Goal: Task Accomplishment & Management: Manage account settings

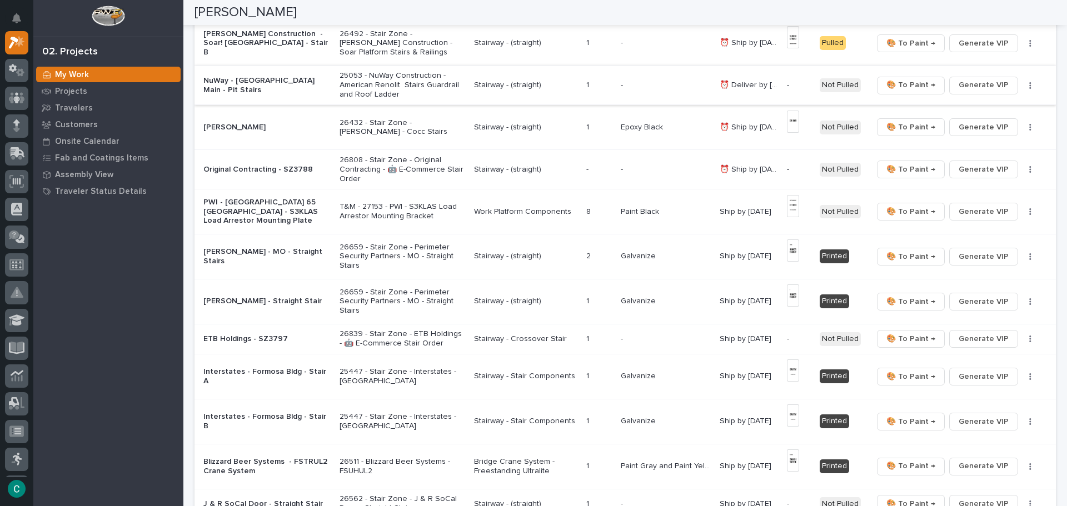
scroll to position [111, 0]
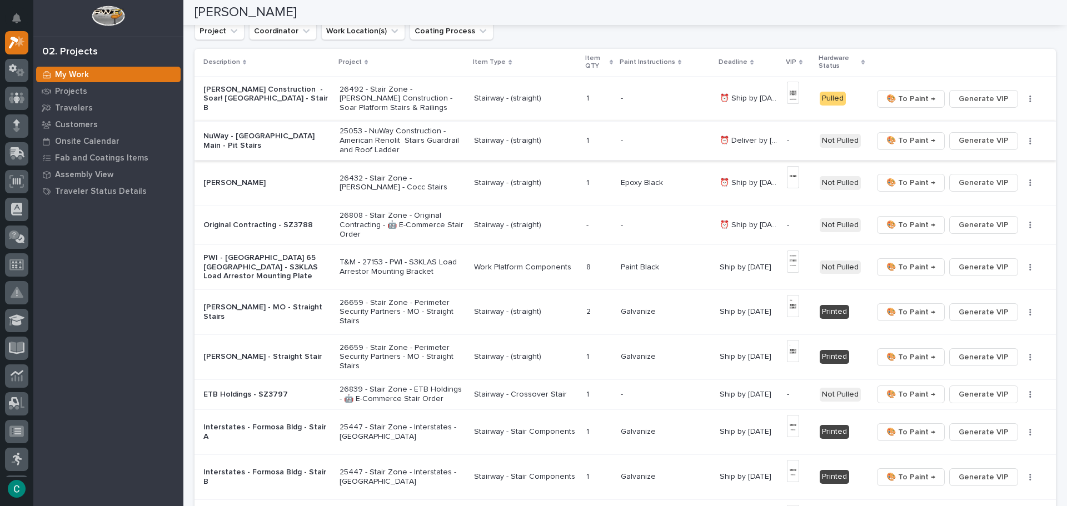
click at [971, 140] on span "Generate VIP" at bounding box center [984, 140] width 50 height 13
click at [973, 226] on span "Generate VIP" at bounding box center [984, 224] width 50 height 13
click at [492, 145] on p "Stairway - (straight)" at bounding box center [525, 140] width 103 height 9
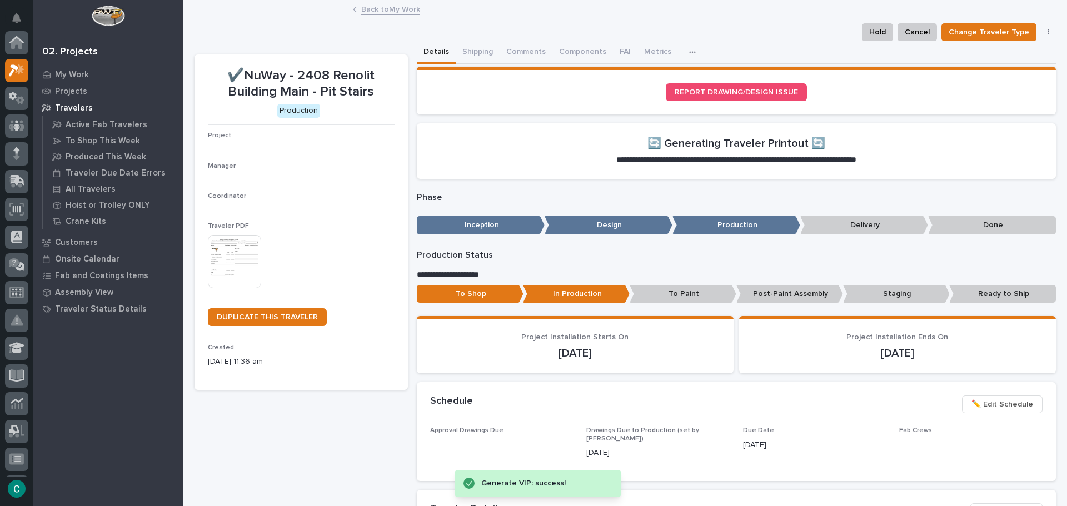
scroll to position [28, 0]
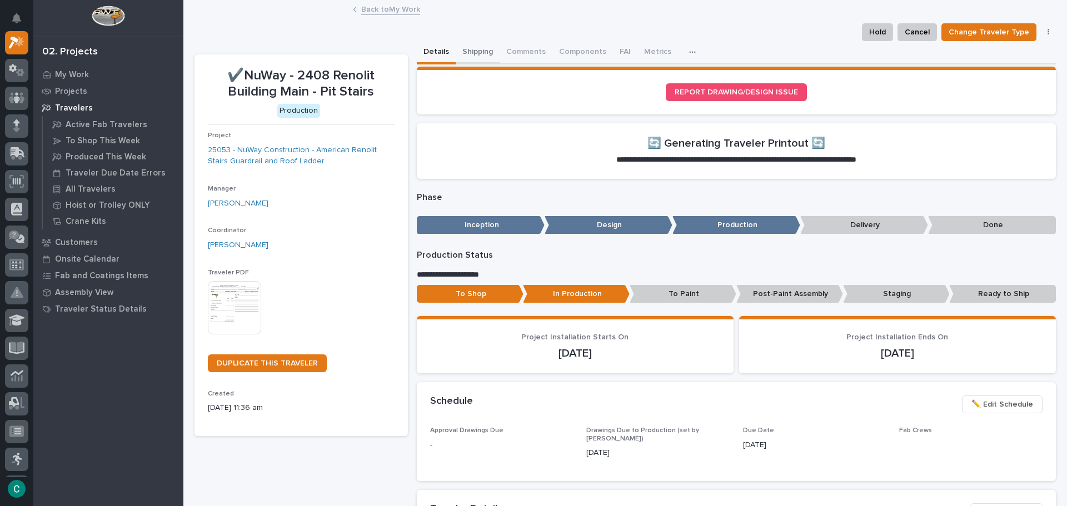
click at [469, 56] on button "Shipping" at bounding box center [478, 52] width 44 height 23
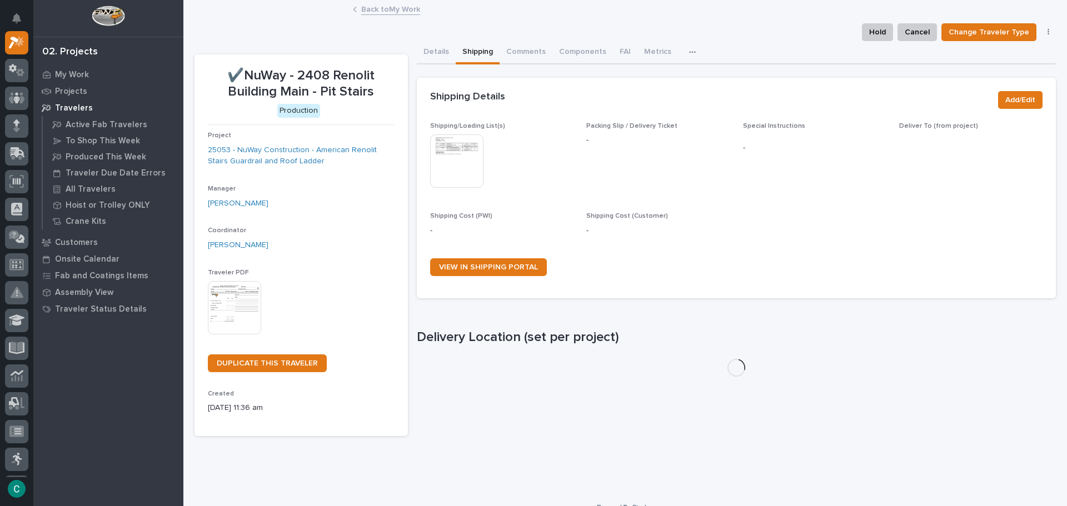
click at [465, 160] on img at bounding box center [456, 161] width 53 height 53
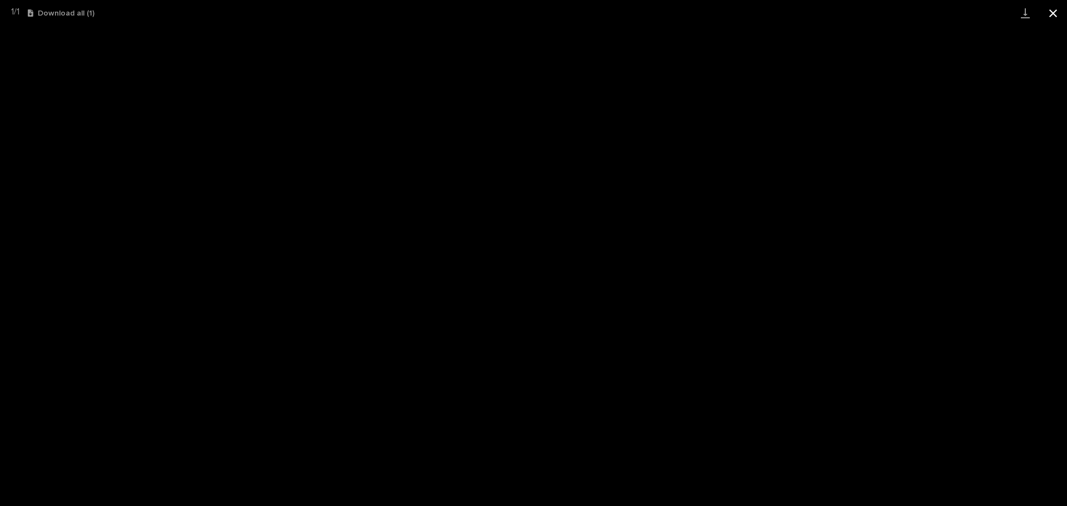
click at [1051, 16] on button "Close gallery" at bounding box center [1053, 13] width 28 height 26
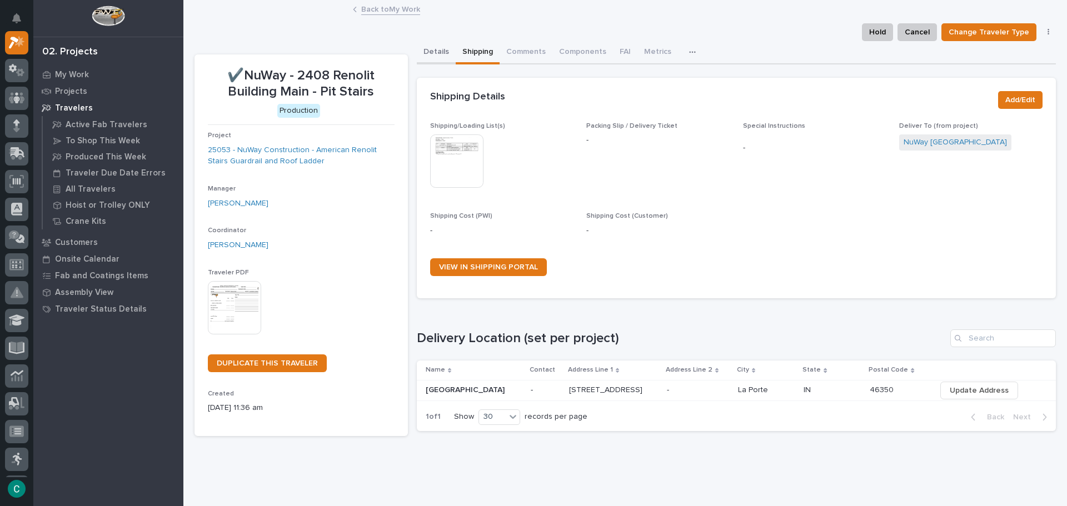
click at [430, 49] on button "Details" at bounding box center [436, 52] width 39 height 23
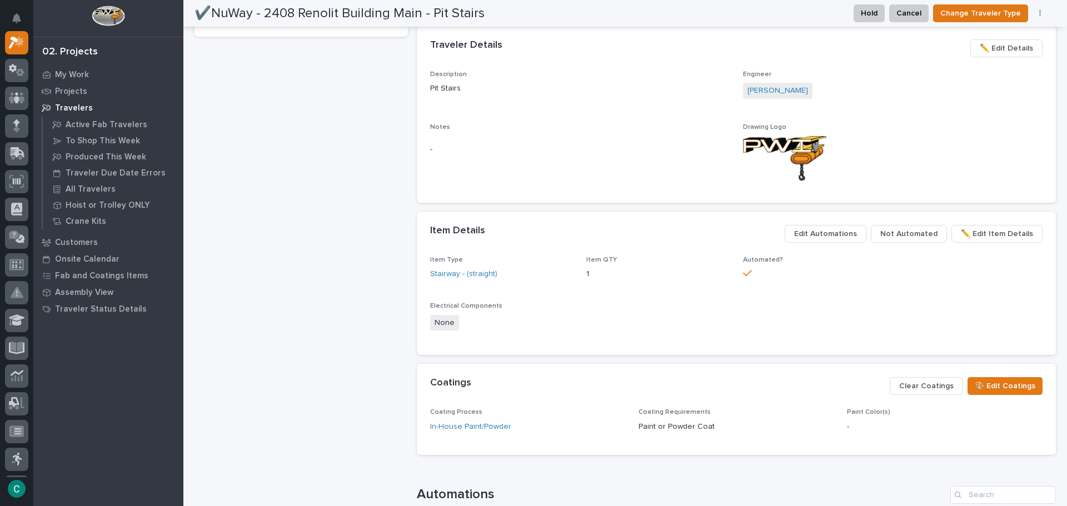
scroll to position [445, 0]
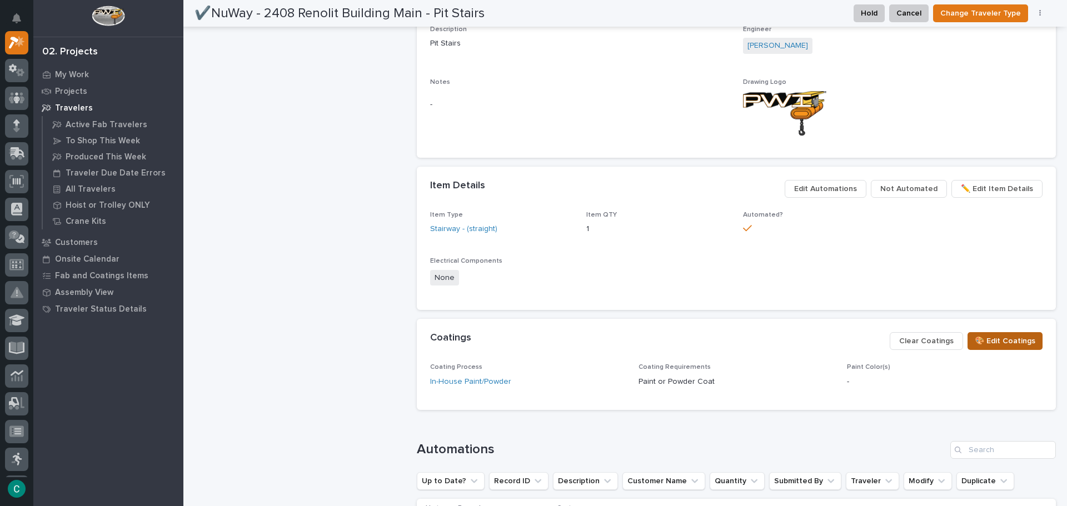
click at [1004, 339] on span "🎨 Edit Coatings" at bounding box center [1005, 341] width 61 height 13
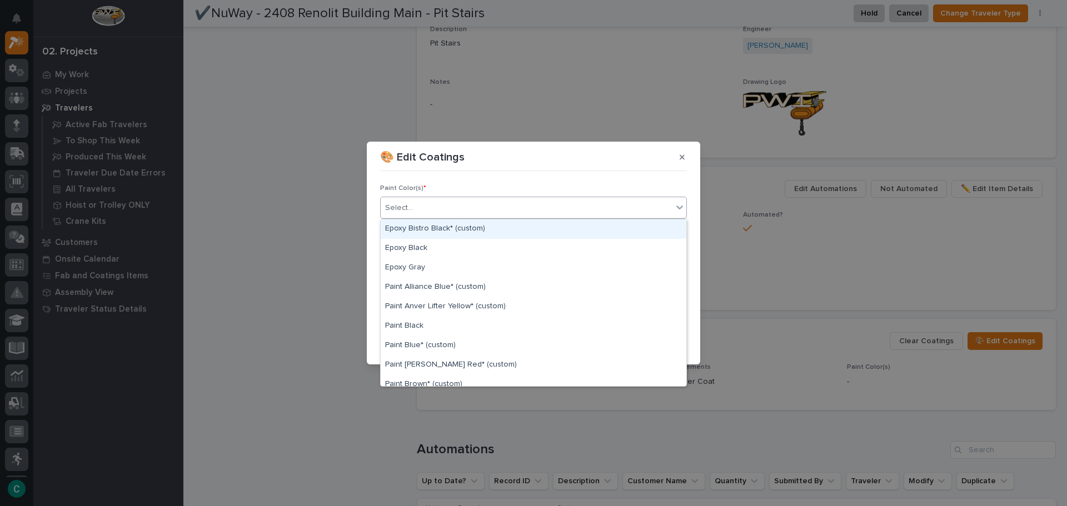
click at [509, 213] on div "Select..." at bounding box center [527, 208] width 292 height 18
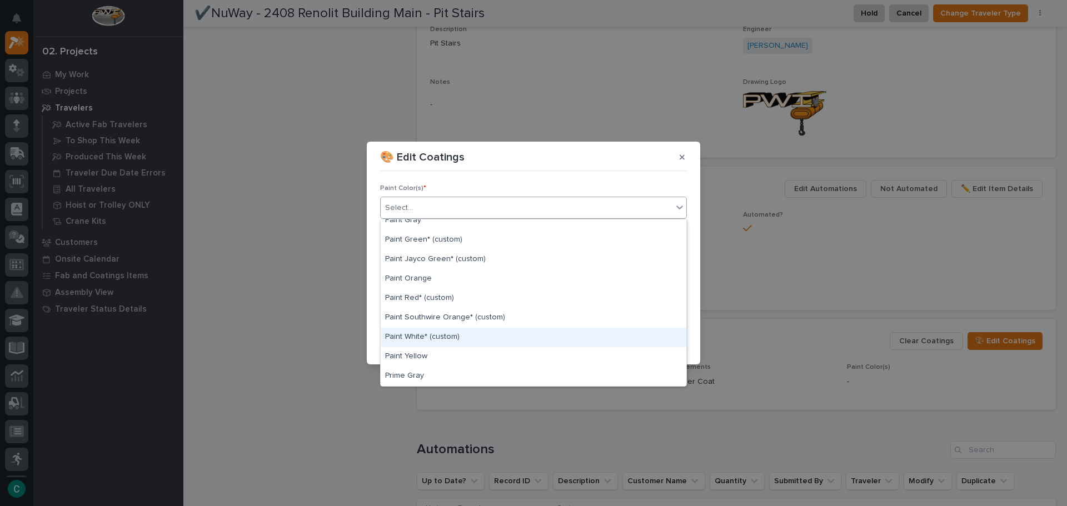
scroll to position [278, 0]
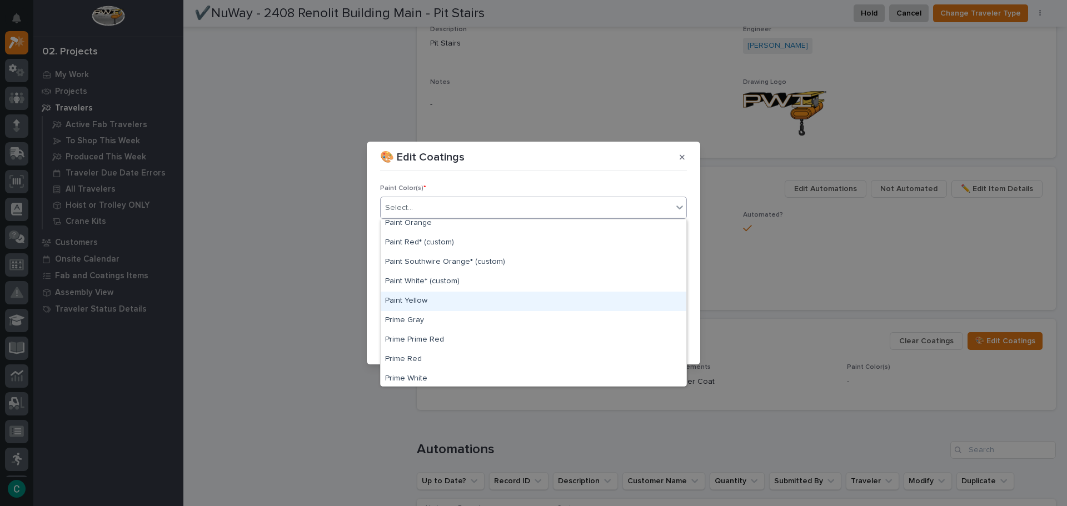
click at [481, 304] on div "Paint Yellow" at bounding box center [534, 301] width 306 height 19
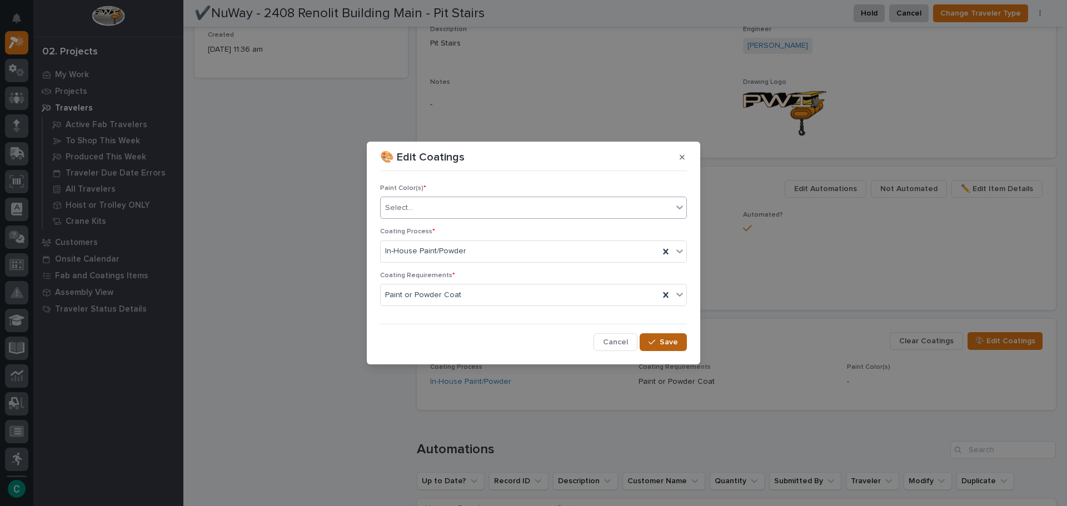
click at [659, 340] on div "button" at bounding box center [654, 343] width 11 height 8
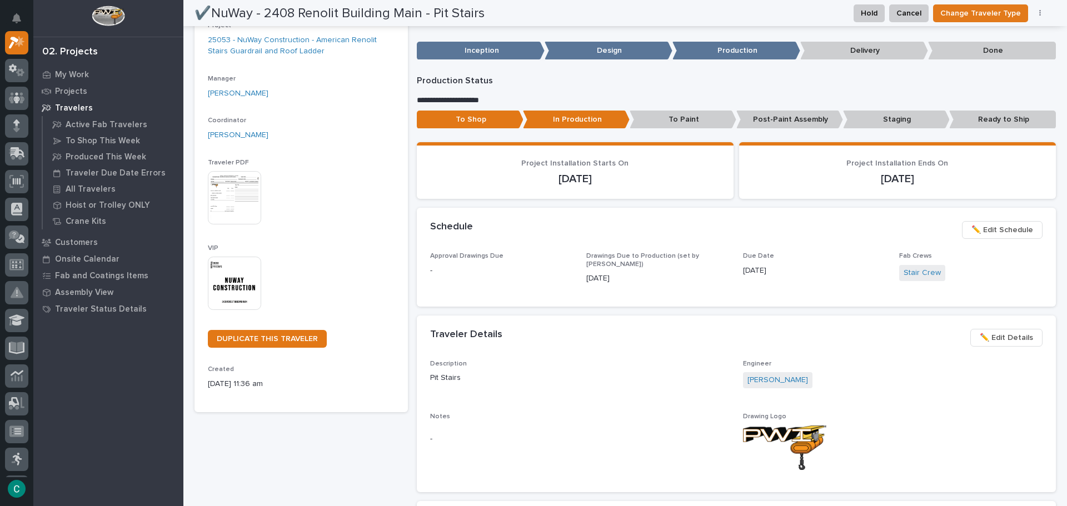
scroll to position [0, 0]
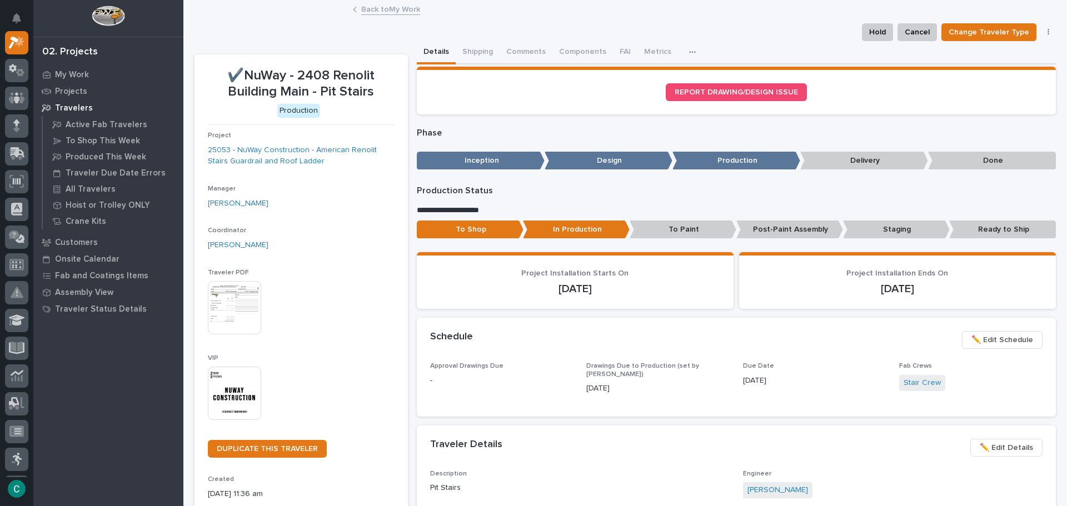
click at [403, 6] on link "Back to My Work" at bounding box center [390, 8] width 59 height 13
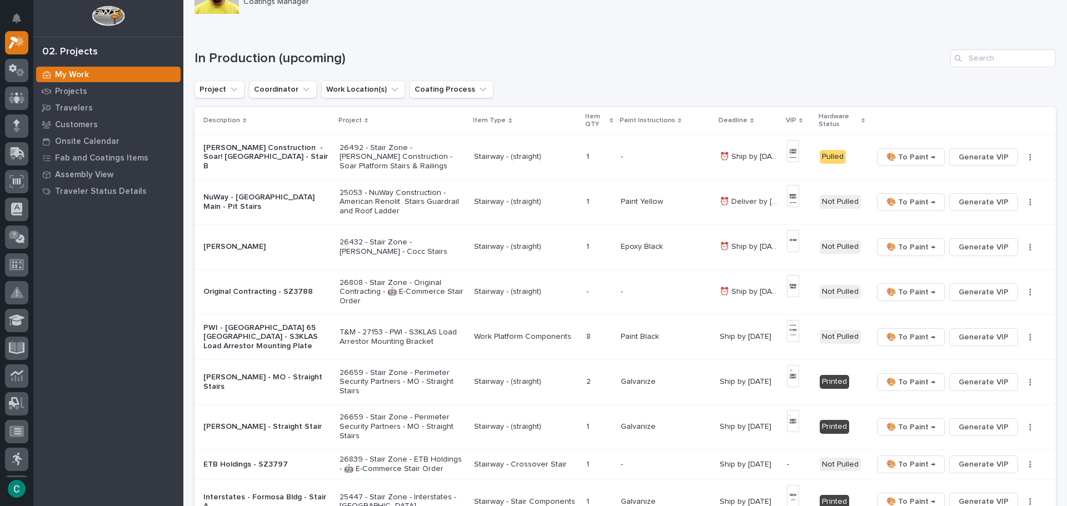
scroll to position [56, 0]
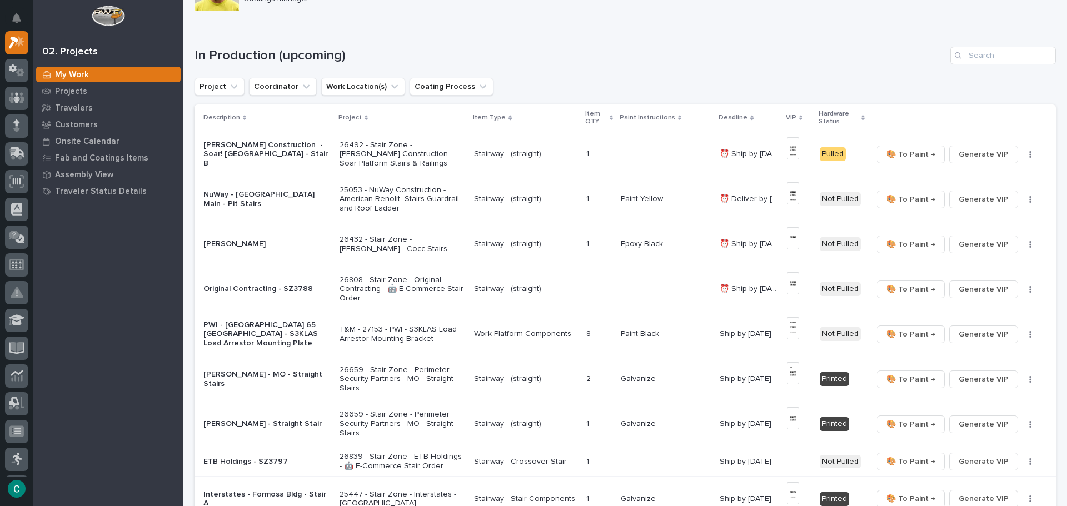
click at [526, 152] on p "Stairway - (straight)" at bounding box center [525, 154] width 103 height 9
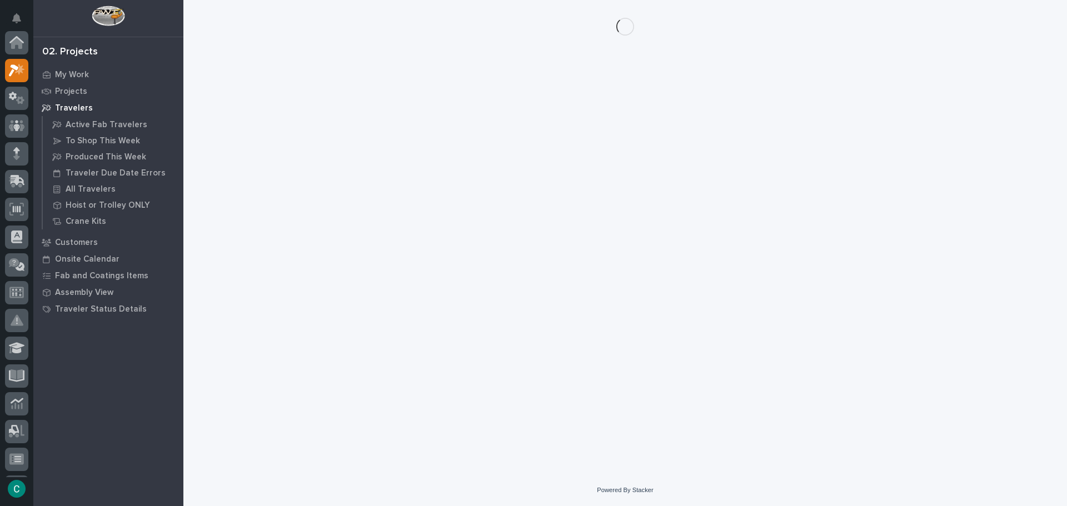
scroll to position [28, 0]
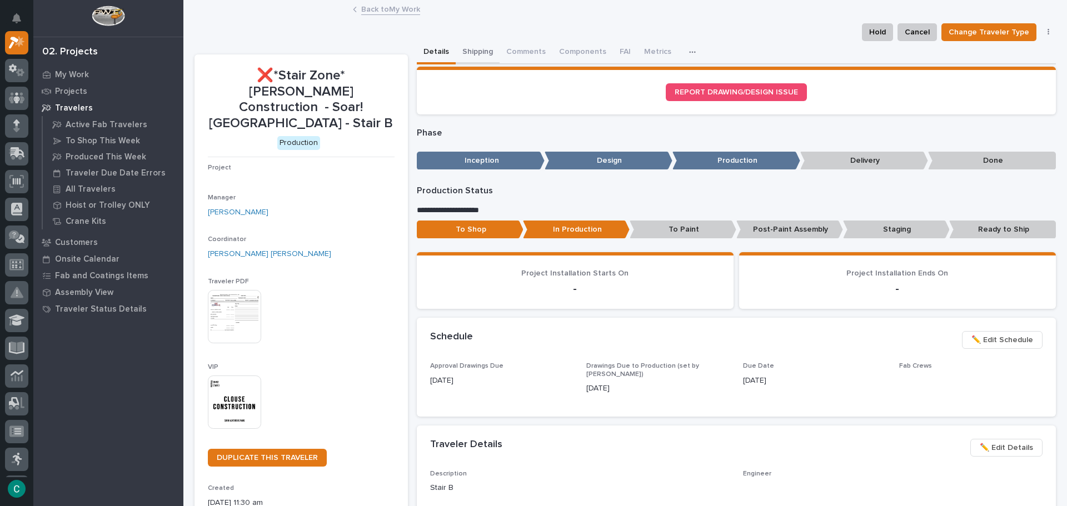
click at [484, 54] on button "Shipping" at bounding box center [478, 52] width 44 height 23
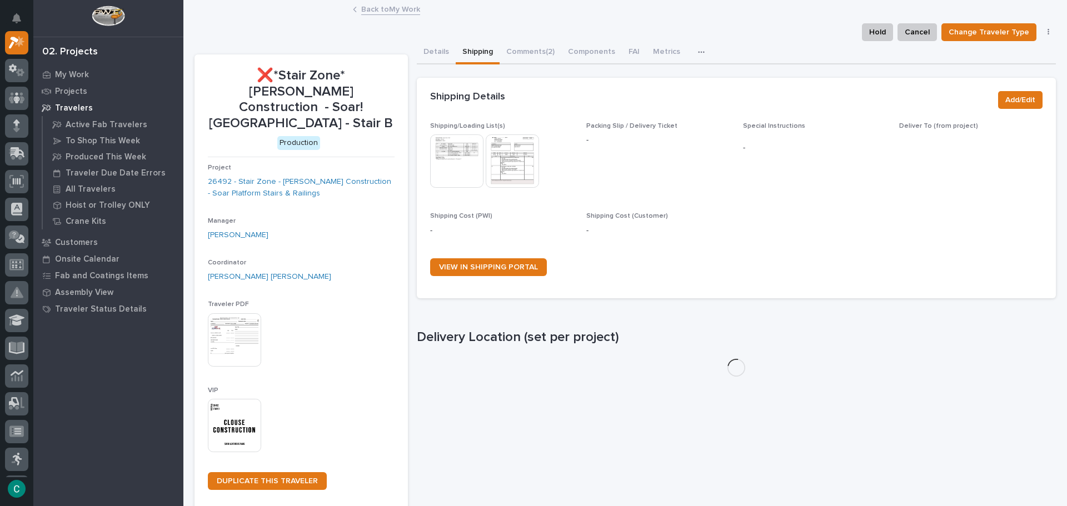
click at [462, 160] on img at bounding box center [456, 161] width 53 height 53
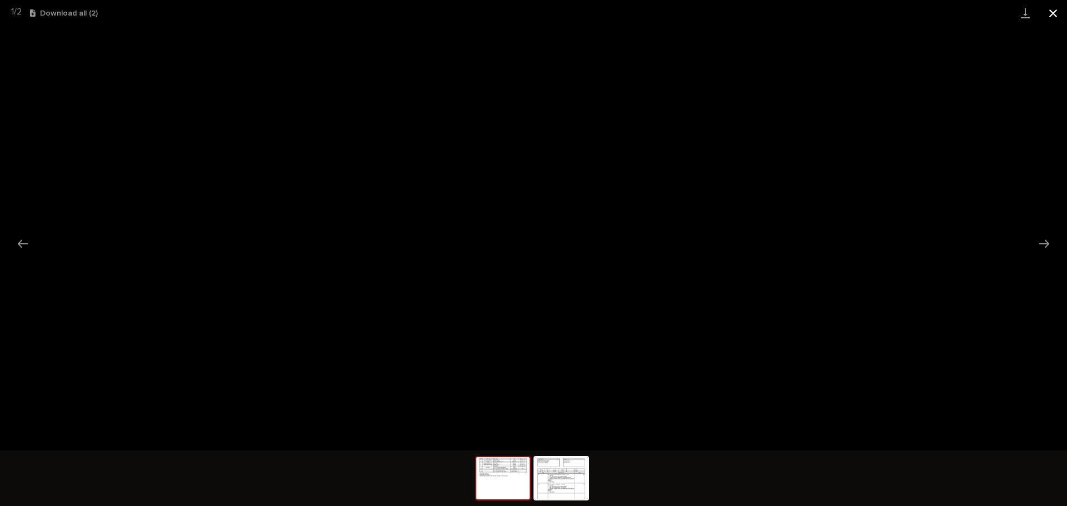
click at [1053, 16] on button "Close gallery" at bounding box center [1053, 13] width 28 height 26
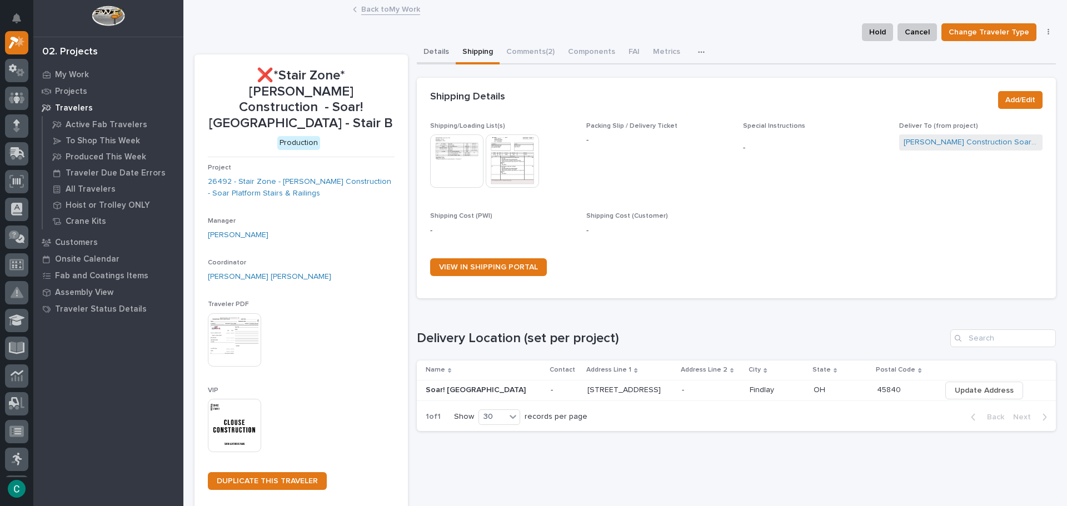
click at [440, 48] on button "Details" at bounding box center [436, 52] width 39 height 23
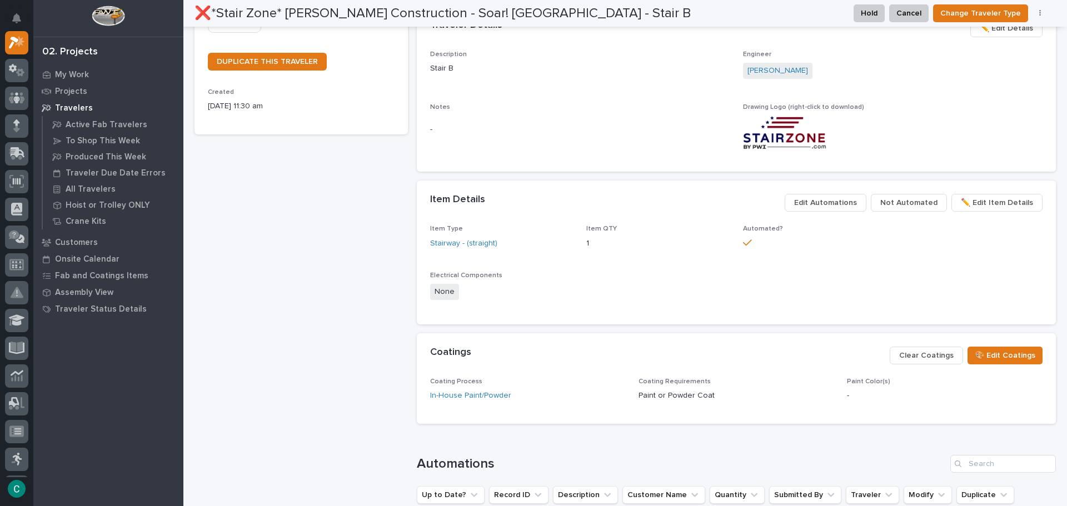
scroll to position [500, 0]
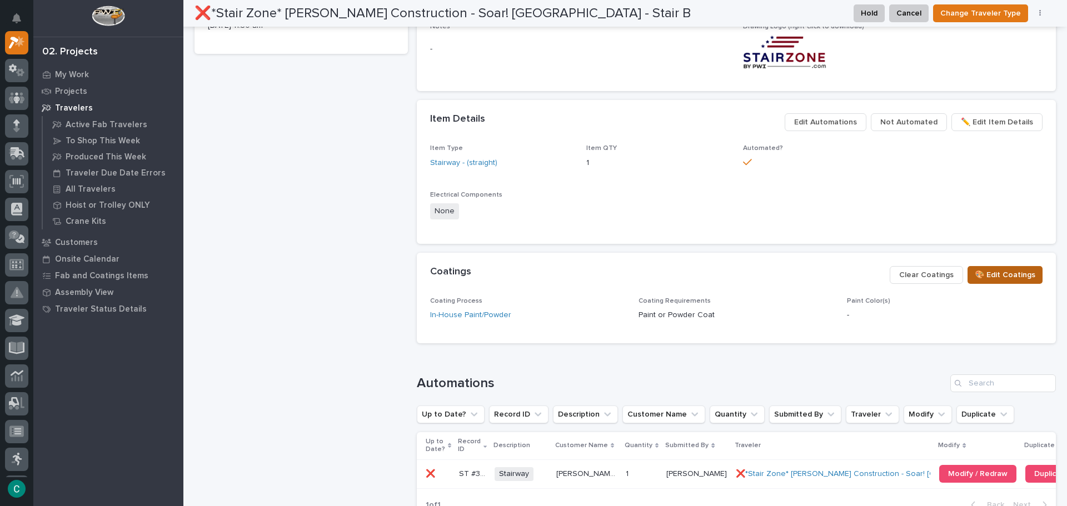
click at [994, 271] on span "🎨 Edit Coatings" at bounding box center [1005, 274] width 61 height 13
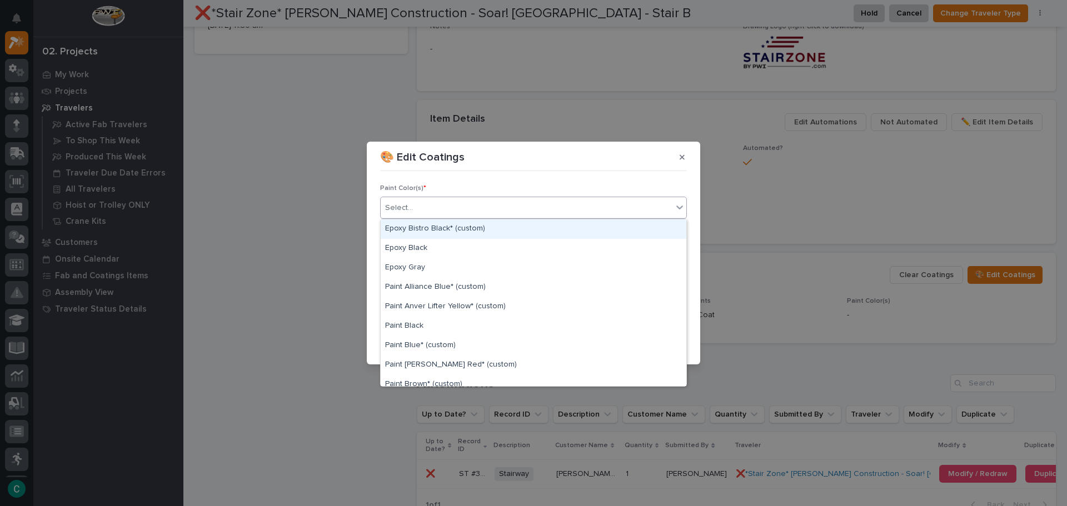
click at [439, 197] on div "Select..." at bounding box center [533, 208] width 307 height 22
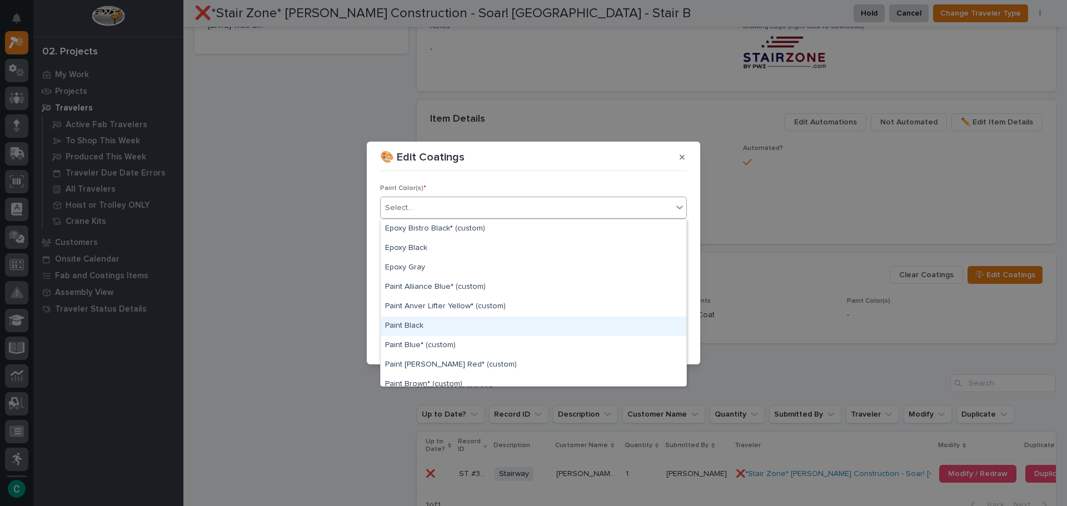
drag, startPoint x: 451, startPoint y: 316, endPoint x: 449, endPoint y: 328, distance: 12.5
click at [446, 327] on div "Paint Black" at bounding box center [534, 326] width 306 height 19
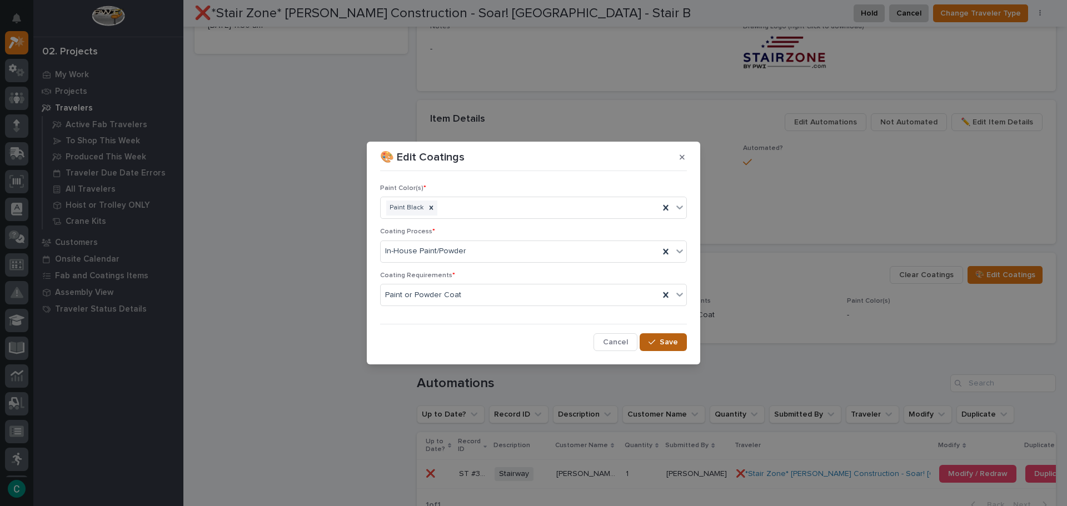
click at [679, 337] on button "Save" at bounding box center [663, 343] width 47 height 18
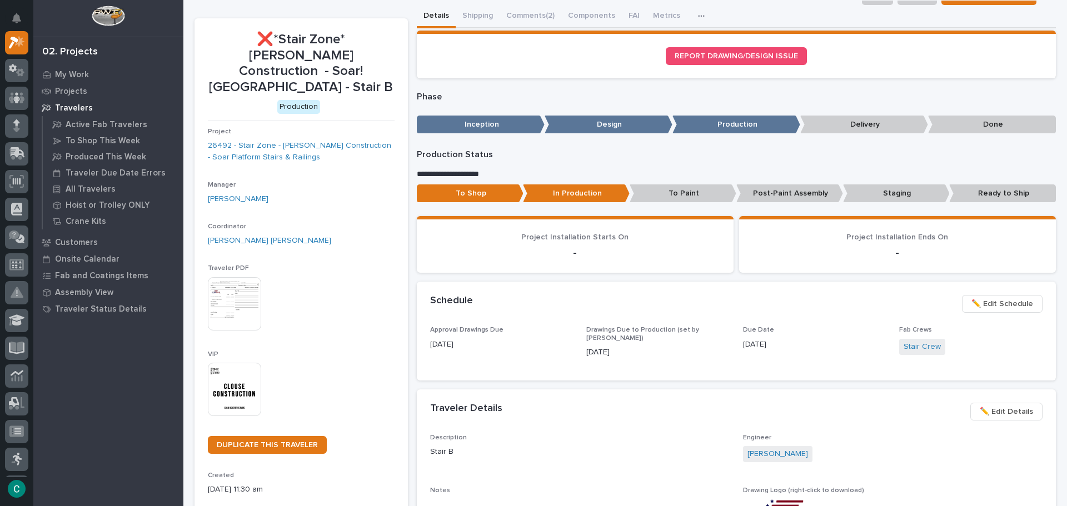
scroll to position [0, 0]
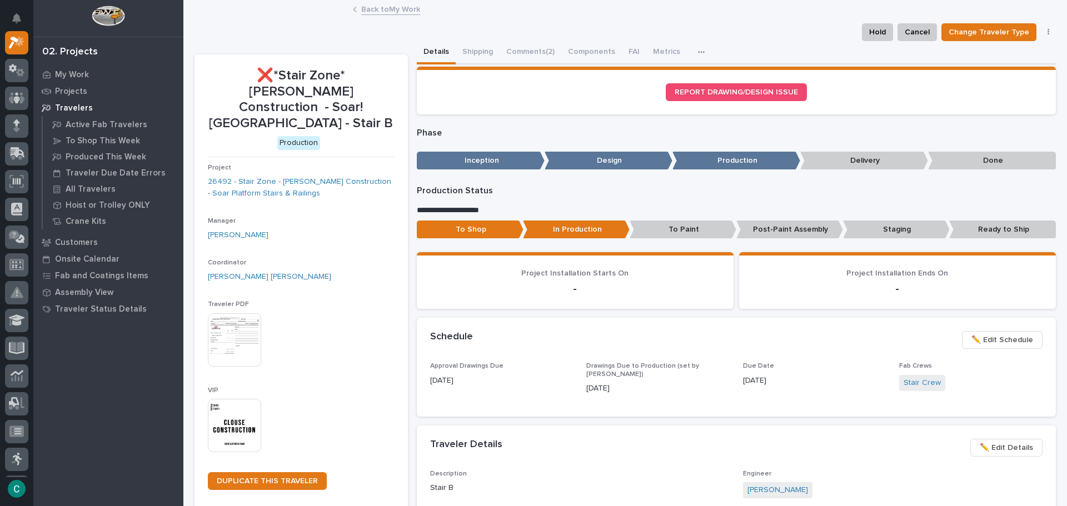
click at [406, 11] on link "Back to My Work" at bounding box center [390, 8] width 59 height 13
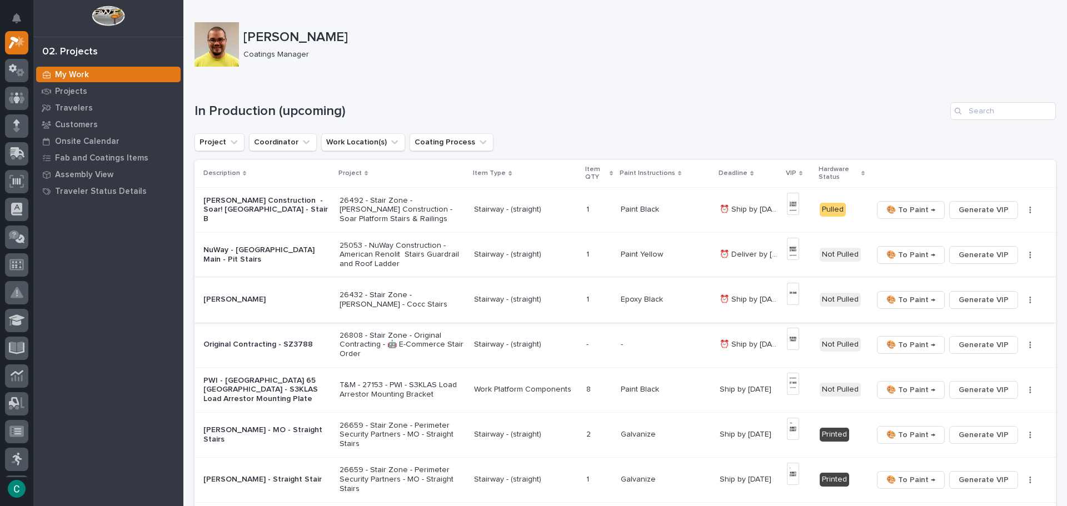
scroll to position [111, 0]
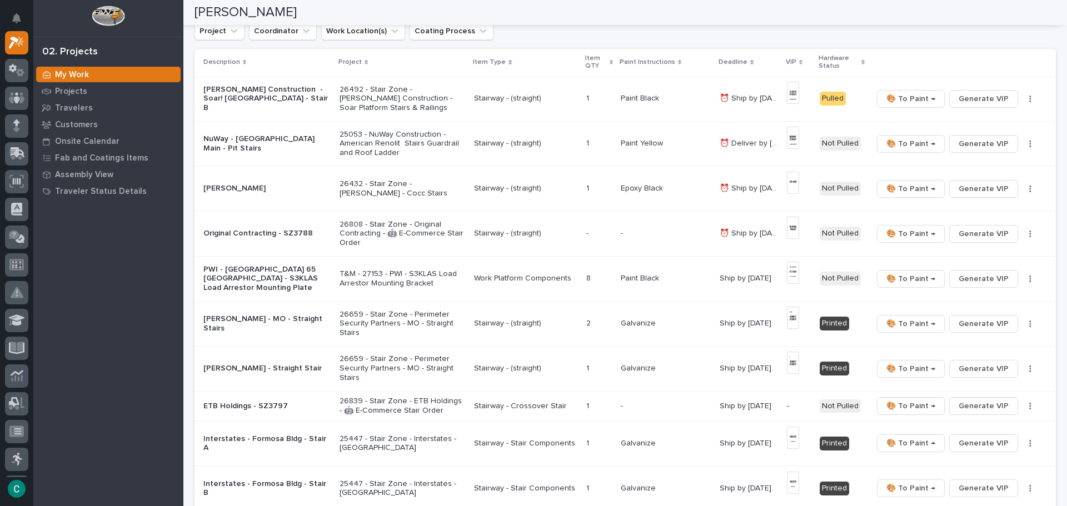
click at [529, 227] on div "Stairway - (straight)" at bounding box center [525, 233] width 103 height 12
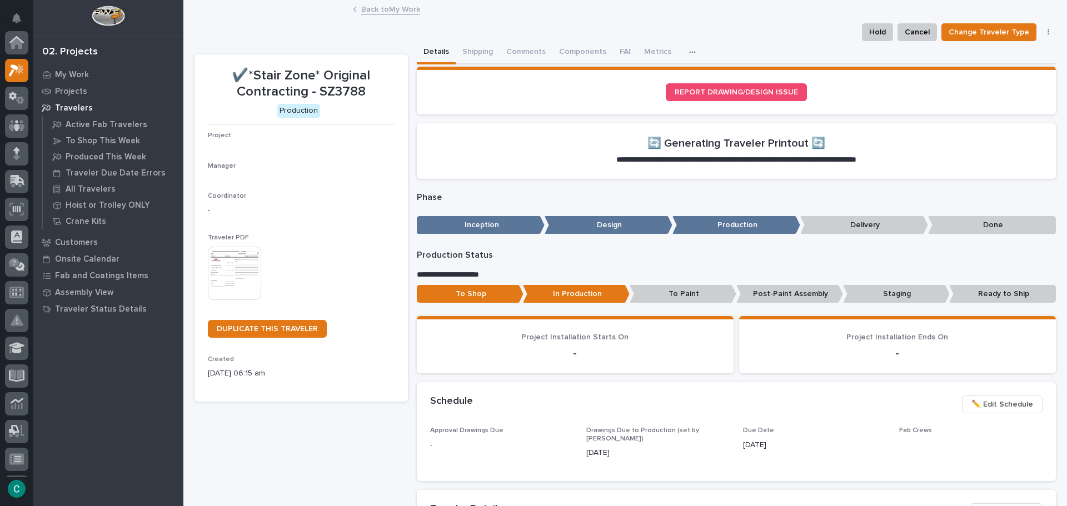
scroll to position [28, 0]
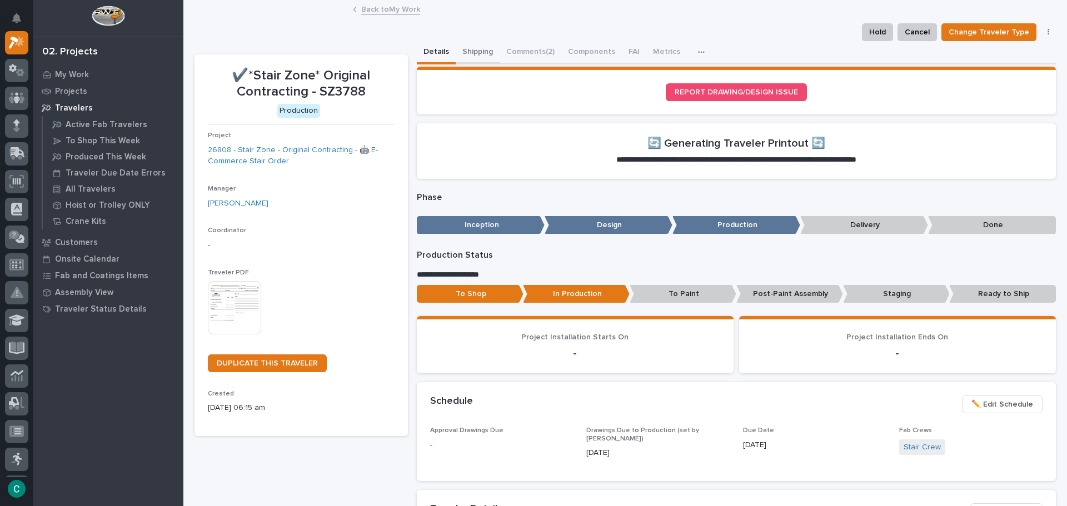
click at [469, 53] on button "Shipping" at bounding box center [478, 52] width 44 height 23
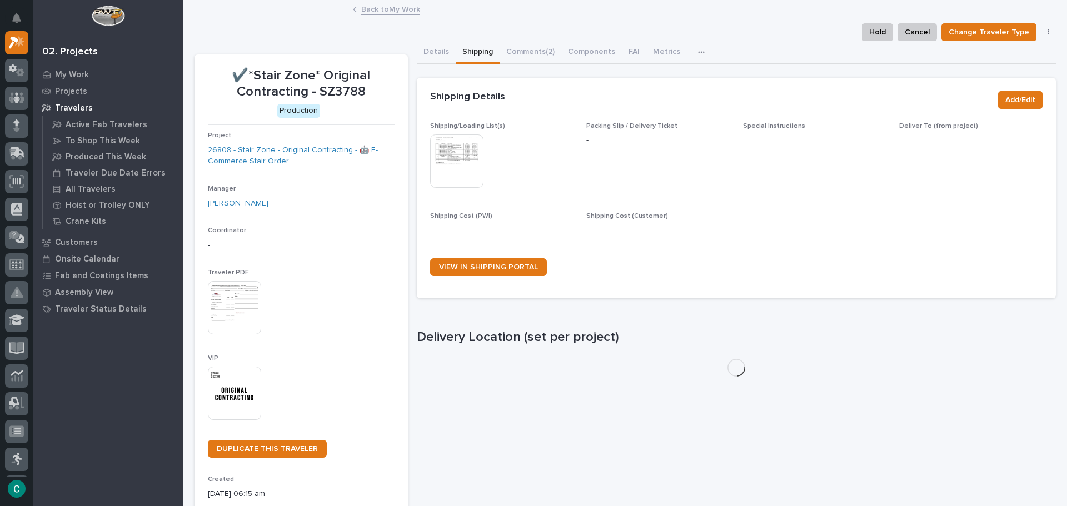
click at [462, 150] on img at bounding box center [456, 161] width 53 height 53
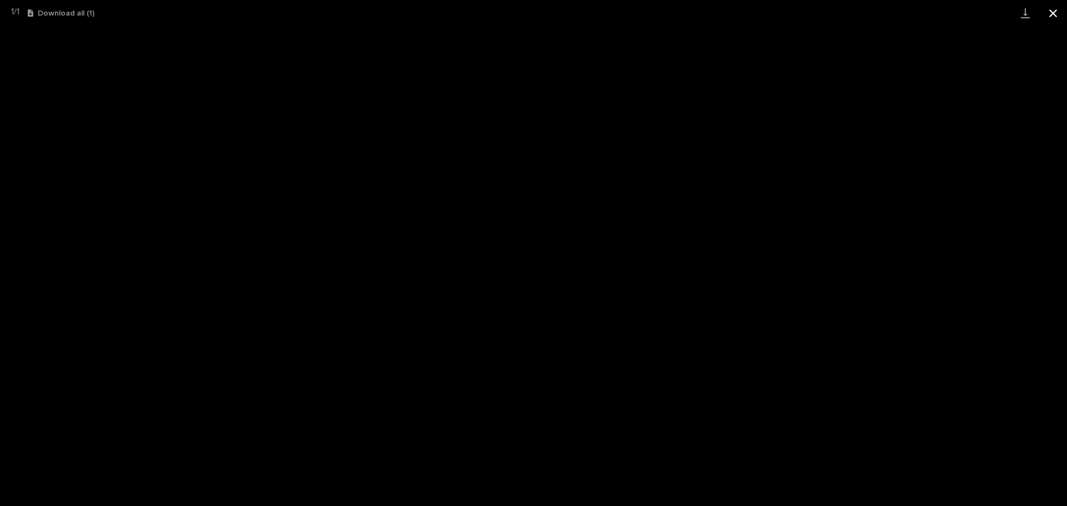
click at [1056, 18] on button "Close gallery" at bounding box center [1053, 13] width 28 height 26
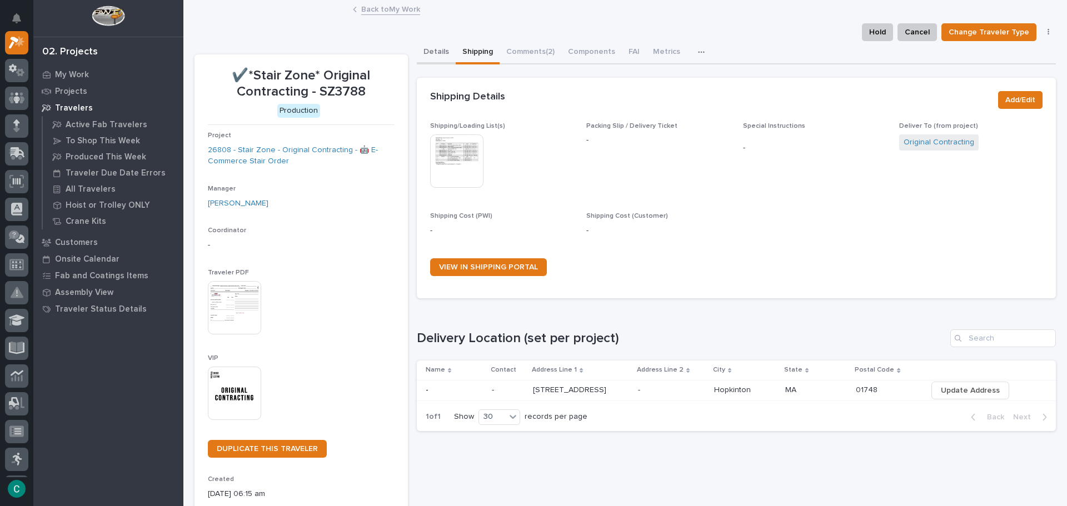
click at [428, 47] on button "Details" at bounding box center [436, 52] width 39 height 23
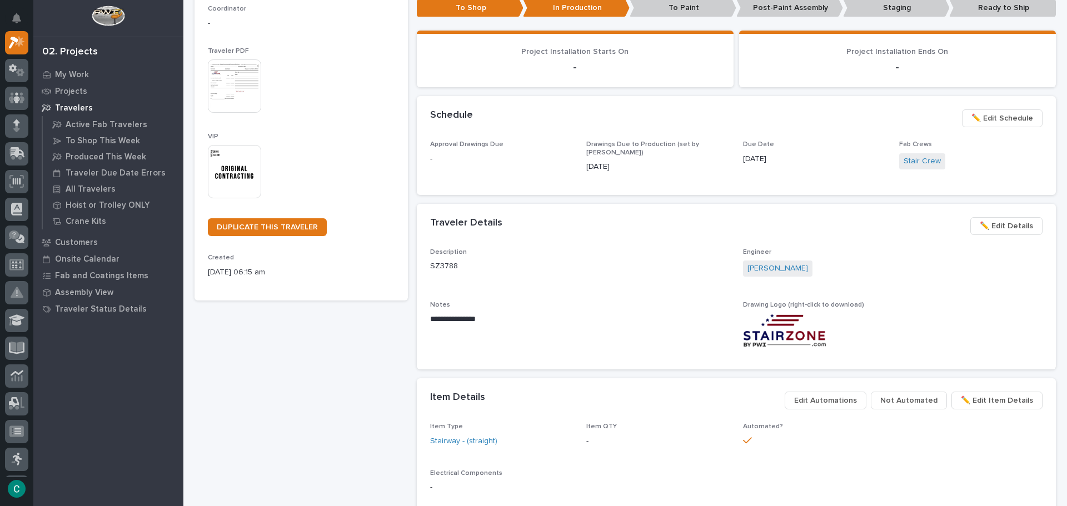
scroll to position [222, 0]
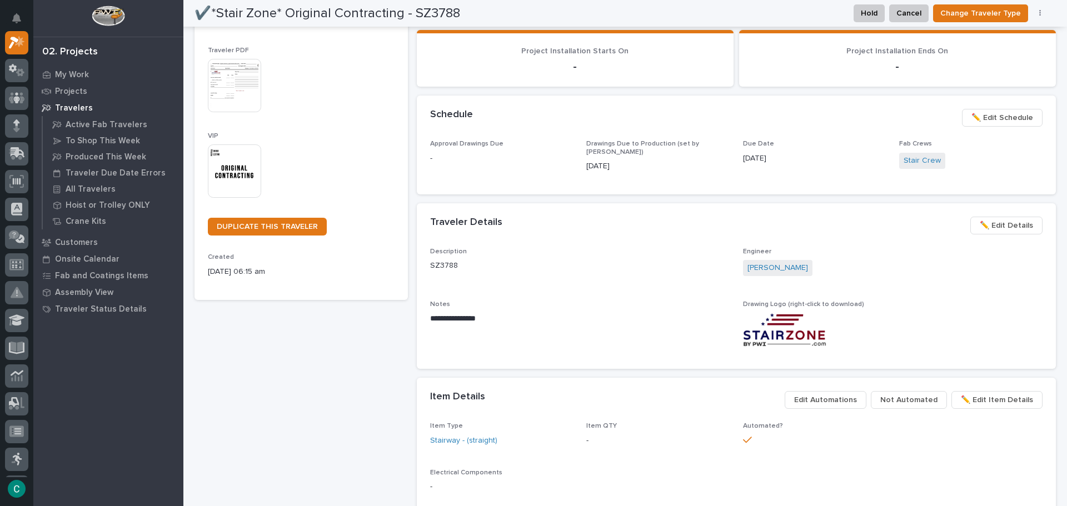
click at [993, 230] on span "✏️ Edit Details" at bounding box center [1006, 225] width 53 height 13
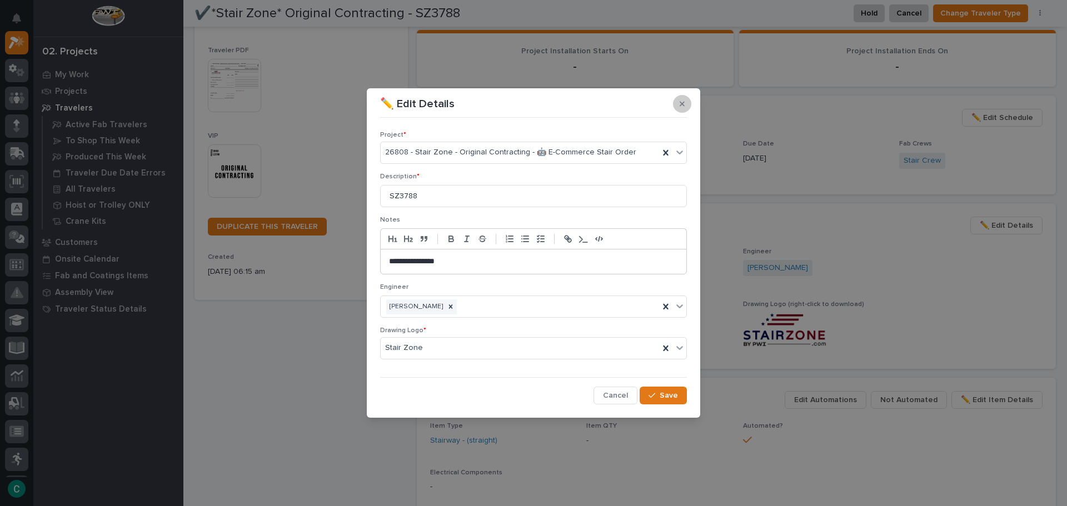
click at [681, 106] on icon "button" at bounding box center [682, 104] width 5 height 8
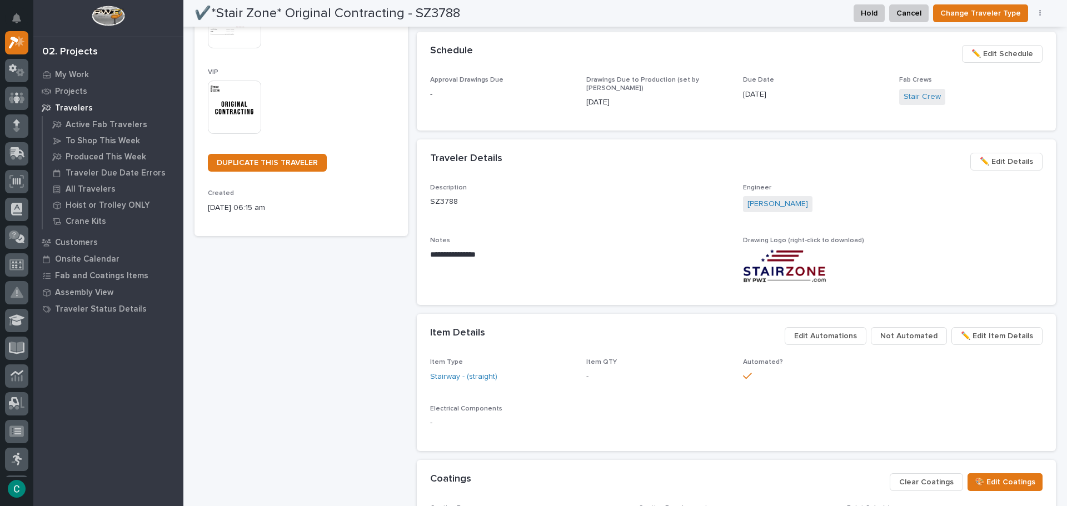
scroll to position [500, 0]
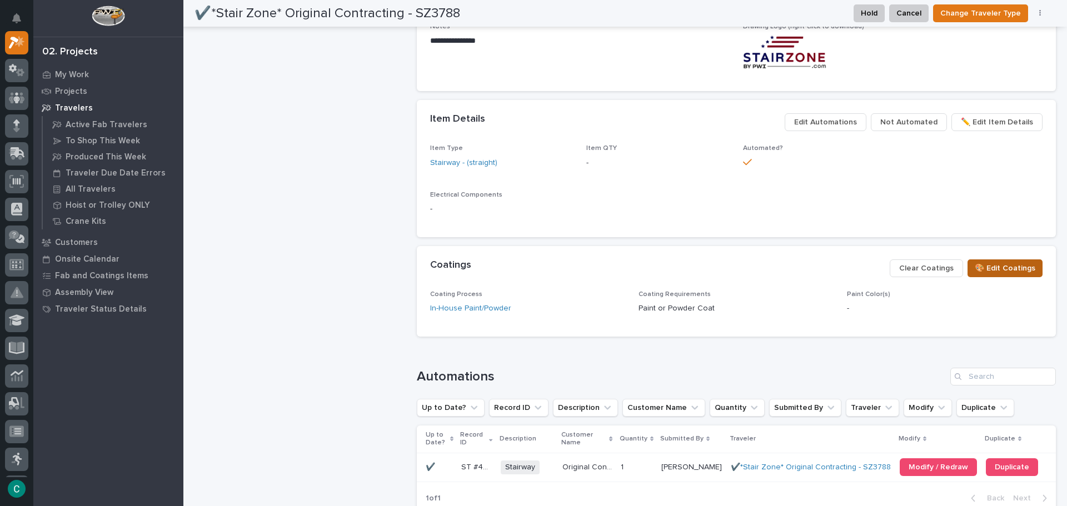
click at [976, 268] on span "🎨 Edit Coatings" at bounding box center [1005, 268] width 61 height 13
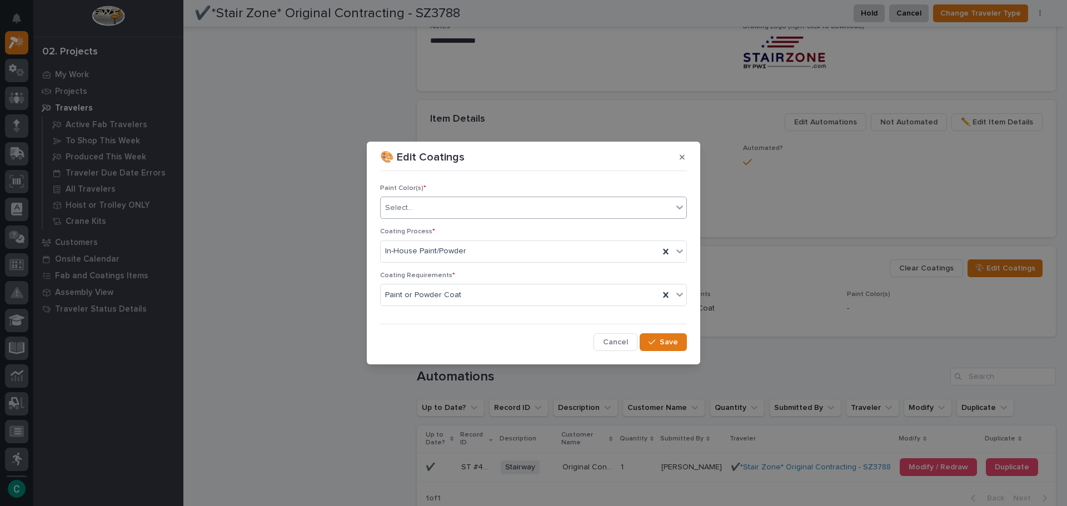
click at [520, 211] on div "Select..." at bounding box center [527, 208] width 292 height 18
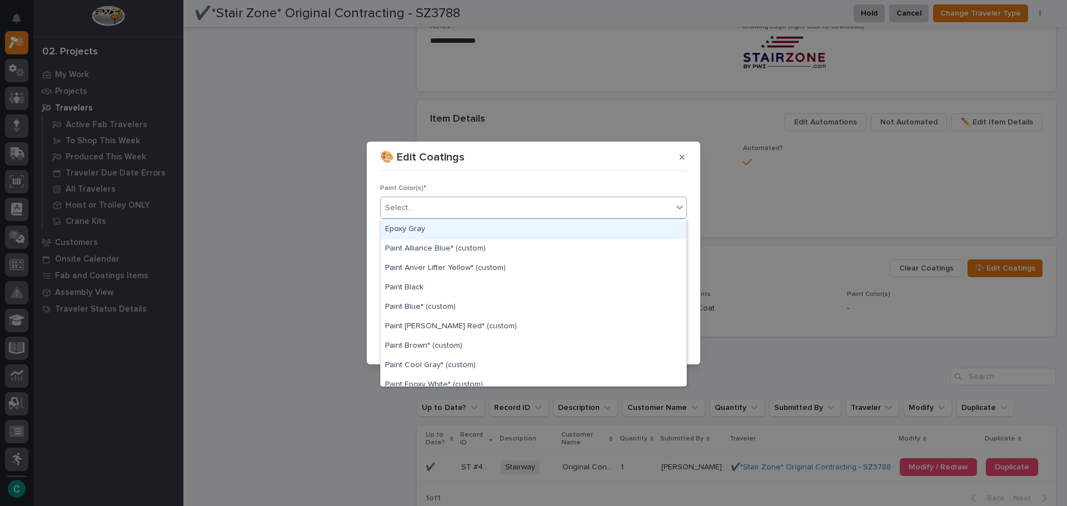
scroll to position [56, 0]
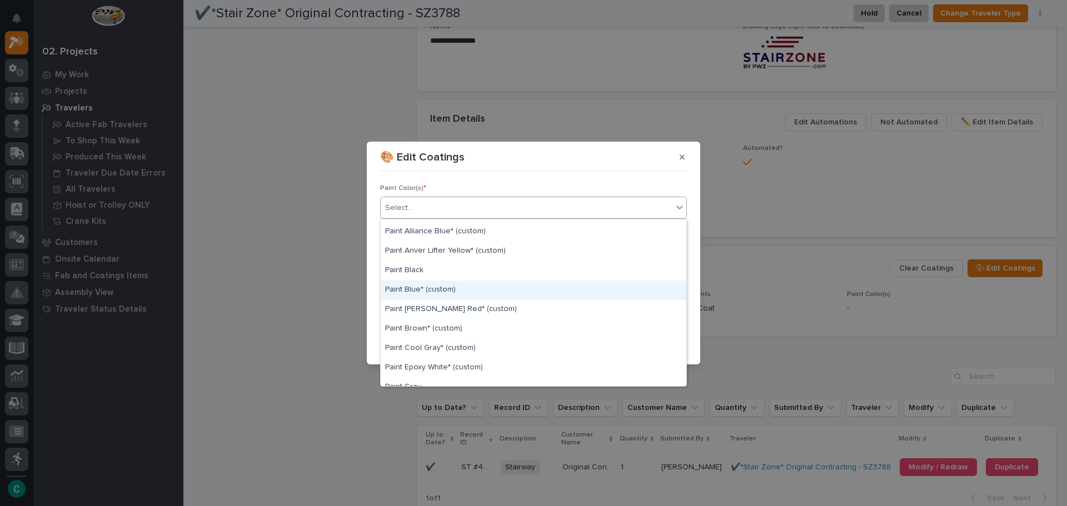
click at [506, 285] on div "Paint Blue* (custom)" at bounding box center [534, 290] width 306 height 19
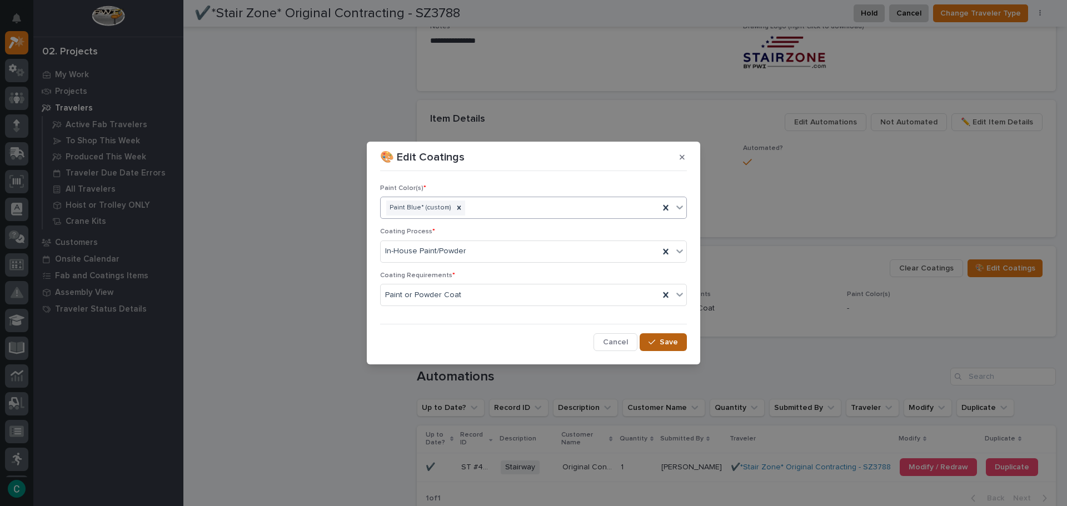
click at [667, 344] on span "Save" at bounding box center [669, 342] width 18 height 10
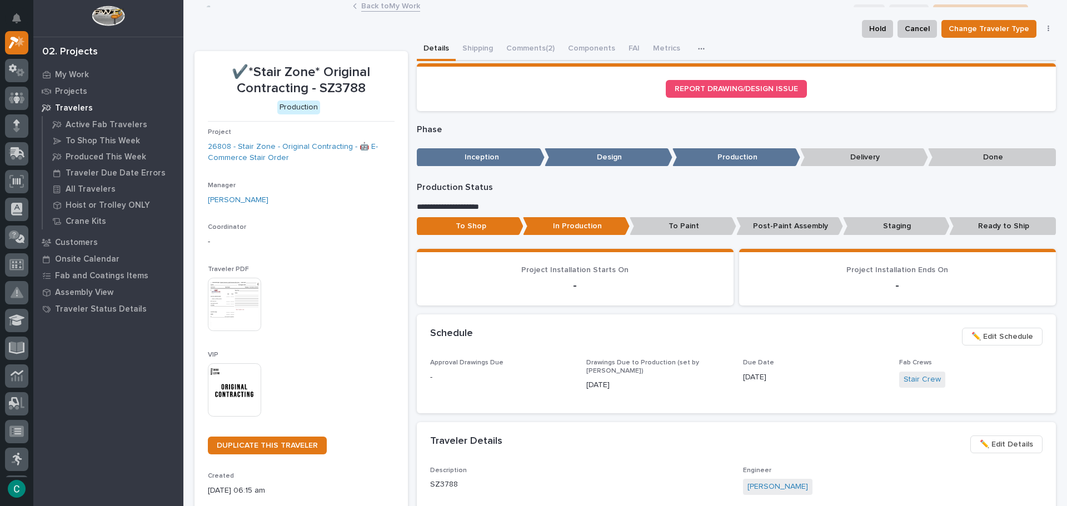
scroll to position [0, 0]
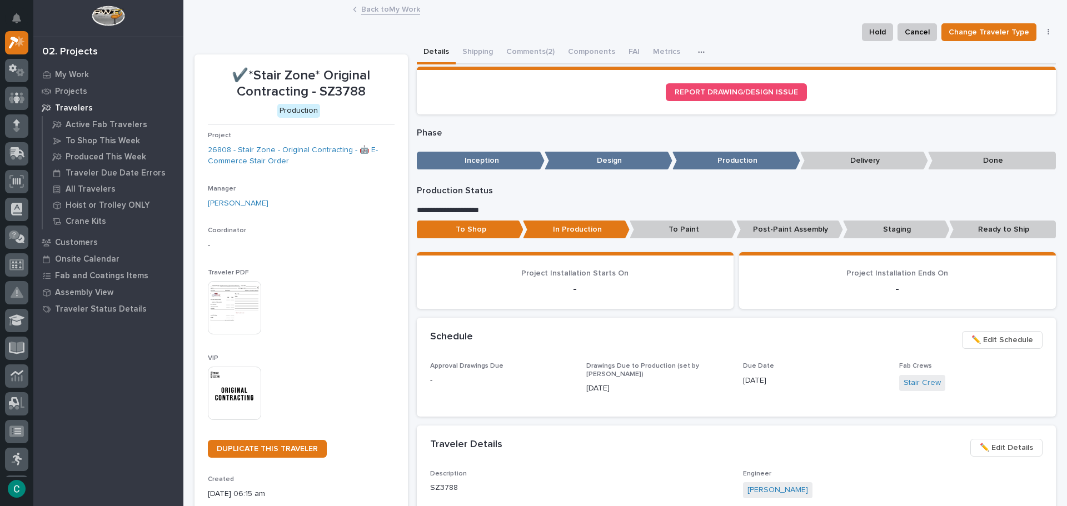
click at [400, 14] on link "Back to My Work" at bounding box center [390, 8] width 59 height 13
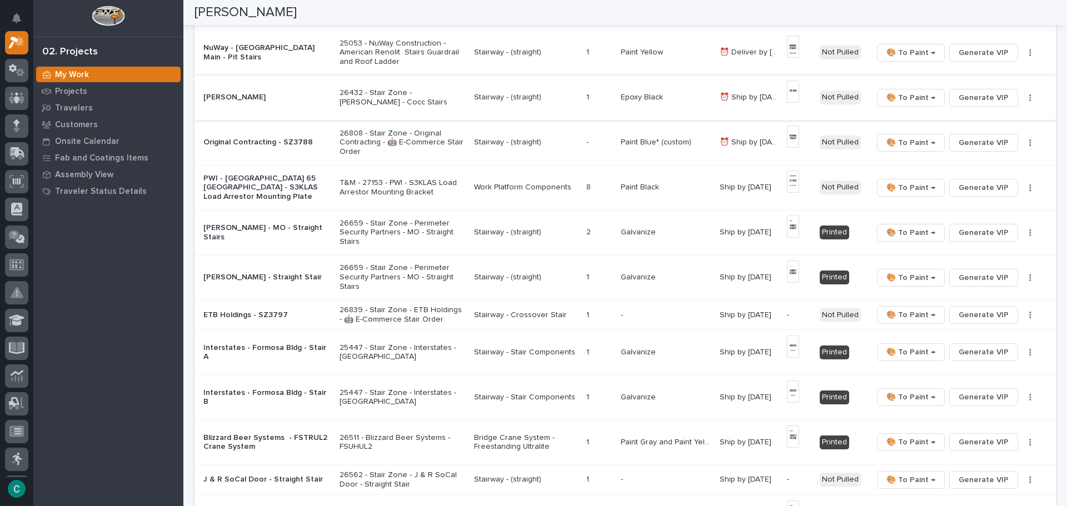
scroll to position [222, 0]
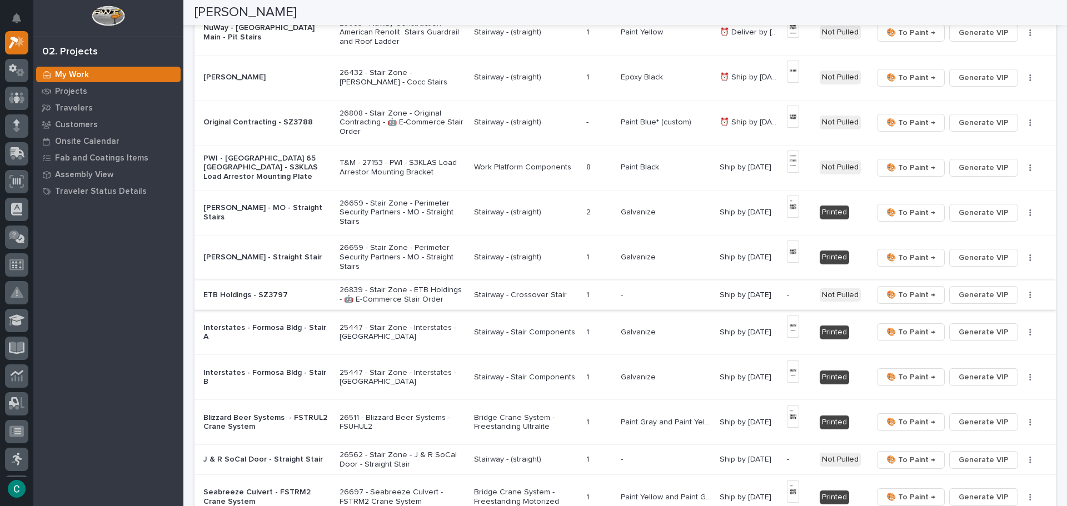
click at [972, 292] on span "Generate VIP" at bounding box center [984, 294] width 50 height 13
click at [527, 292] on p "Stairway - Crossover Stair" at bounding box center [525, 295] width 103 height 9
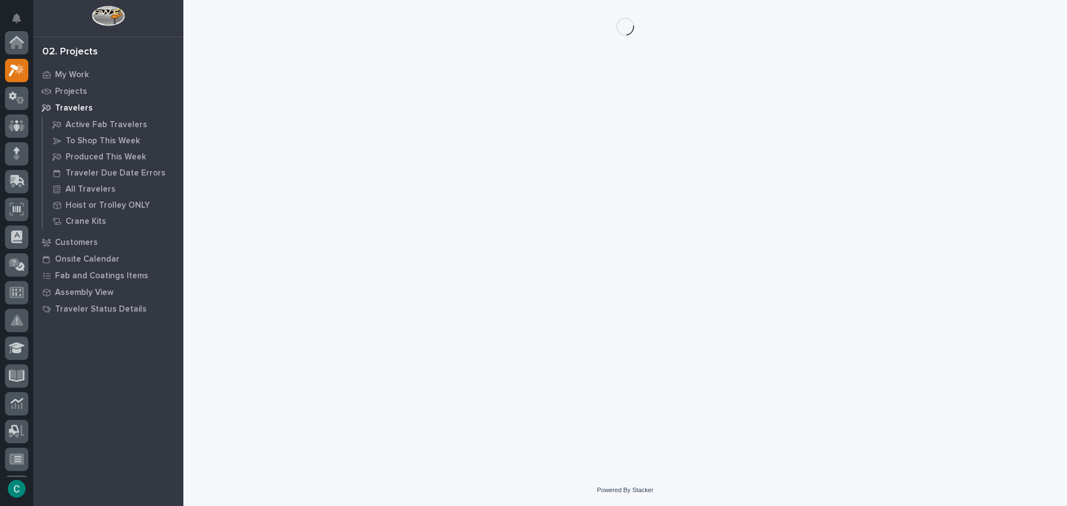
scroll to position [28, 0]
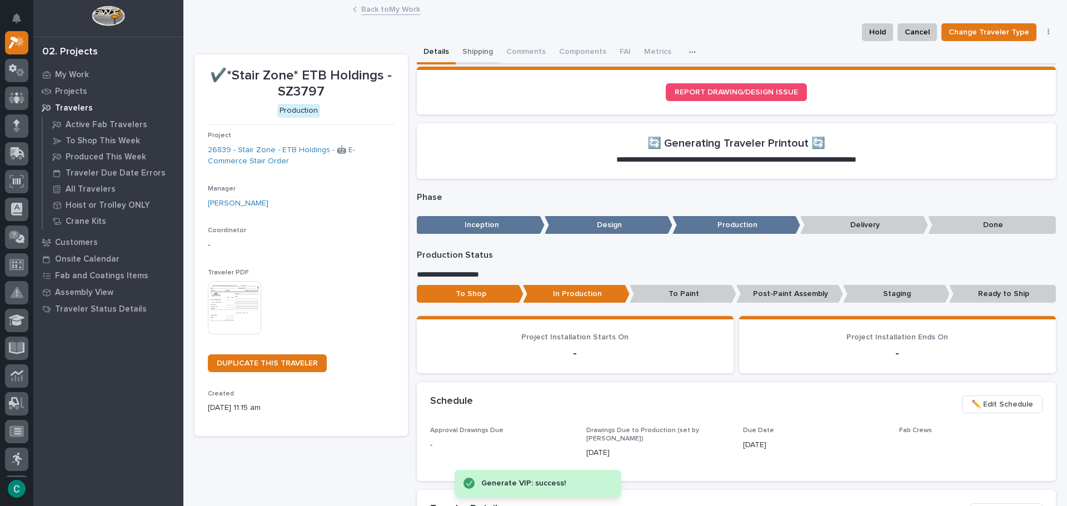
click at [469, 52] on button "Shipping" at bounding box center [478, 52] width 44 height 23
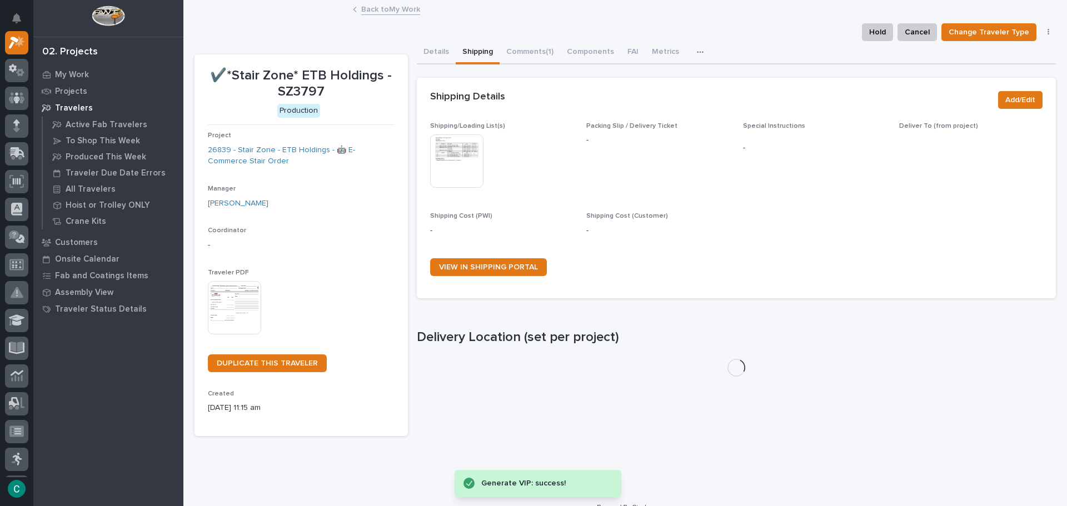
click at [465, 138] on img at bounding box center [456, 161] width 53 height 53
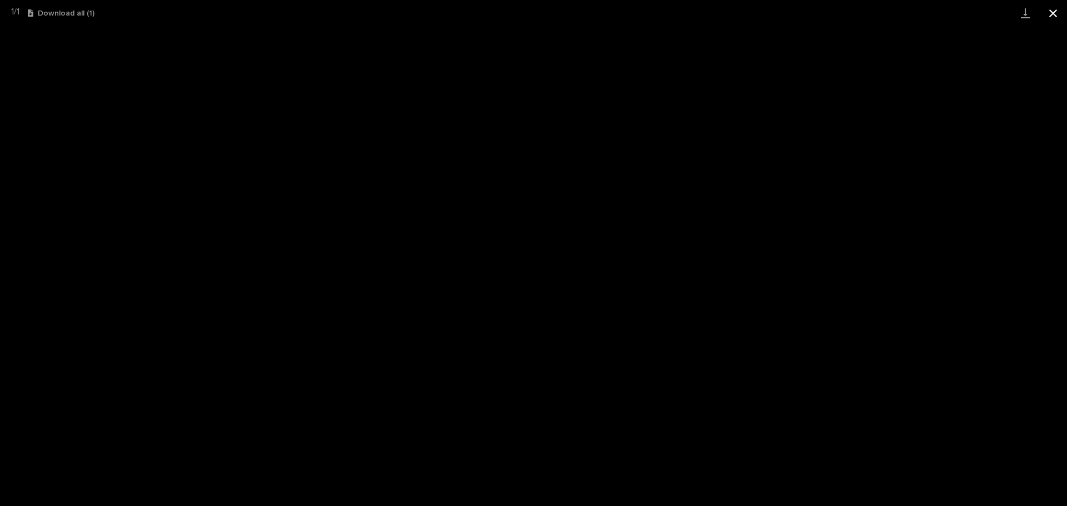
click at [1048, 14] on button "Close gallery" at bounding box center [1053, 13] width 28 height 26
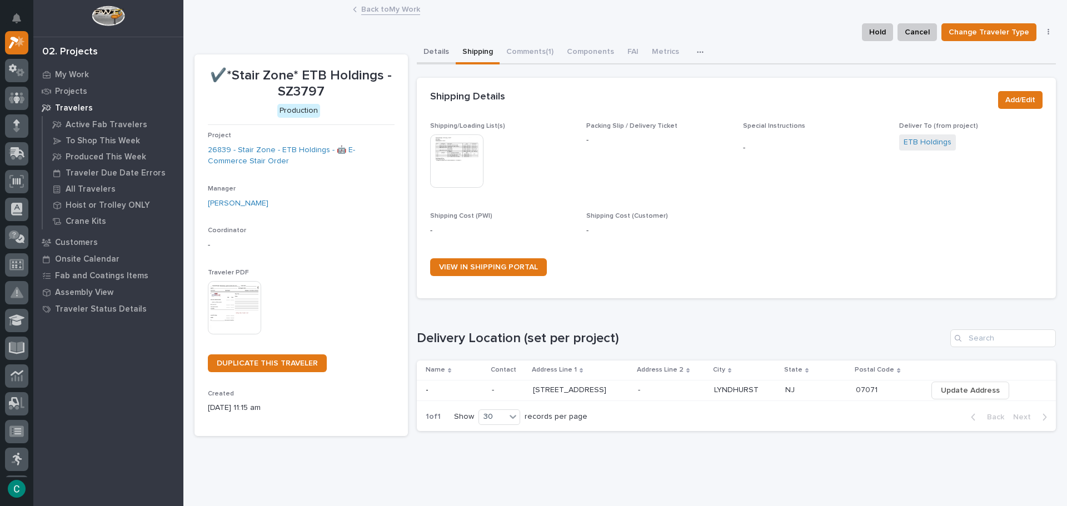
click at [423, 52] on button "Details" at bounding box center [436, 52] width 39 height 23
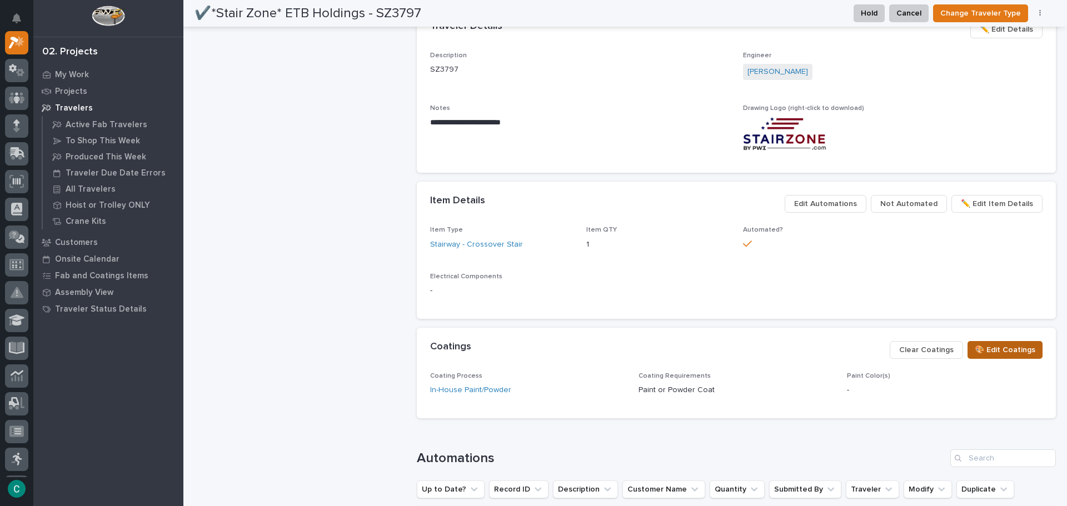
scroll to position [412, 0]
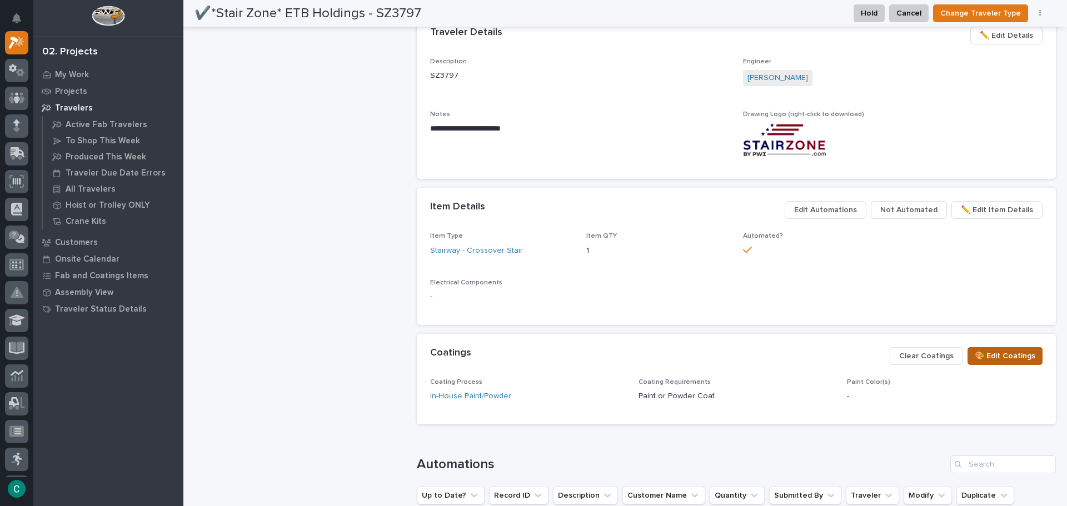
click at [1015, 356] on span "🎨 Edit Coatings" at bounding box center [1005, 356] width 61 height 13
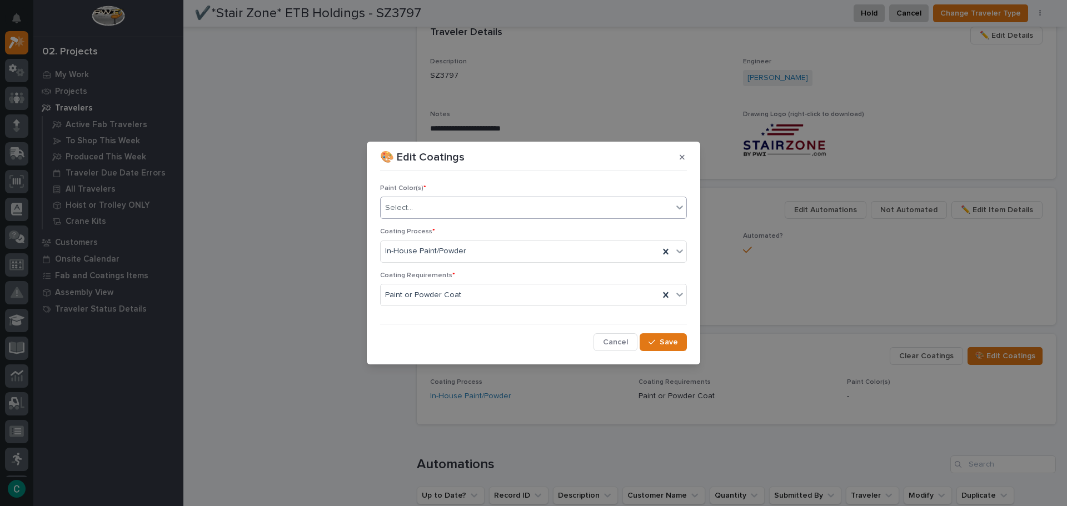
click at [474, 204] on div "Select..." at bounding box center [527, 208] width 292 height 18
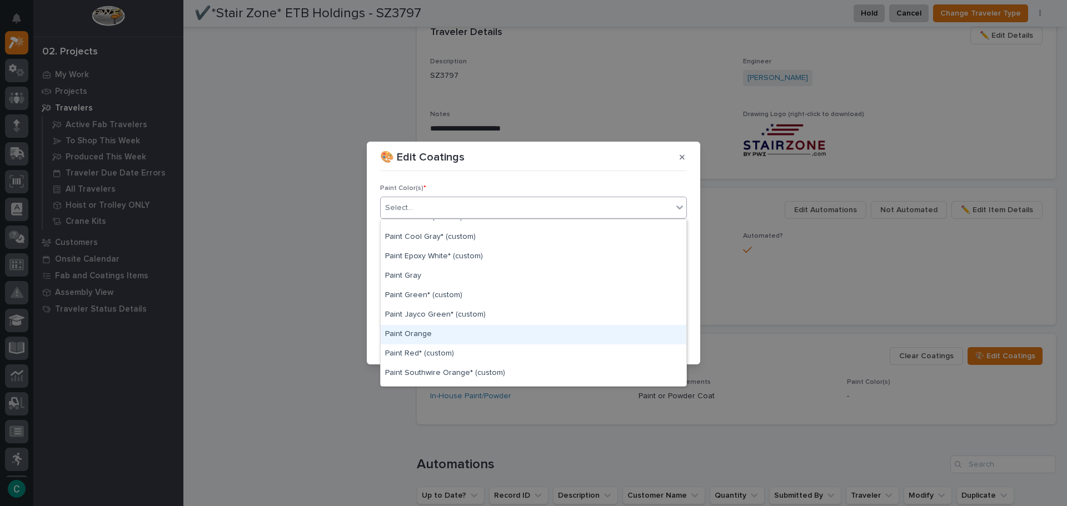
scroll to position [222, 0]
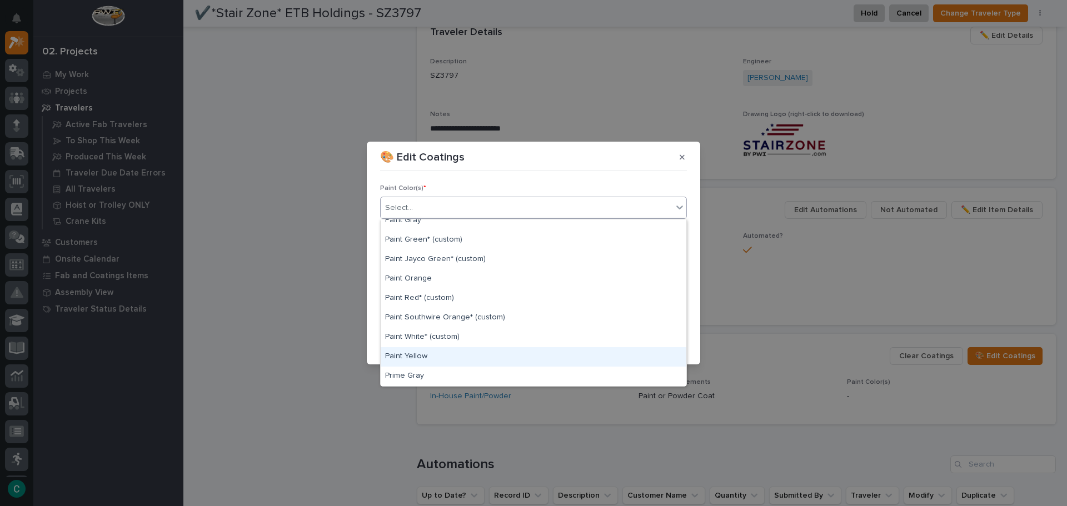
click at [452, 356] on div "Paint Yellow" at bounding box center [534, 356] width 306 height 19
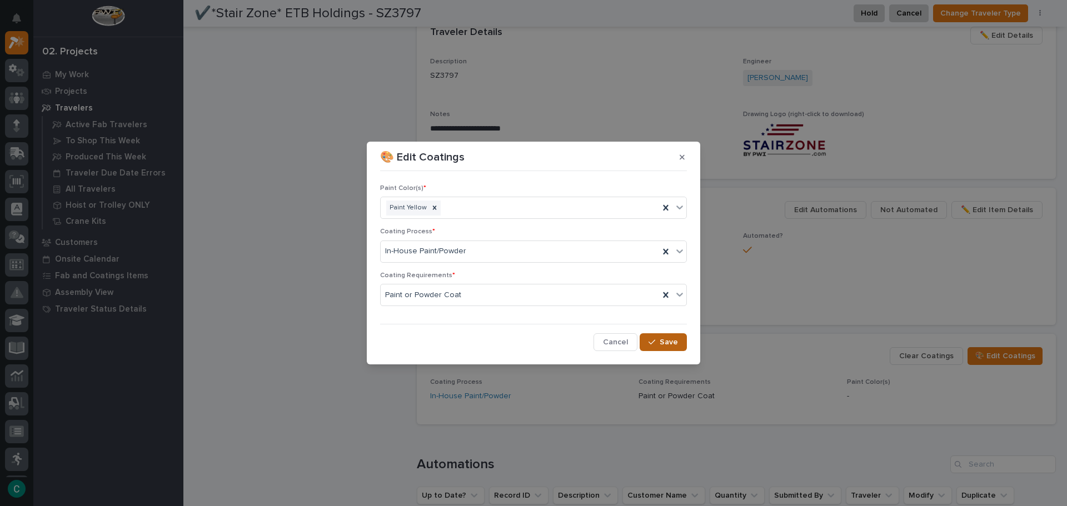
click at [654, 341] on icon "button" at bounding box center [652, 343] width 7 height 8
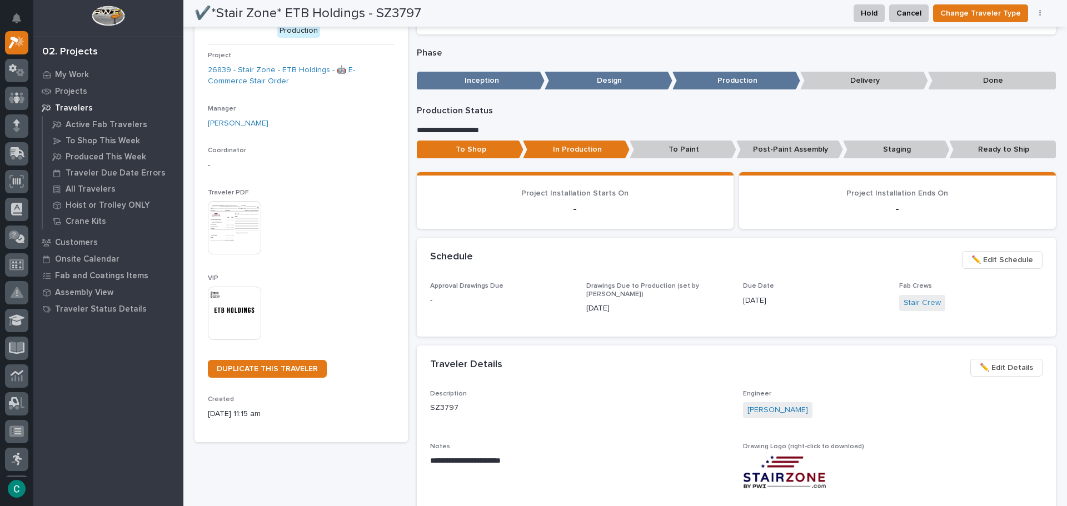
scroll to position [0, 0]
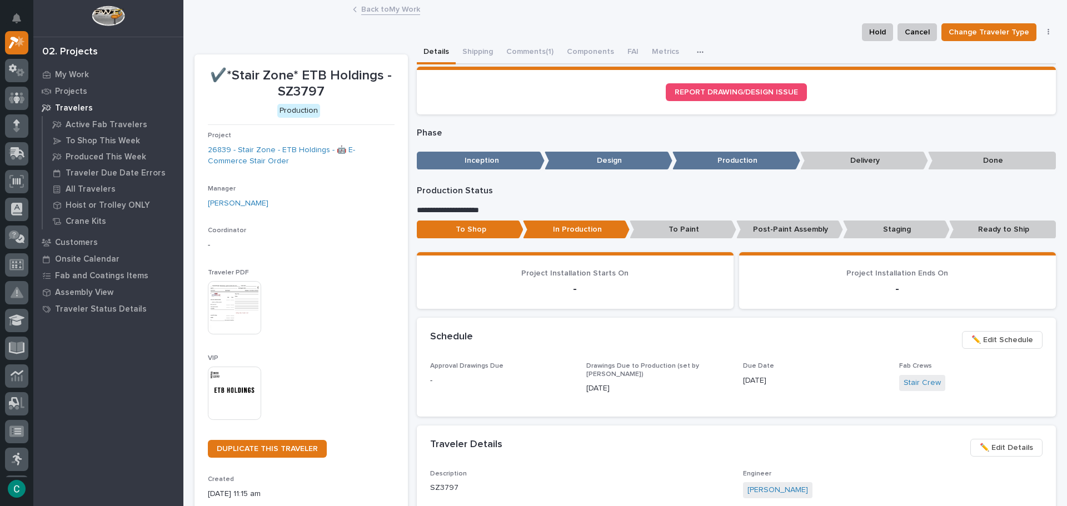
click at [385, 9] on link "Back to My Work" at bounding box center [390, 8] width 59 height 13
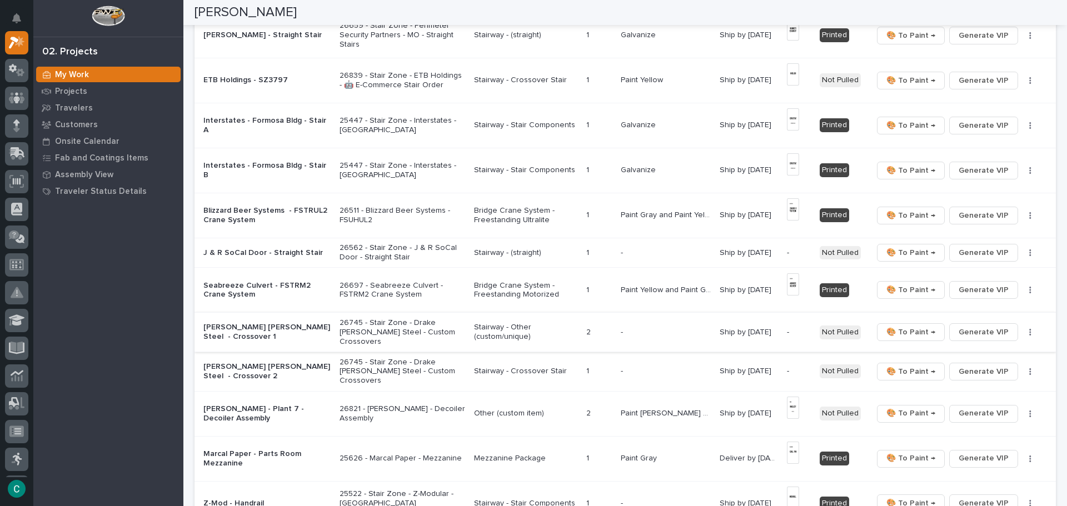
scroll to position [500, 0]
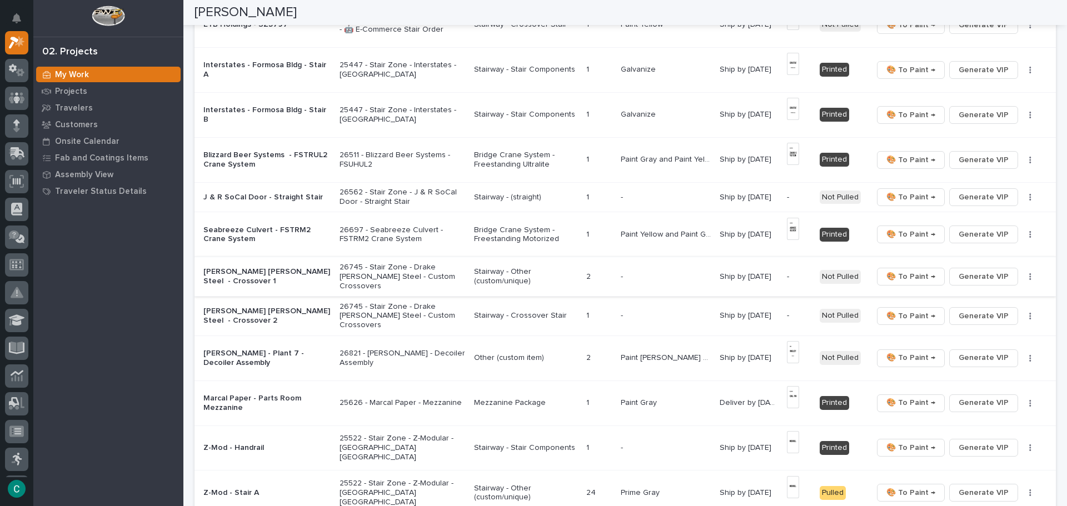
click at [973, 272] on span "Generate VIP" at bounding box center [984, 276] width 50 height 13
click at [953, 307] on button "Generate VIP" at bounding box center [983, 316] width 69 height 18
click at [574, 271] on p "Stairway - Other (custom/unique)" at bounding box center [525, 276] width 103 height 19
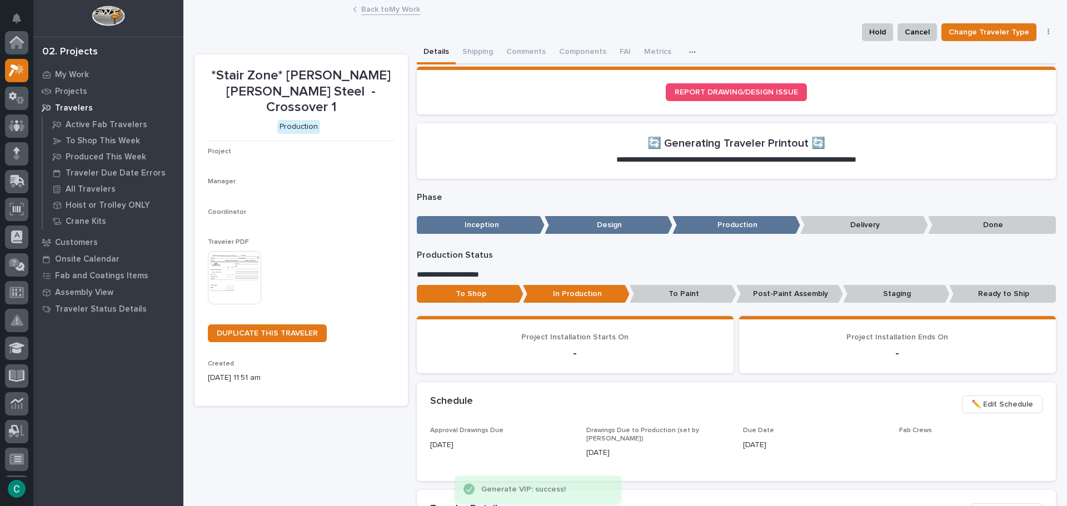
scroll to position [28, 0]
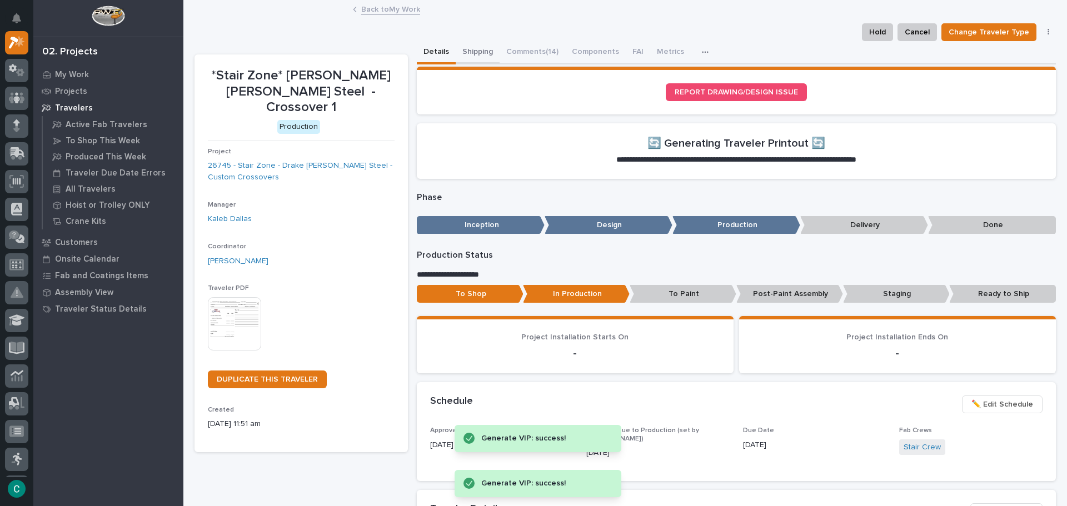
click at [471, 50] on button "Shipping" at bounding box center [478, 52] width 44 height 23
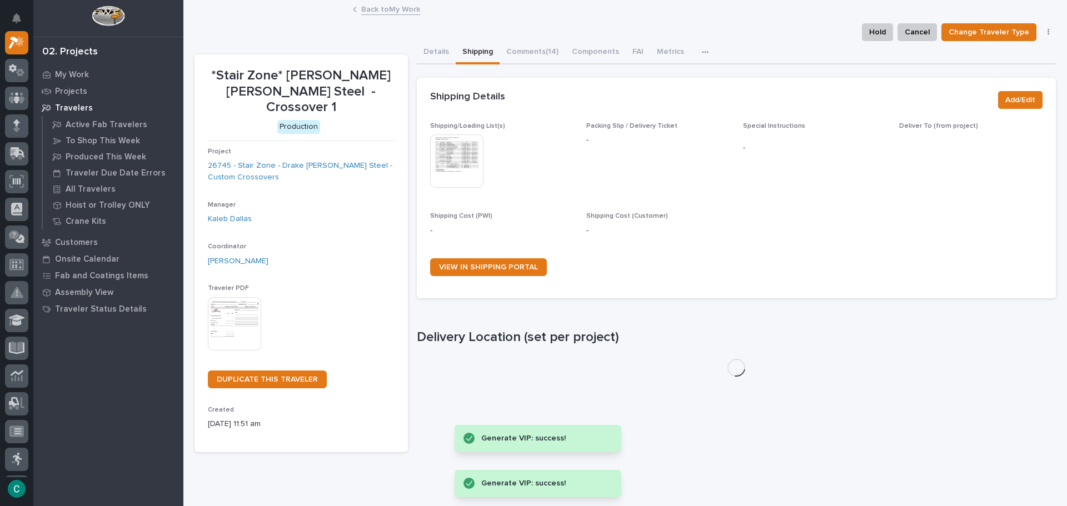
click at [469, 160] on img at bounding box center [456, 161] width 53 height 53
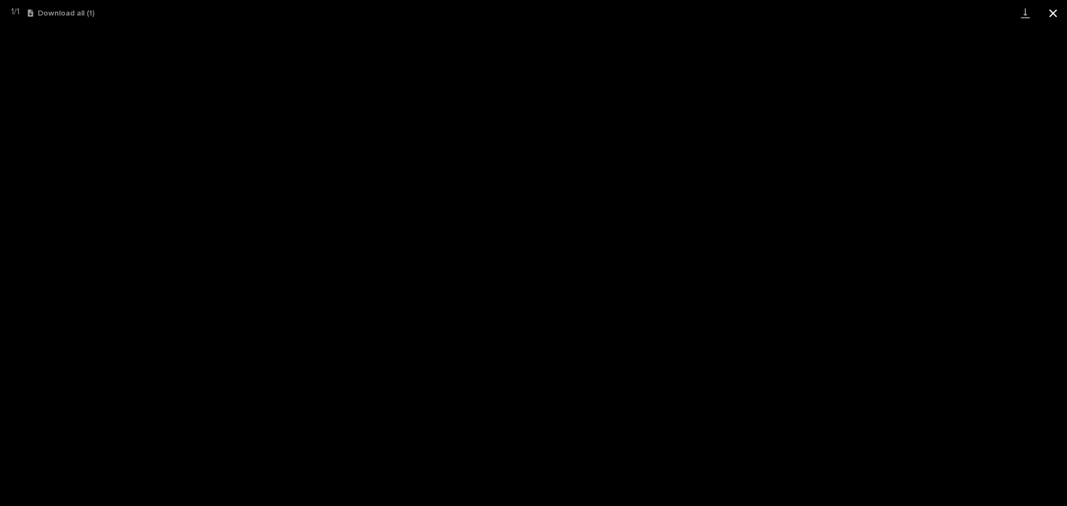
click at [1051, 14] on button "Close gallery" at bounding box center [1053, 13] width 28 height 26
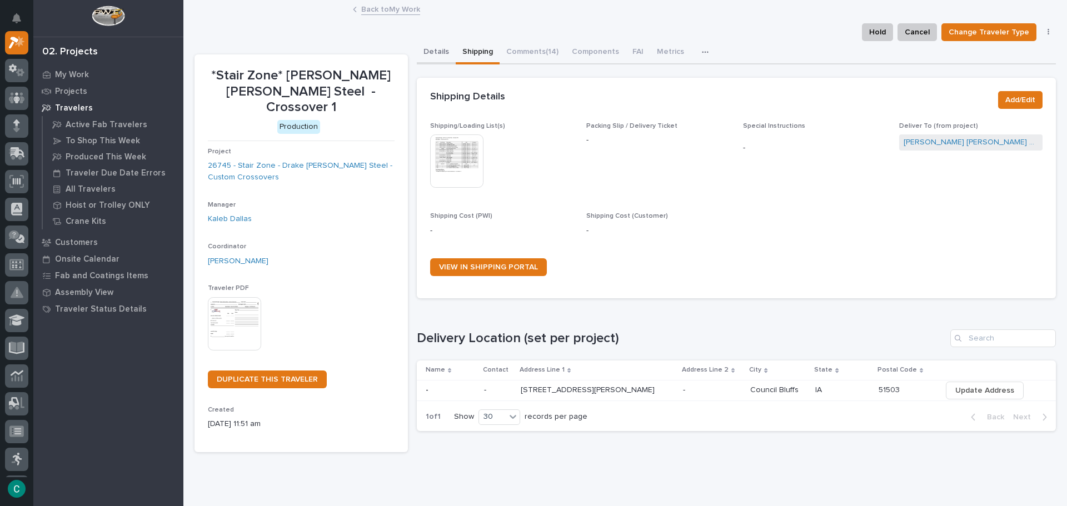
click at [432, 51] on button "Details" at bounding box center [436, 52] width 39 height 23
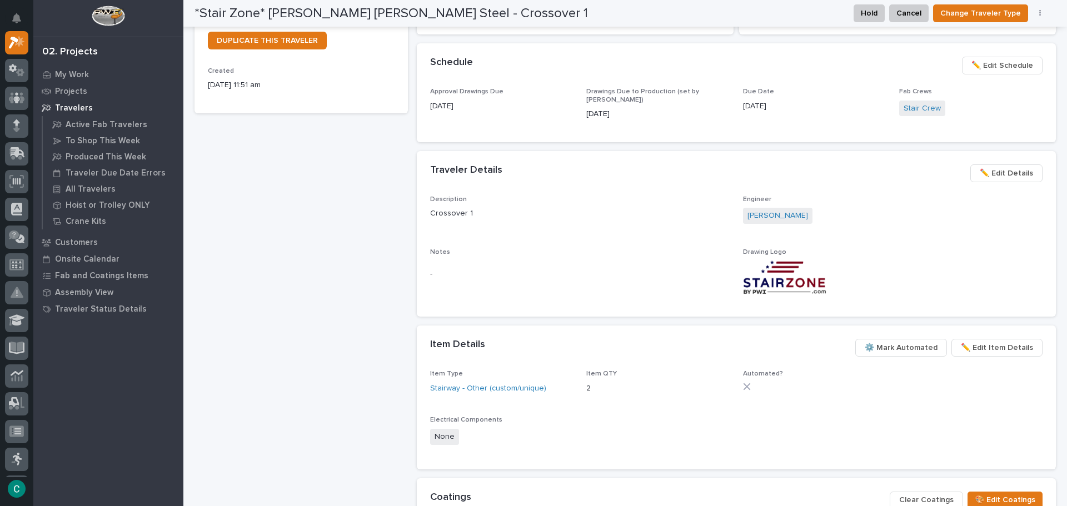
scroll to position [500, 0]
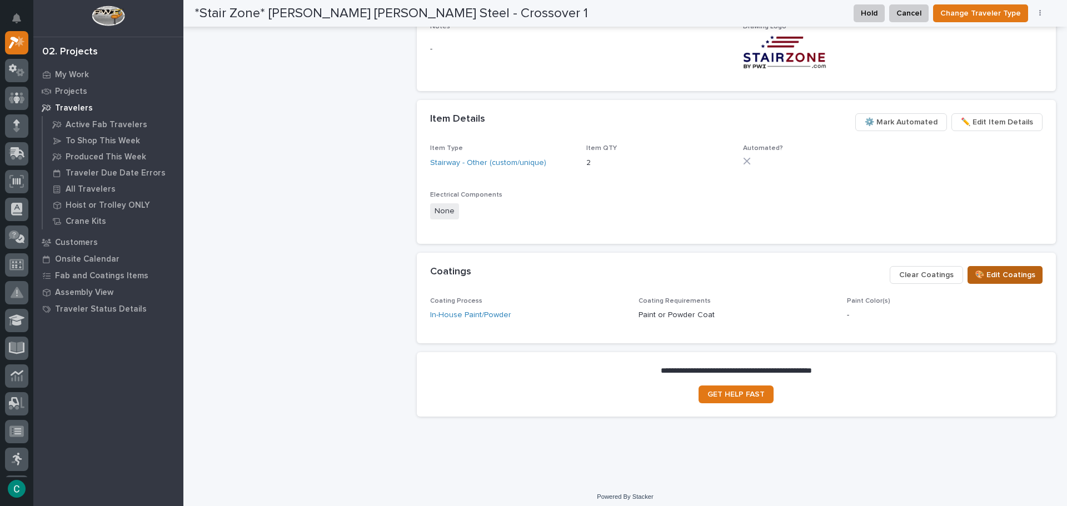
click at [999, 274] on span "🎨 Edit Coatings" at bounding box center [1005, 274] width 61 height 13
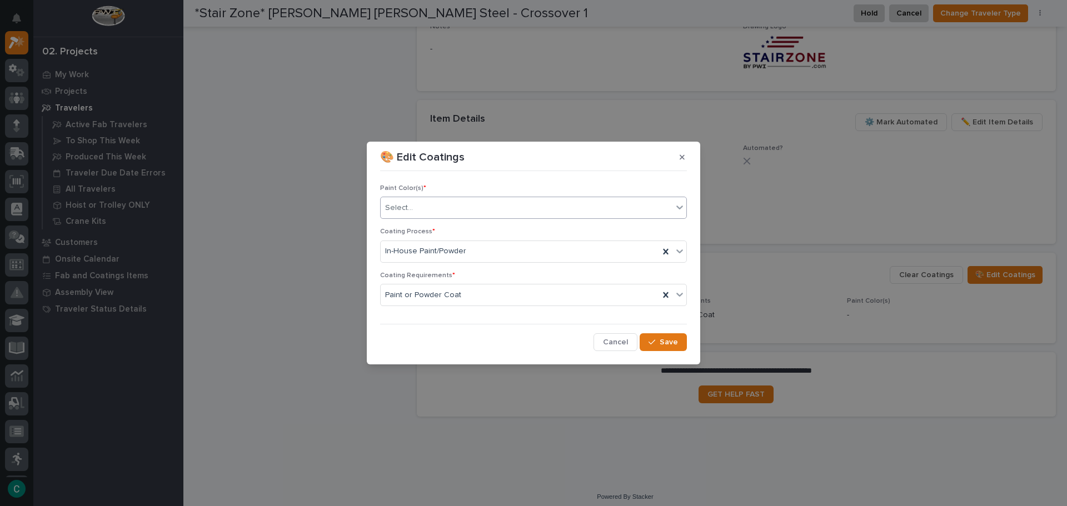
click at [544, 212] on div "Select..." at bounding box center [527, 208] width 292 height 18
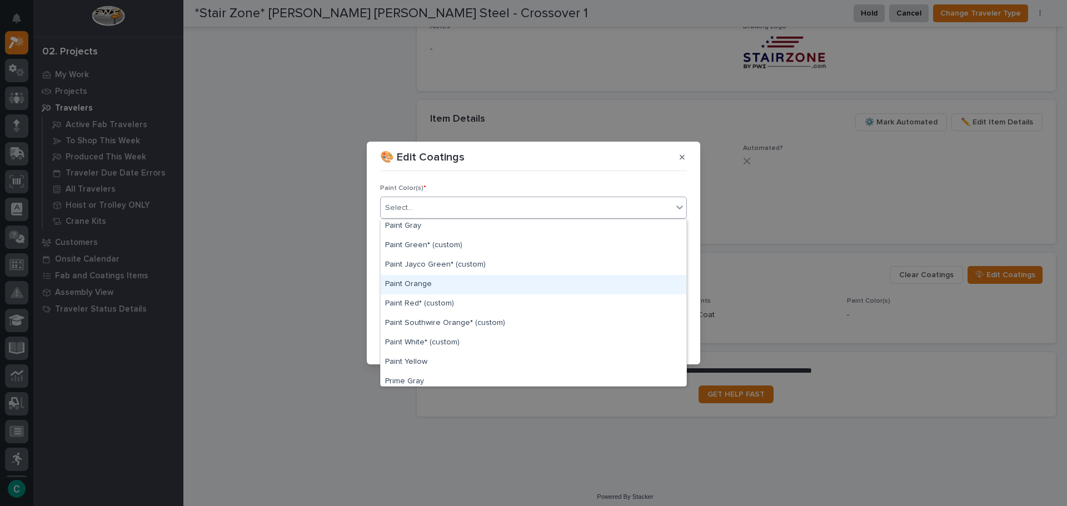
scroll to position [278, 0]
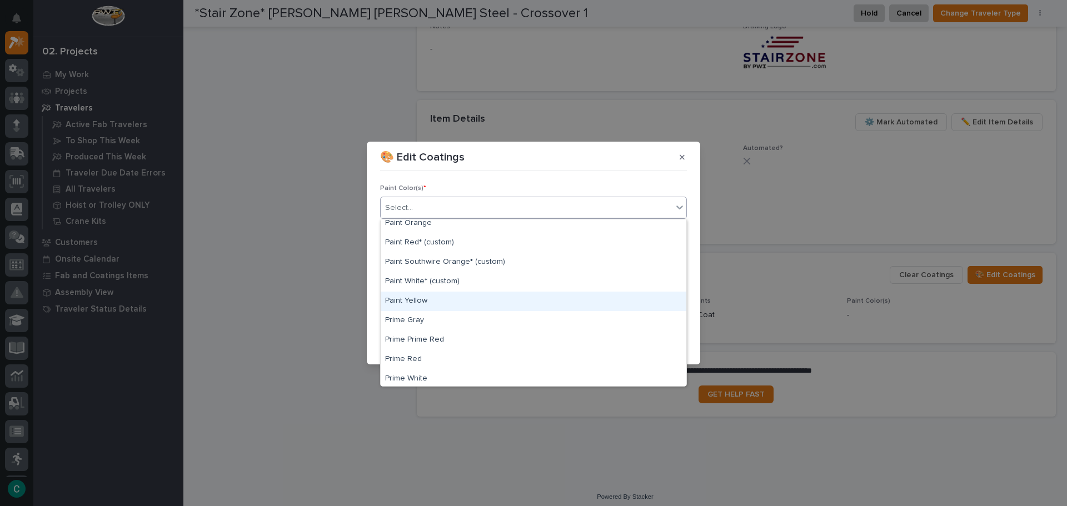
click at [492, 303] on div "Paint Yellow" at bounding box center [534, 301] width 306 height 19
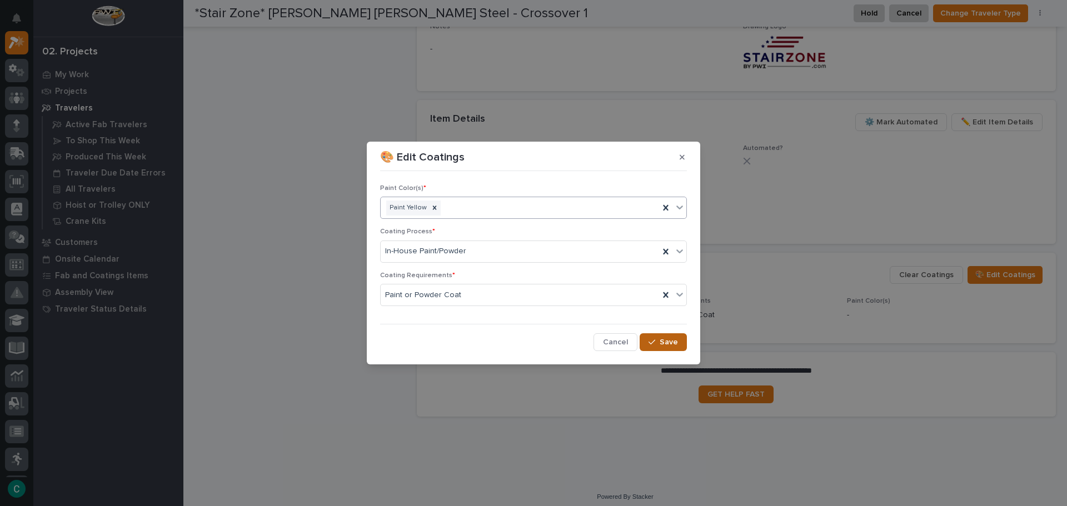
click at [655, 339] on icon "button" at bounding box center [652, 343] width 7 height 8
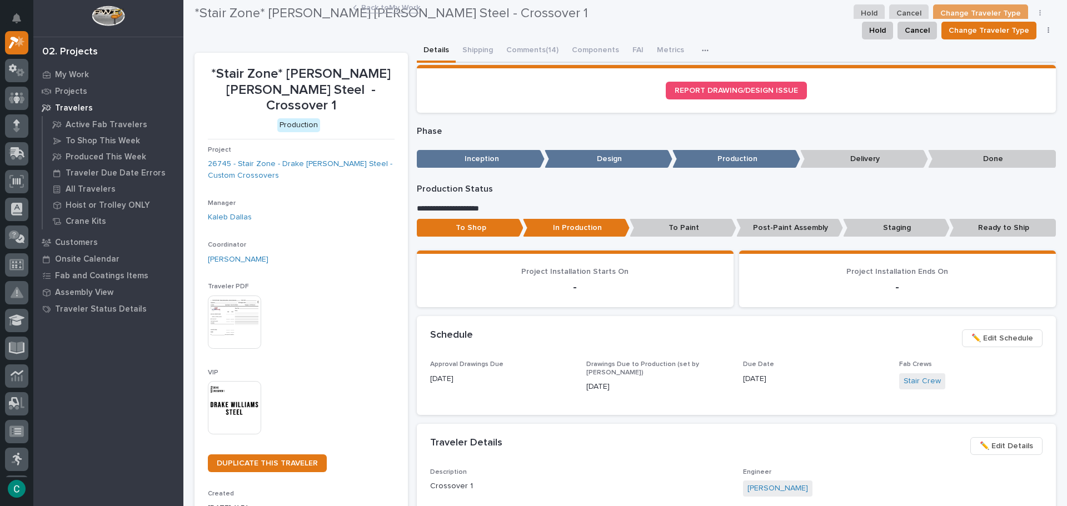
scroll to position [0, 0]
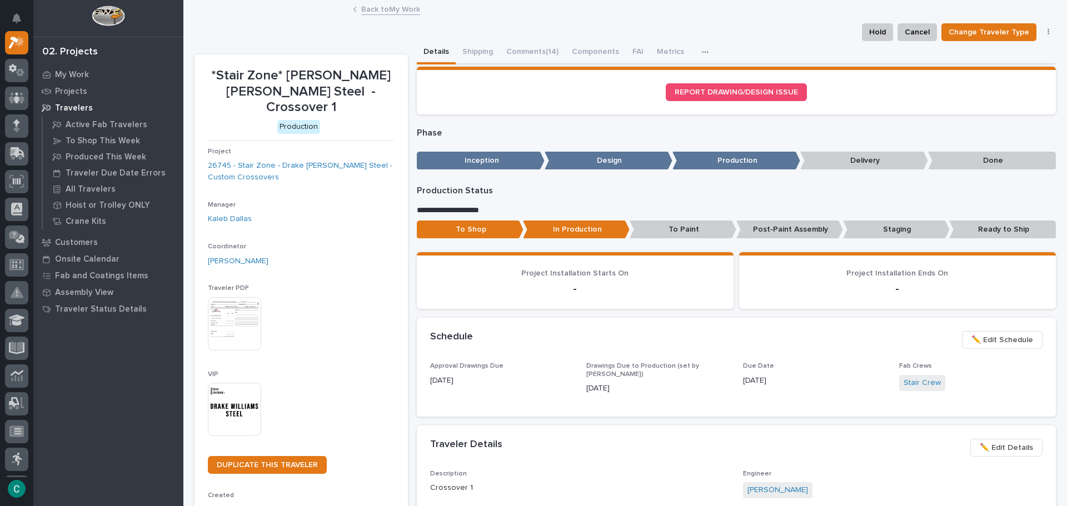
click at [400, 6] on link "Back to My Work" at bounding box center [390, 8] width 59 height 13
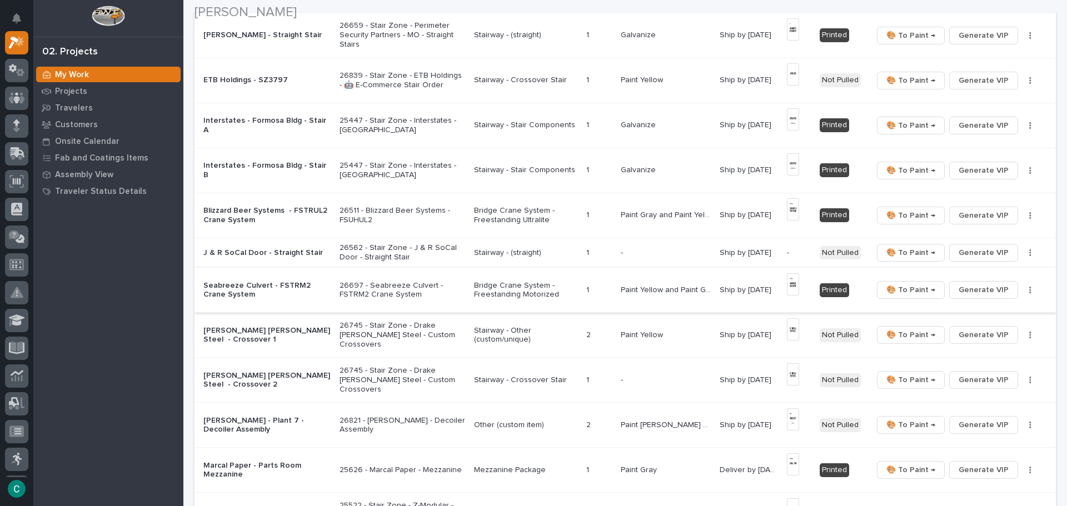
scroll to position [556, 0]
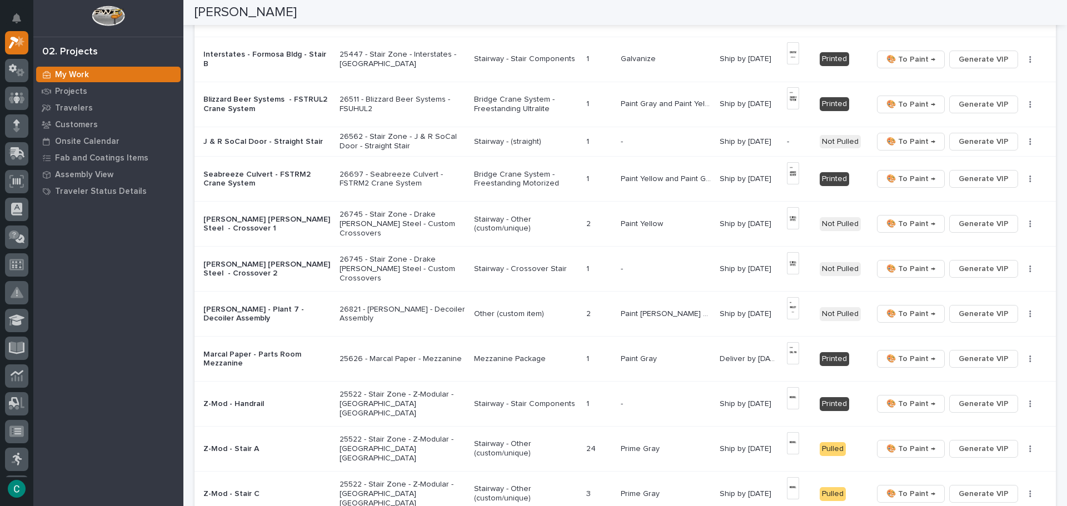
click at [572, 266] on p "Stairway - Crossover Stair" at bounding box center [525, 269] width 103 height 9
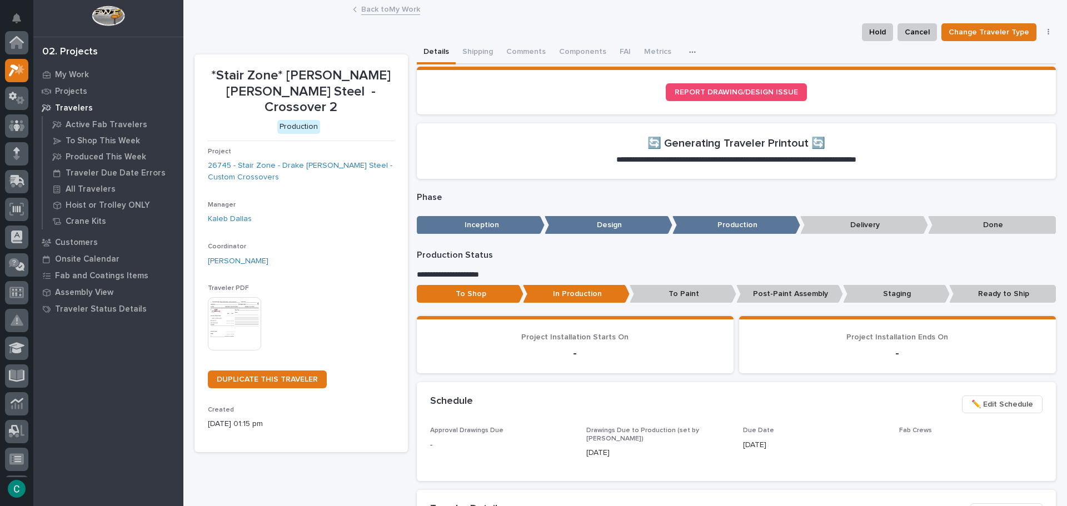
scroll to position [28, 0]
click at [475, 49] on button "Shipping" at bounding box center [478, 52] width 44 height 23
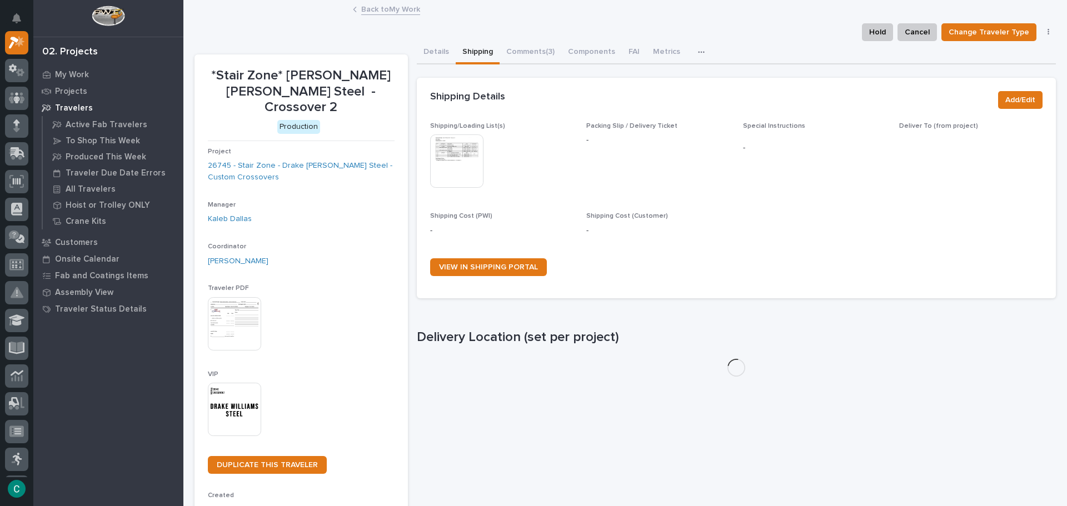
click at [457, 157] on img at bounding box center [456, 161] width 53 height 53
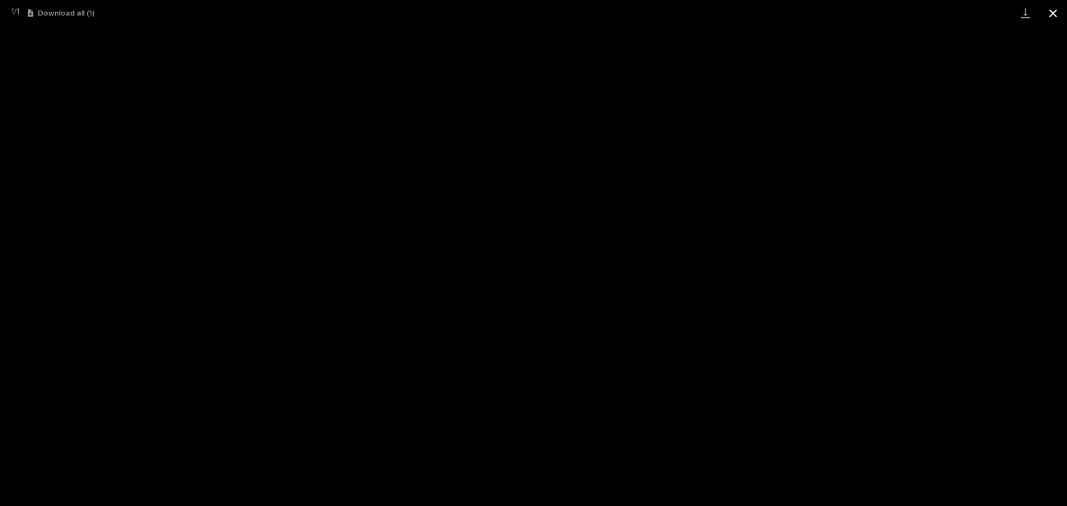
click at [1056, 6] on button "Close gallery" at bounding box center [1053, 13] width 28 height 26
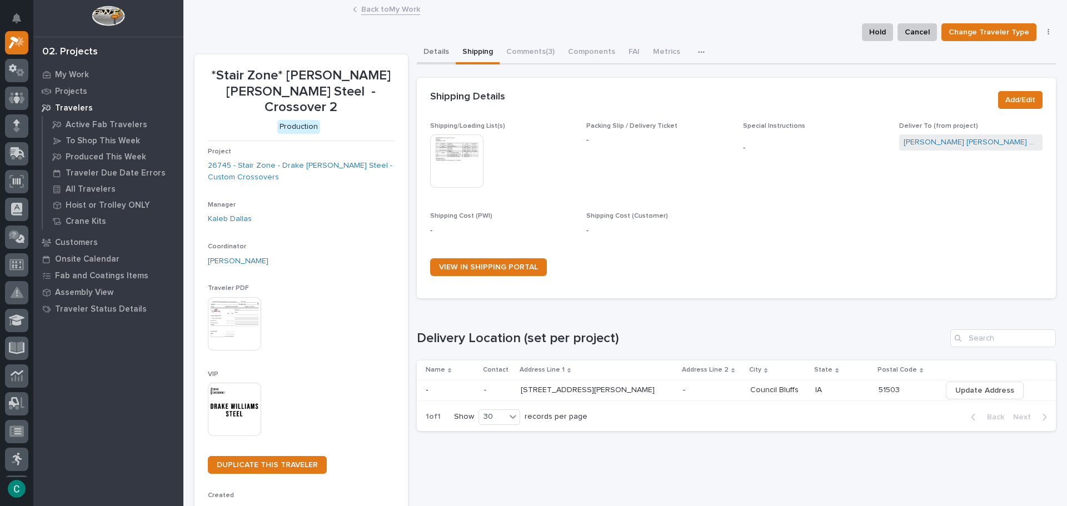
drag, startPoint x: 441, startPoint y: 48, endPoint x: 450, endPoint y: 59, distance: 14.2
click at [441, 47] on button "Details" at bounding box center [436, 52] width 39 height 23
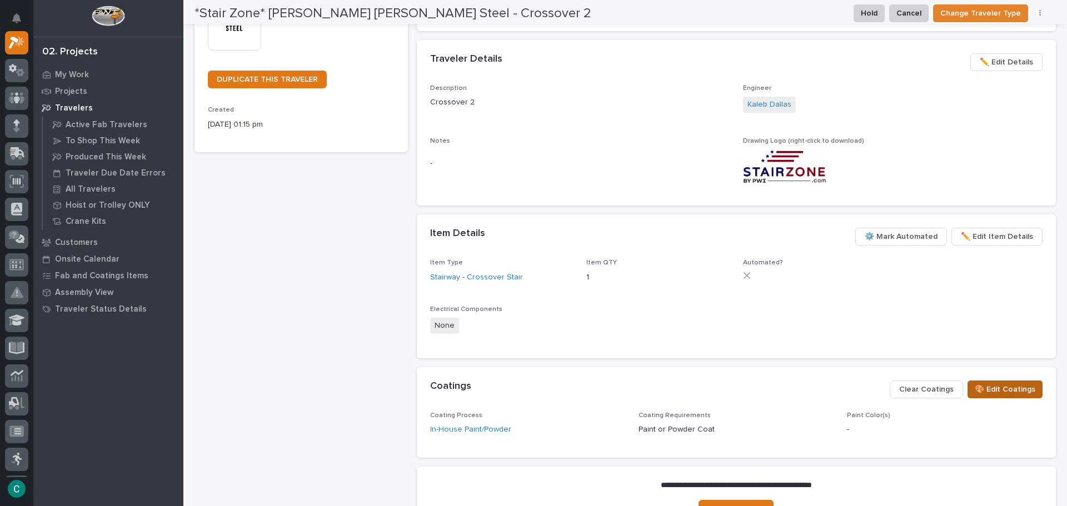
scroll to position [500, 0]
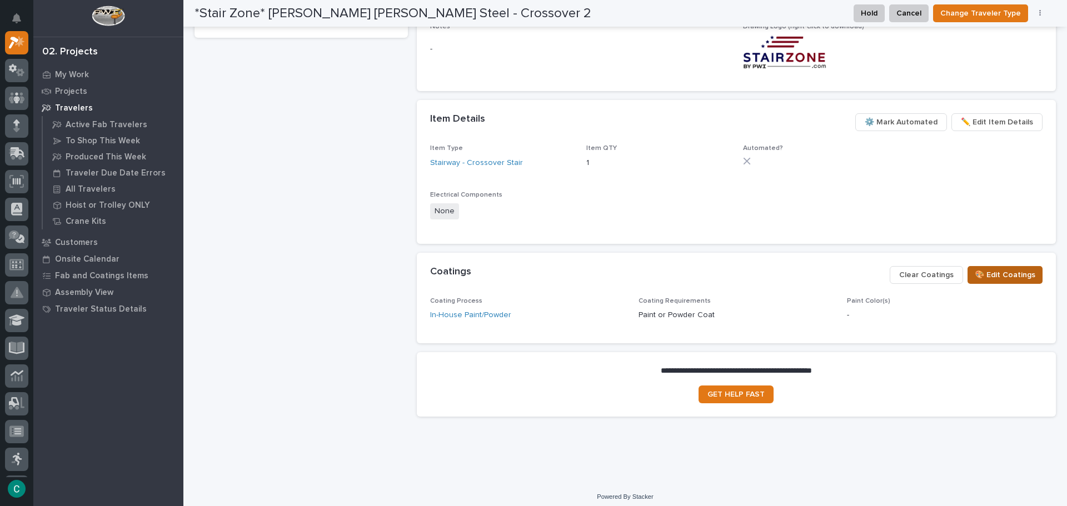
click at [999, 271] on span "🎨 Edit Coatings" at bounding box center [1005, 274] width 61 height 13
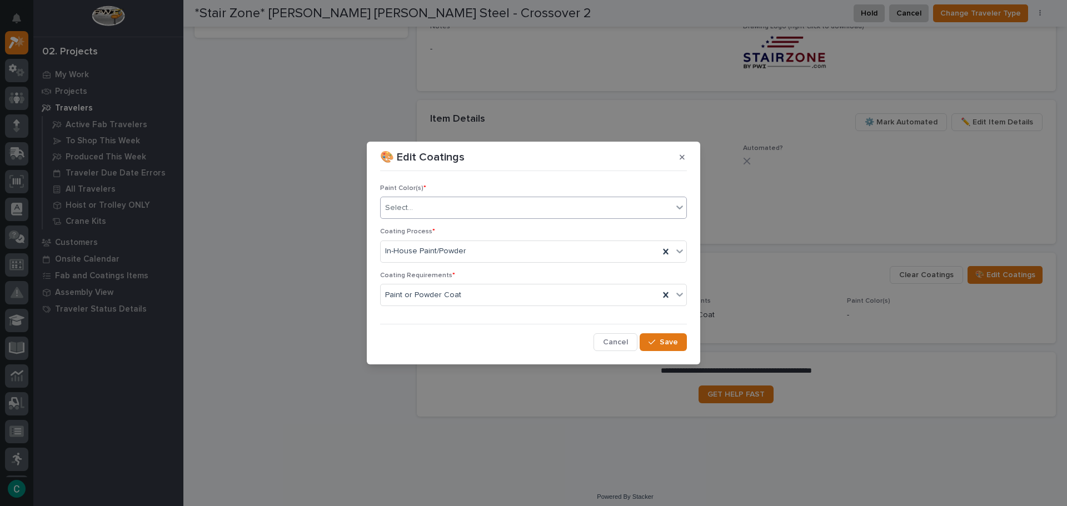
click at [513, 211] on div "Select..." at bounding box center [527, 208] width 292 height 18
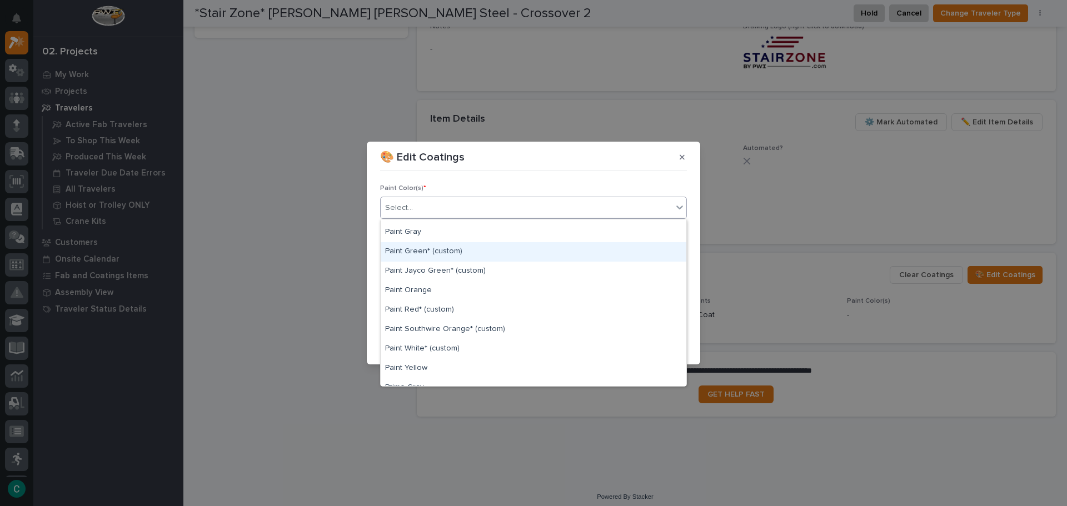
scroll to position [278, 0]
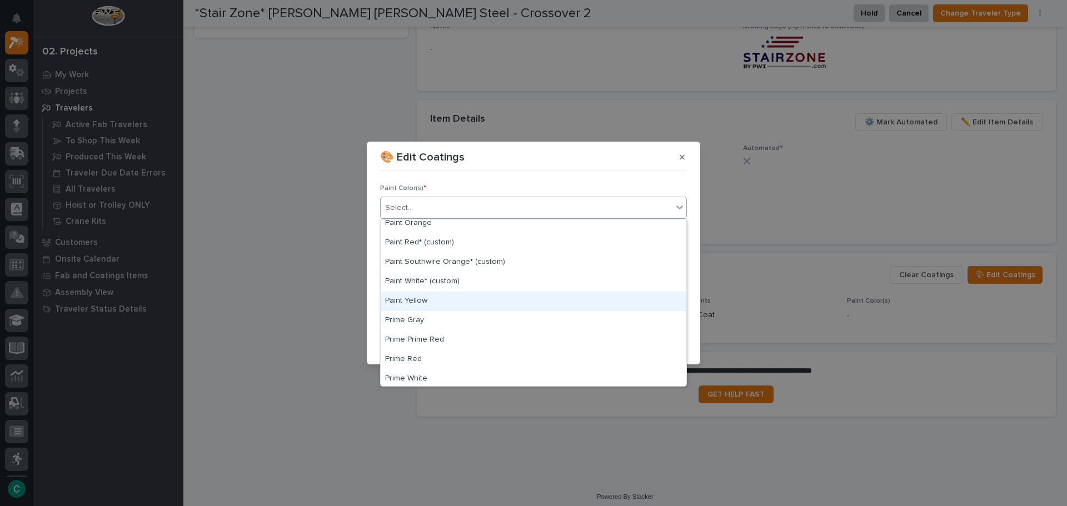
click at [462, 295] on div "Paint Yellow" at bounding box center [534, 301] width 306 height 19
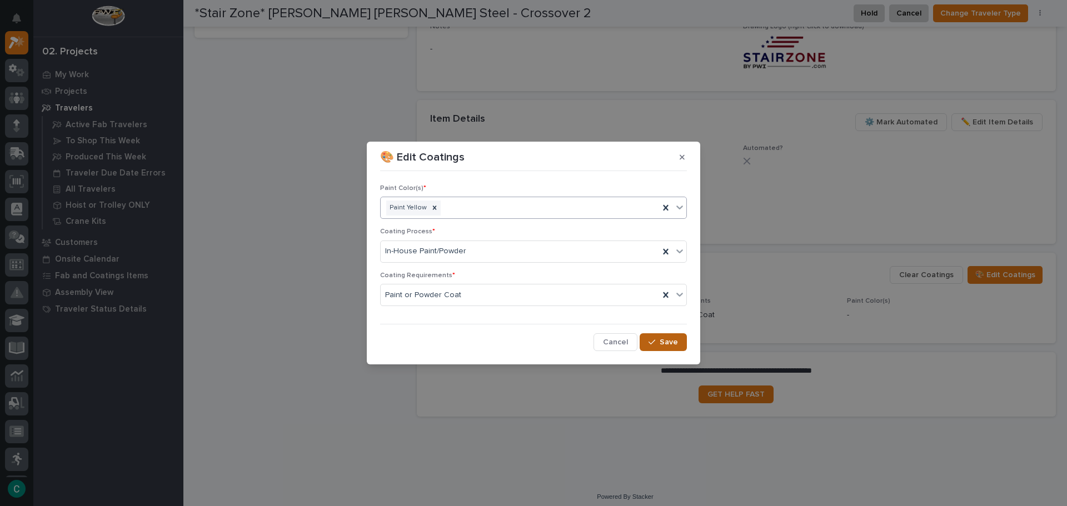
click at [656, 334] on button "Save" at bounding box center [663, 343] width 47 height 18
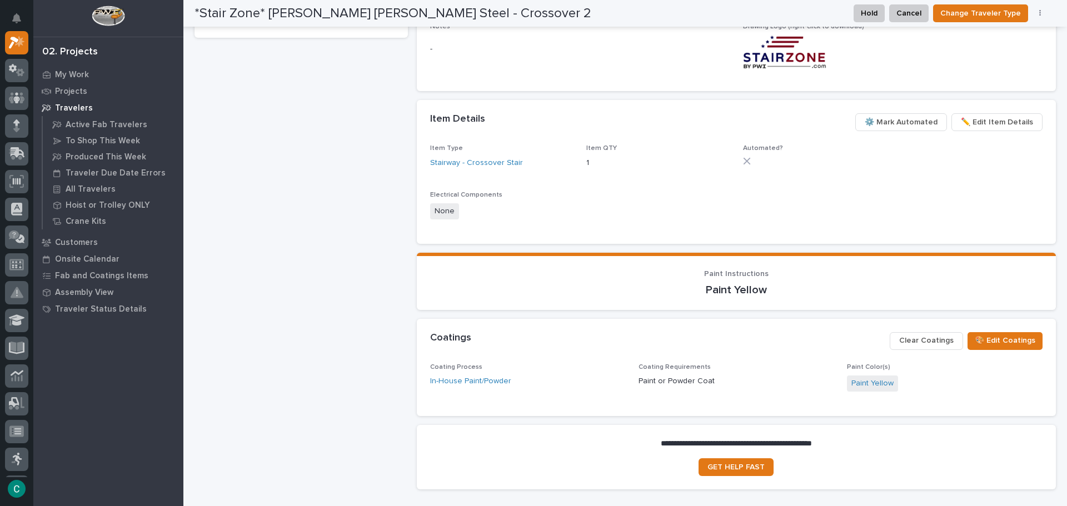
scroll to position [0, 0]
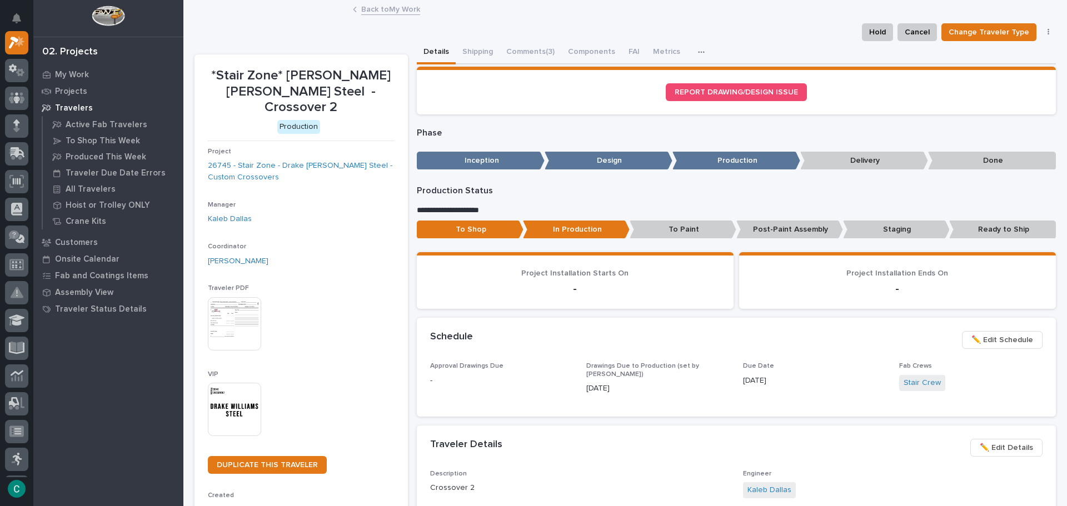
click at [392, 7] on link "Back to My Work" at bounding box center [390, 8] width 59 height 13
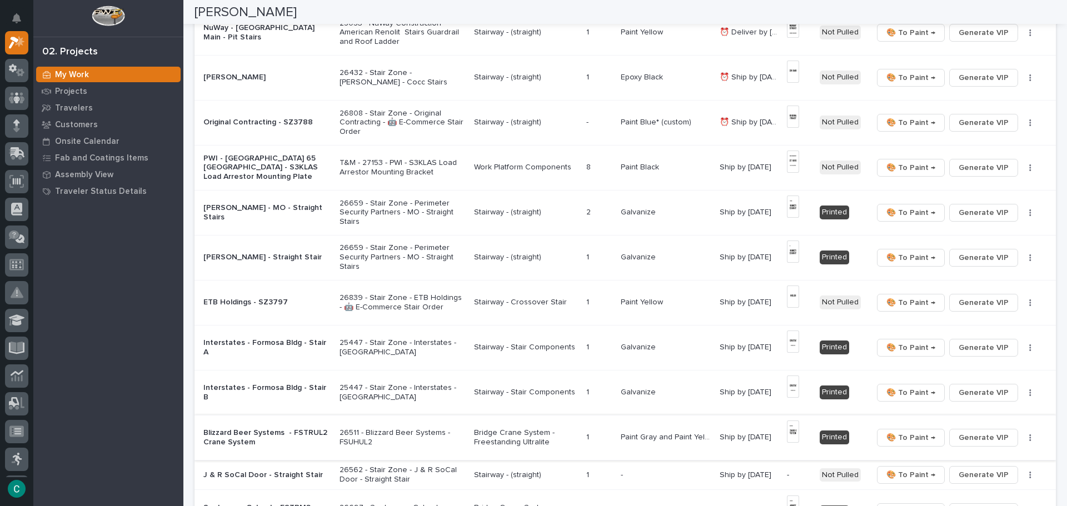
scroll to position [445, 0]
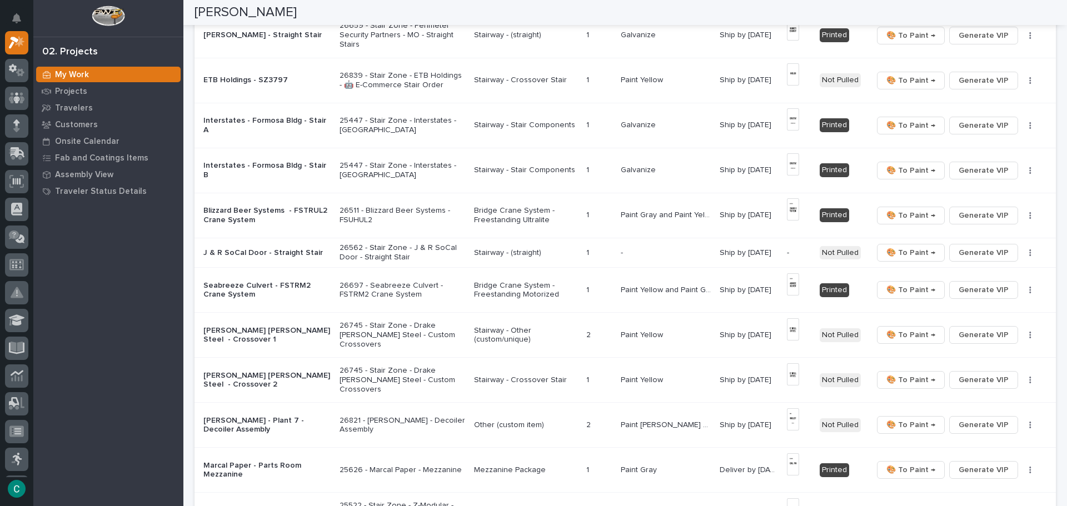
click at [523, 254] on p "Stairway - (straight)" at bounding box center [525, 252] width 103 height 9
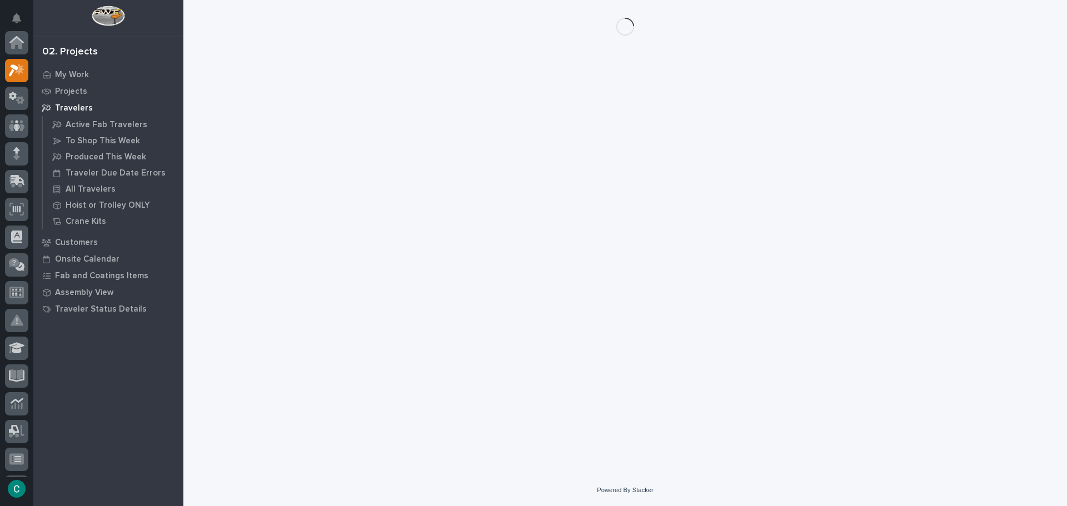
scroll to position [28, 0]
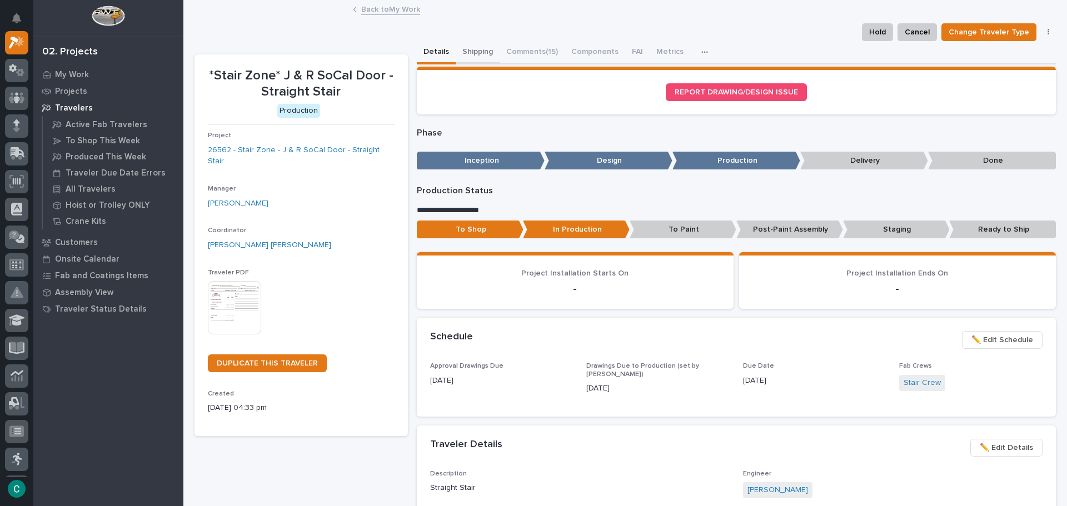
click at [479, 47] on button "Shipping" at bounding box center [478, 52] width 44 height 23
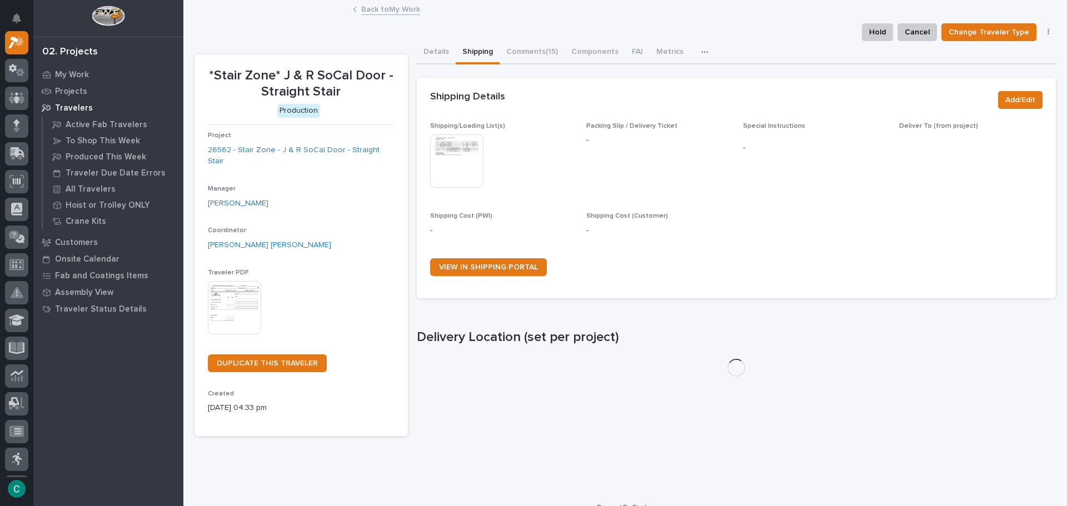
click at [454, 164] on img at bounding box center [456, 161] width 53 height 53
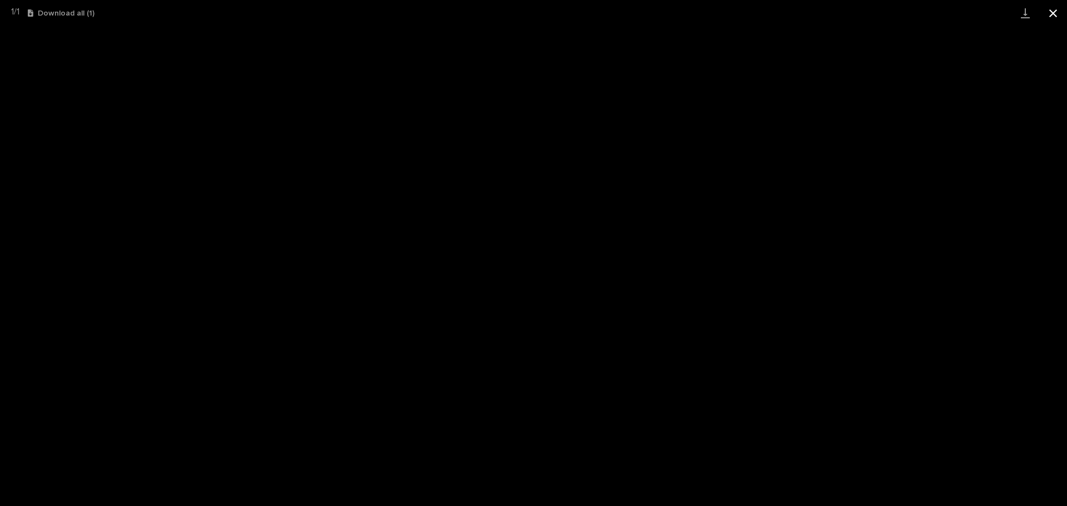
click at [1047, 17] on button "Close gallery" at bounding box center [1053, 13] width 28 height 26
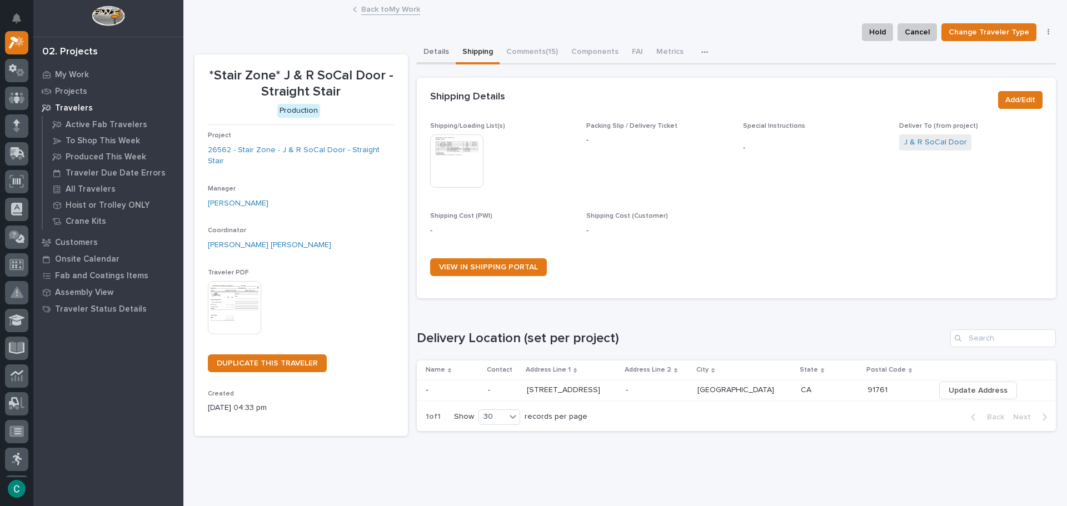
click at [436, 49] on button "Details" at bounding box center [436, 52] width 39 height 23
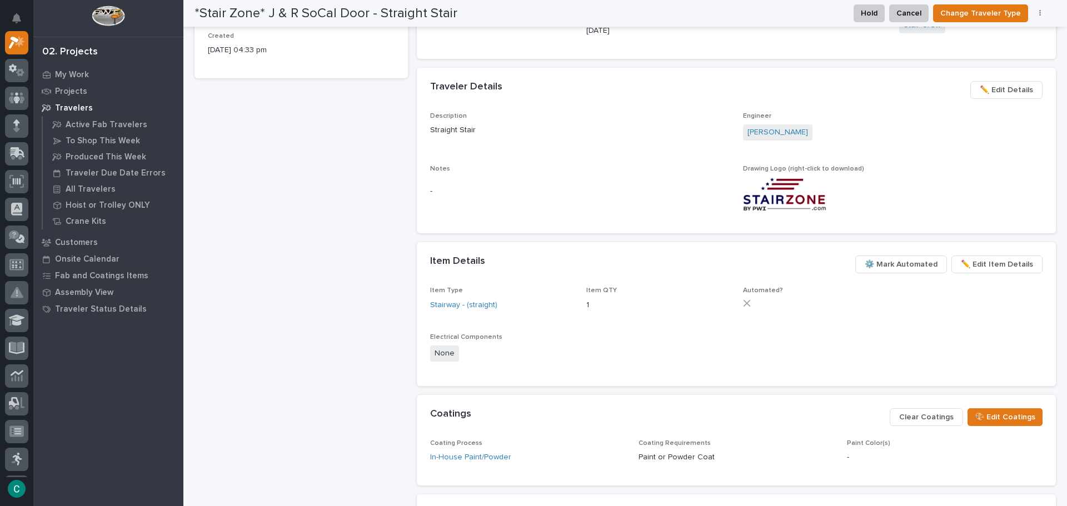
scroll to position [500, 0]
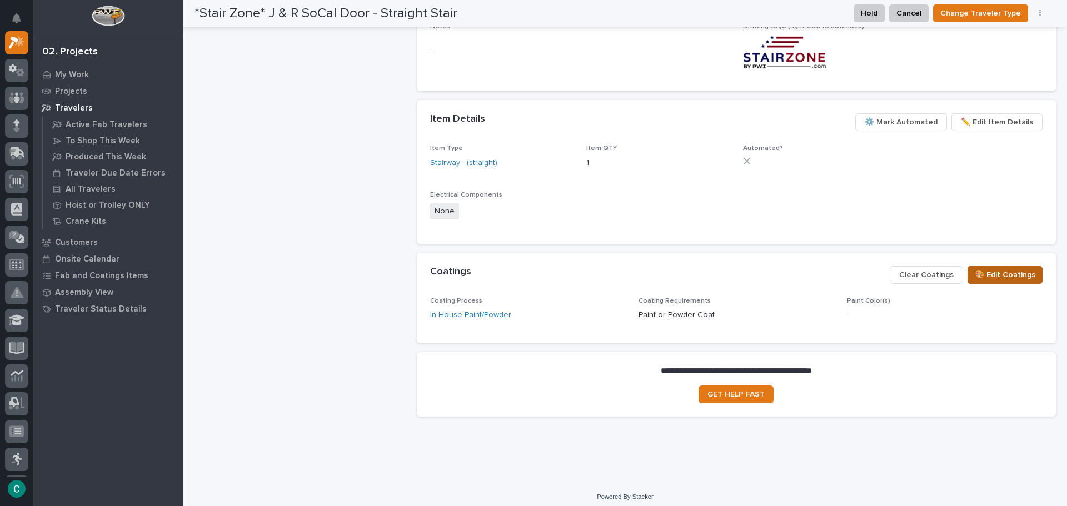
click at [997, 278] on span "🎨 Edit Coatings" at bounding box center [1005, 274] width 61 height 13
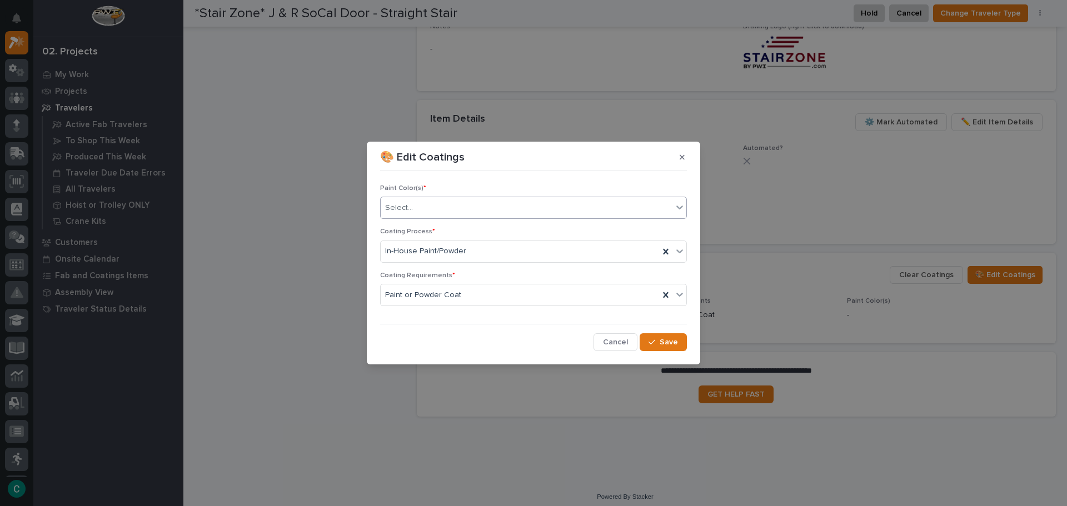
click at [511, 212] on div "Select..." at bounding box center [527, 208] width 292 height 18
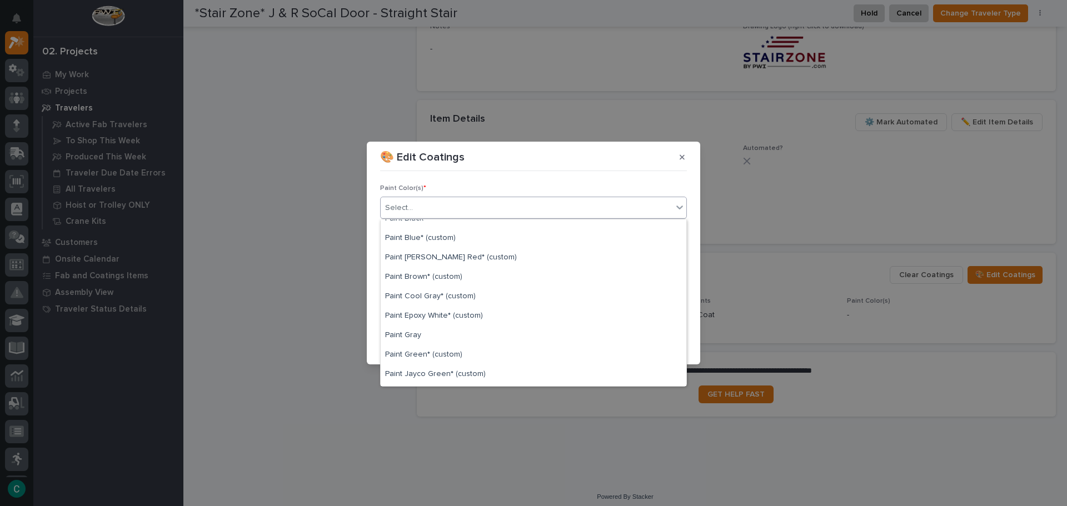
scroll to position [111, 0]
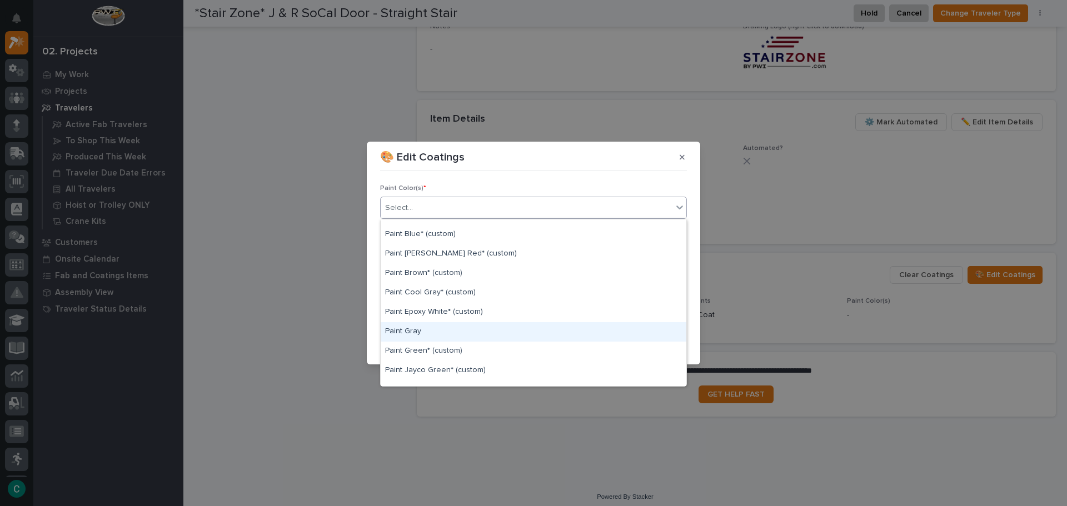
click at [456, 335] on div "Paint Gray" at bounding box center [534, 331] width 306 height 19
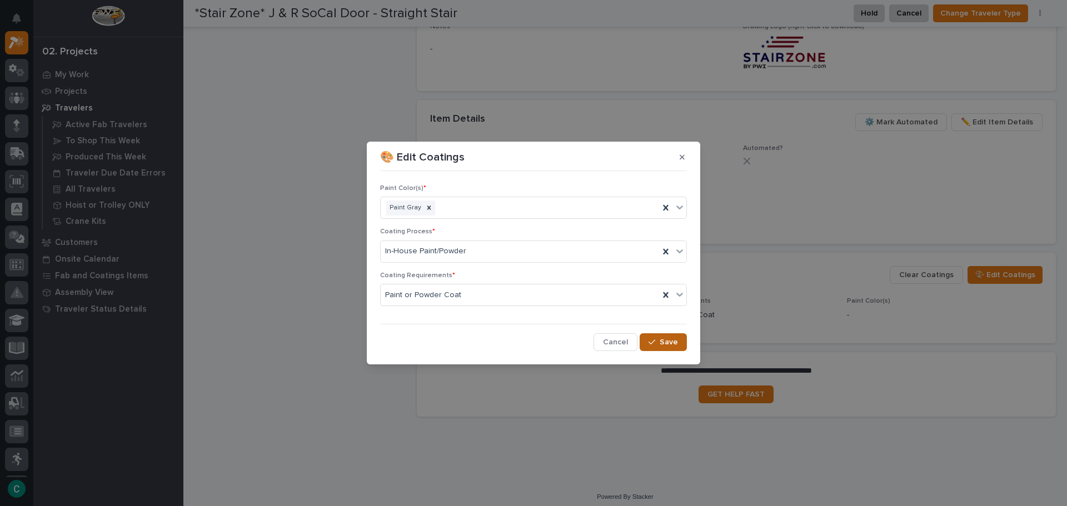
click at [664, 343] on span "Save" at bounding box center [669, 342] width 18 height 10
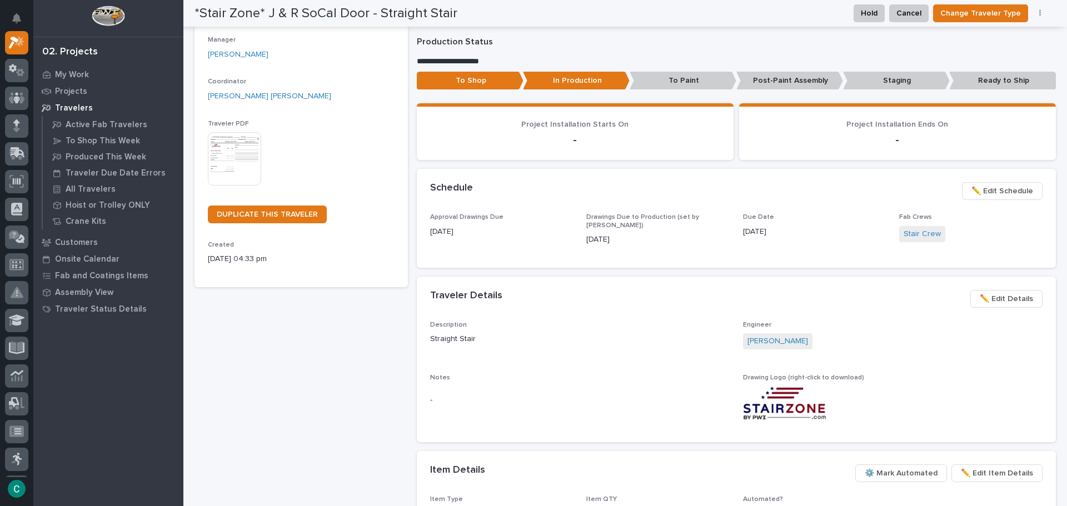
scroll to position [0, 0]
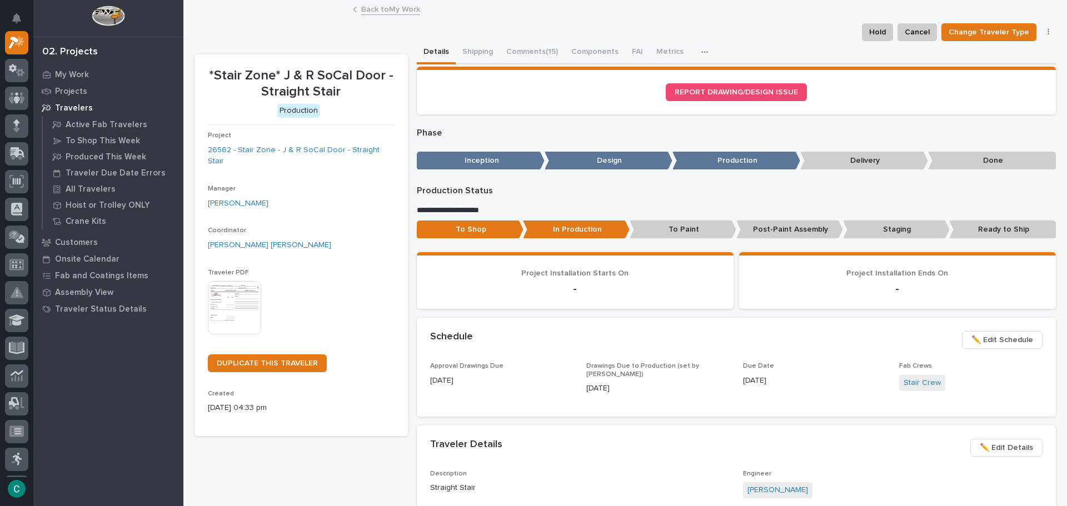
click at [389, 12] on link "Back to My Work" at bounding box center [390, 8] width 59 height 13
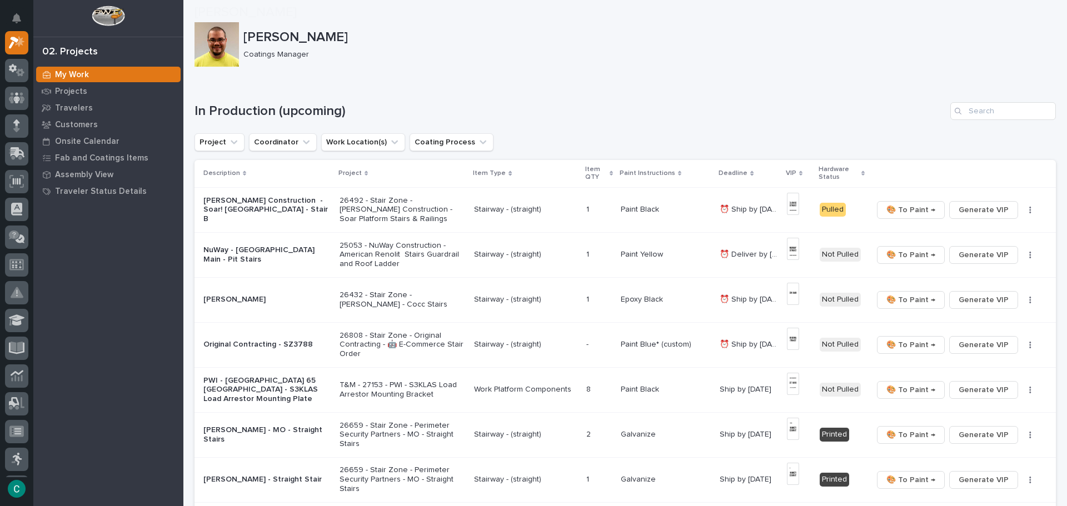
scroll to position [500, 0]
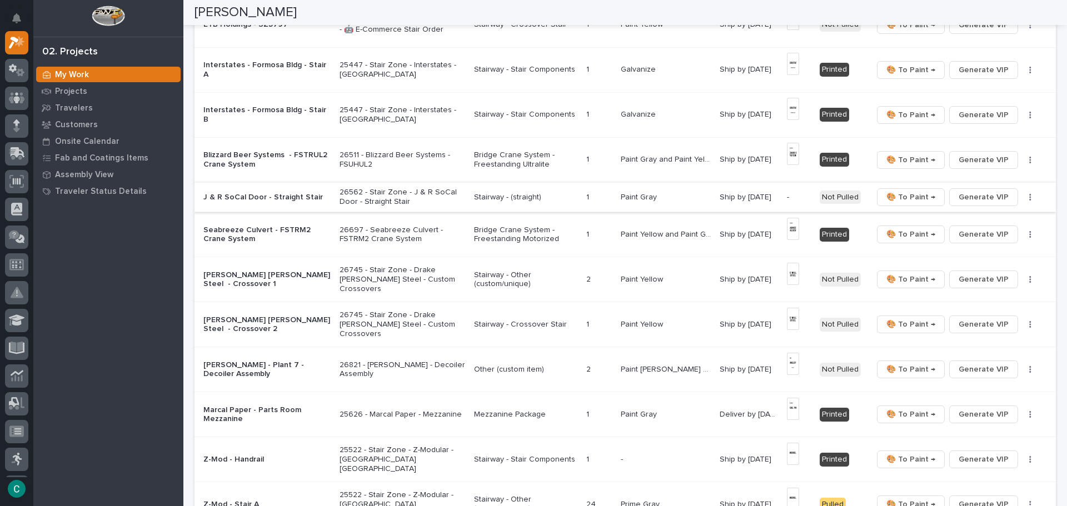
click at [969, 199] on span "Generate VIP" at bounding box center [984, 197] width 50 height 13
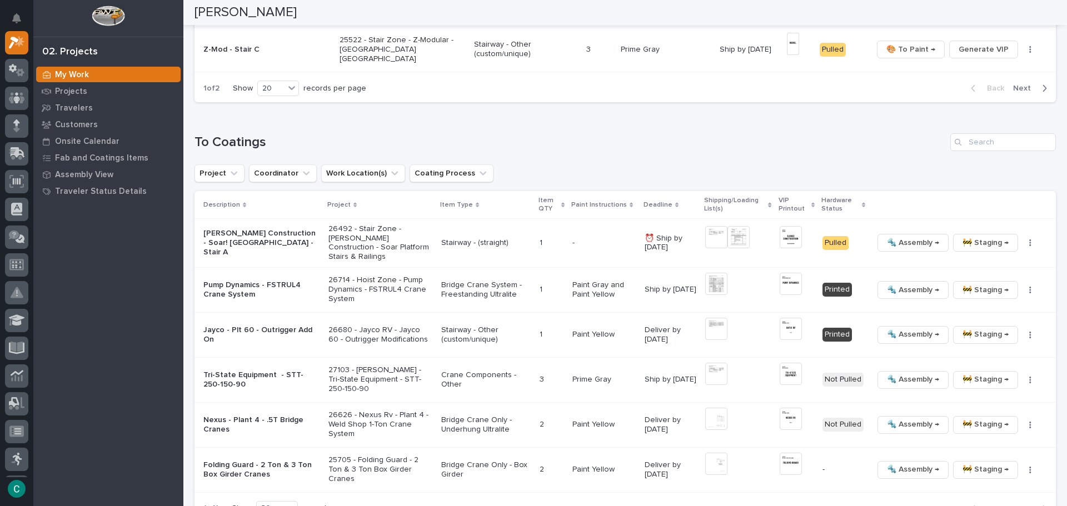
scroll to position [1112, 0]
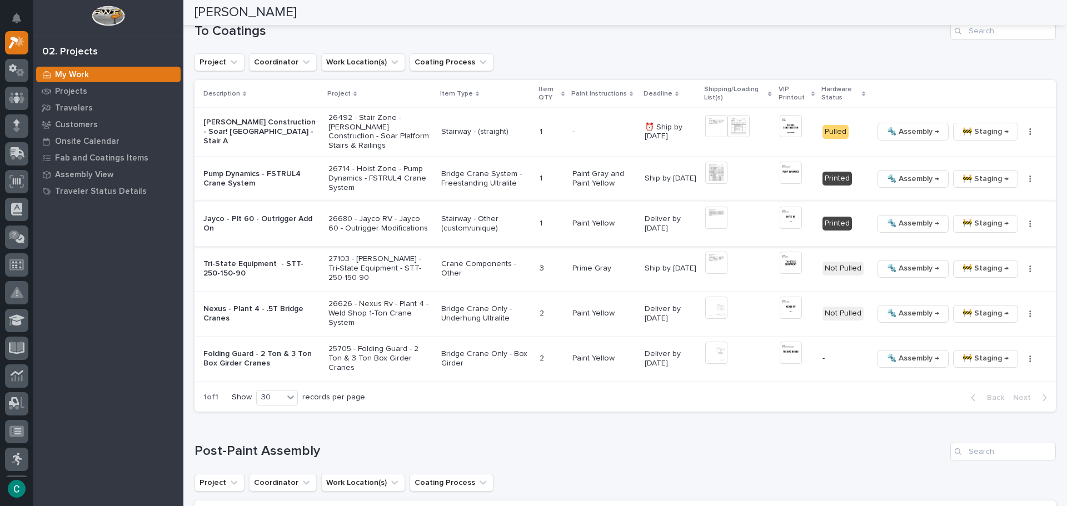
click at [963, 220] on span "🚧 Staging →" at bounding box center [986, 223] width 46 height 13
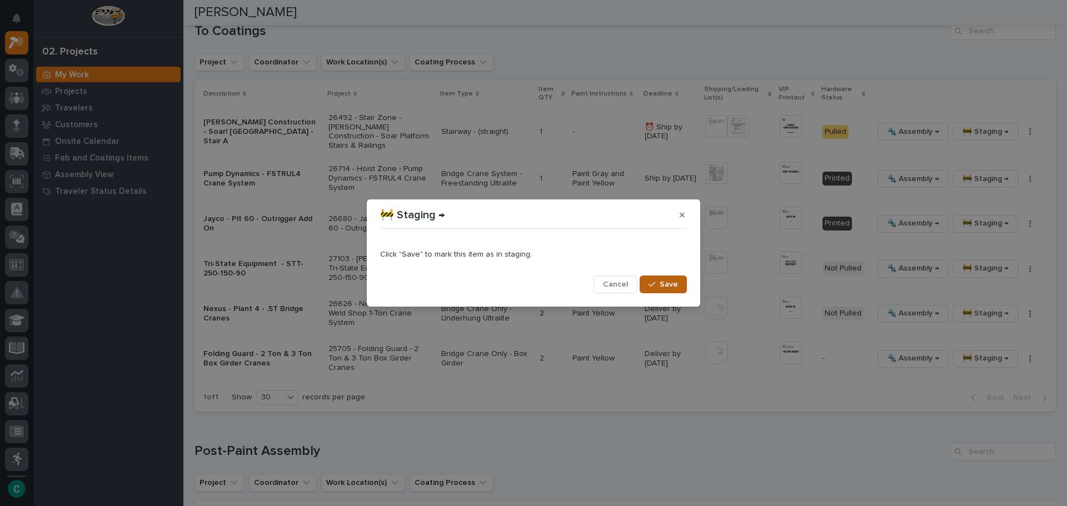
click at [676, 283] on span "Save" at bounding box center [669, 285] width 18 height 10
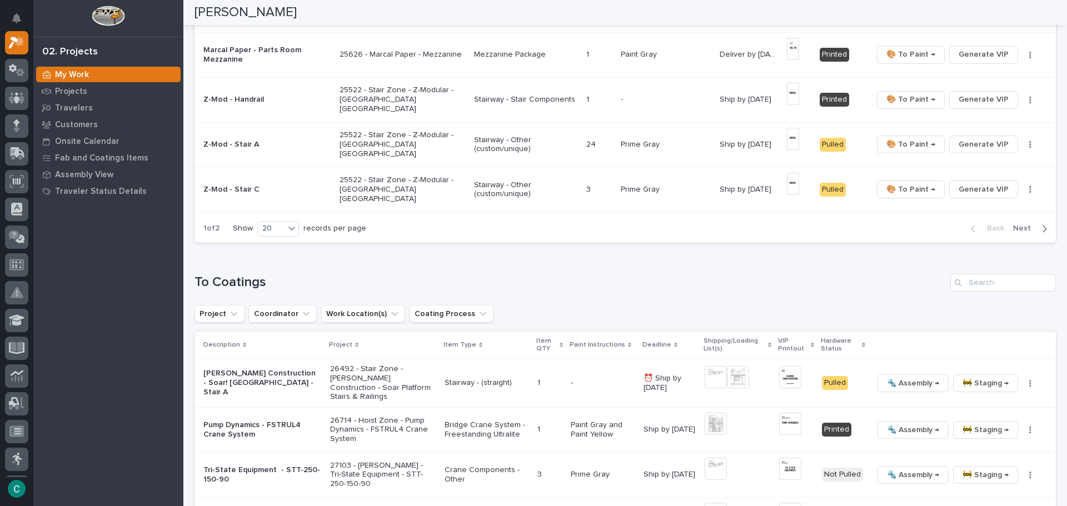
scroll to position [834, 0]
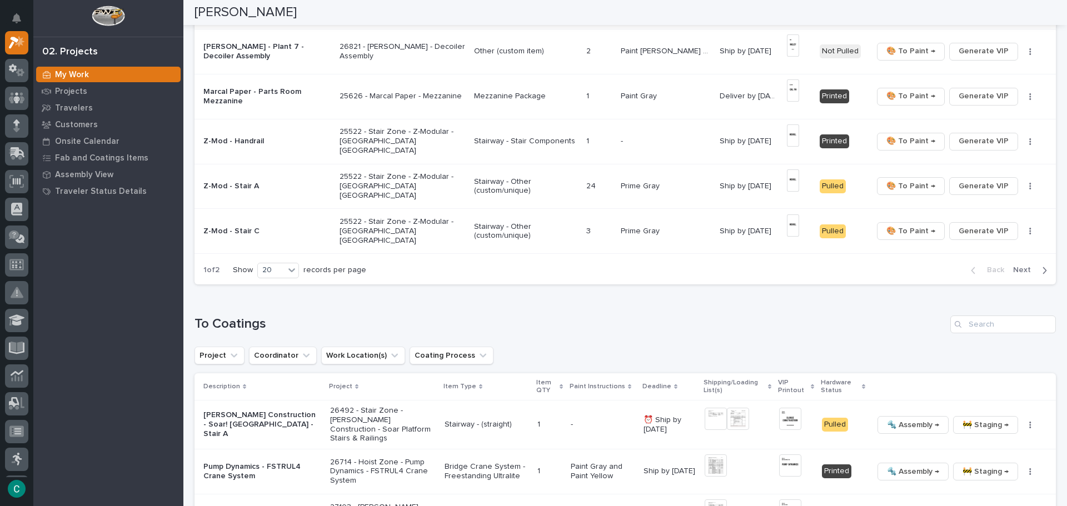
click at [1016, 272] on span "Next" at bounding box center [1025, 270] width 24 height 10
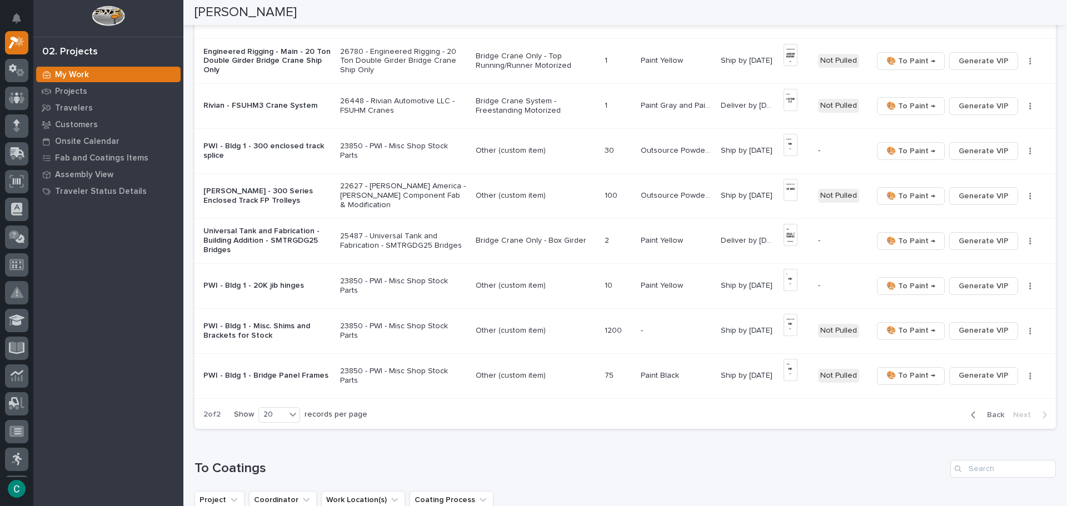
scroll to position [510, 0]
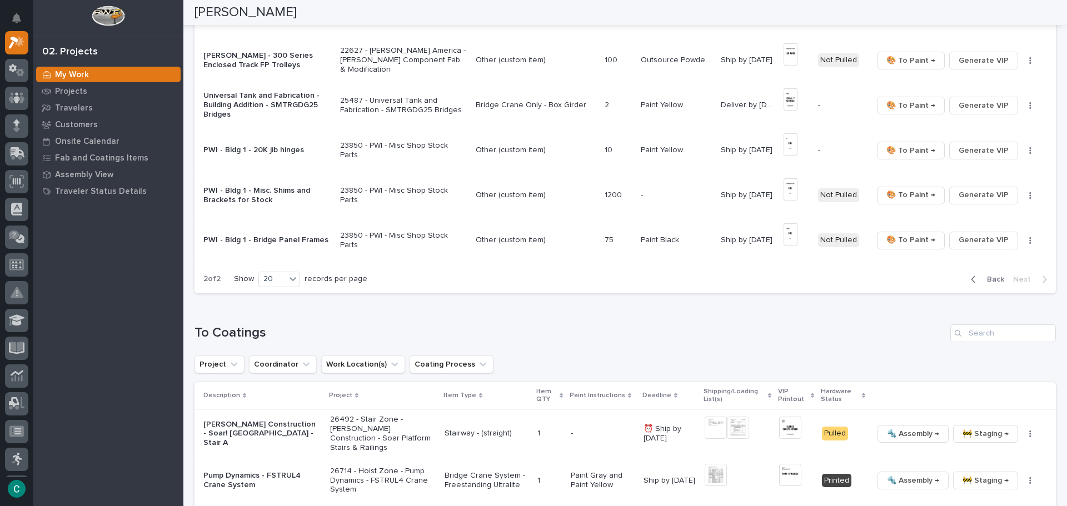
click at [971, 280] on icon "button" at bounding box center [973, 280] width 5 height 10
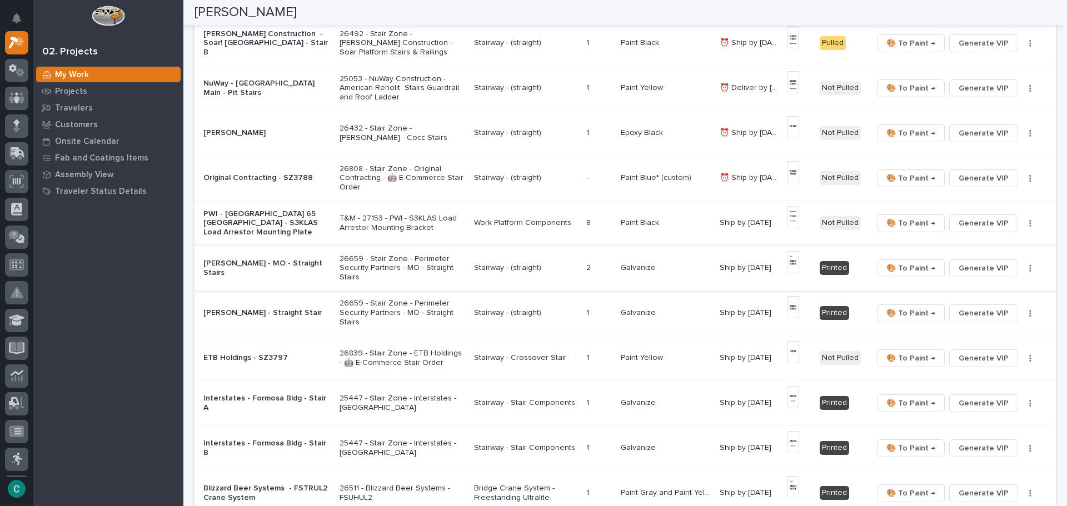
scroll to position [0, 0]
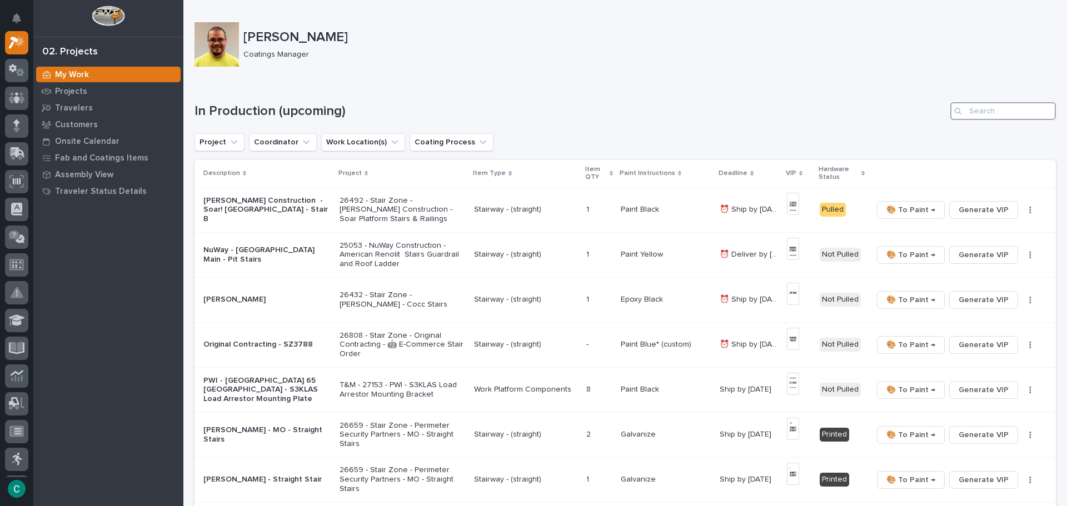
click at [992, 115] on input "Search" at bounding box center [1004, 111] width 106 height 18
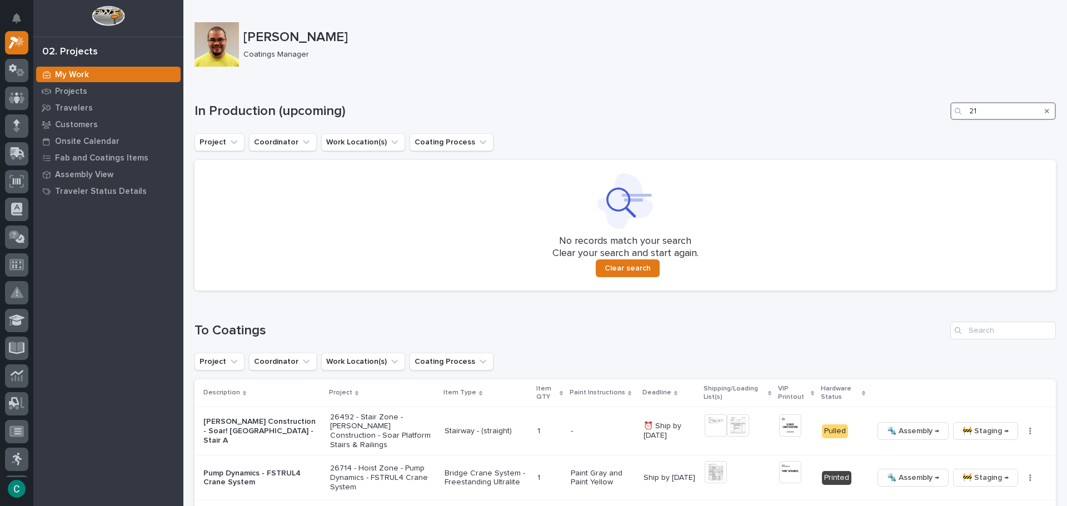
type input "2"
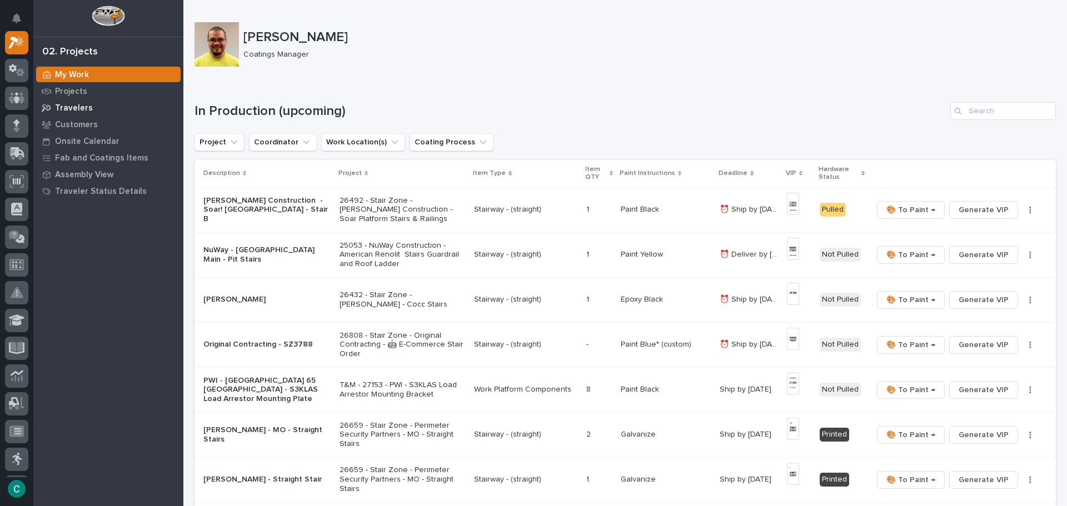
click at [96, 109] on div "Travelers" at bounding box center [108, 108] width 145 height 16
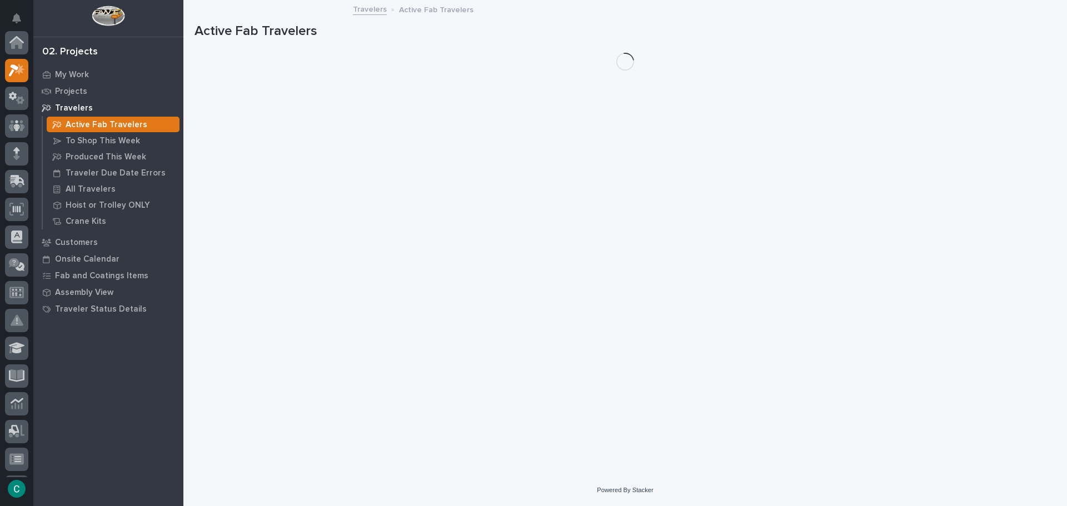
scroll to position [28, 0]
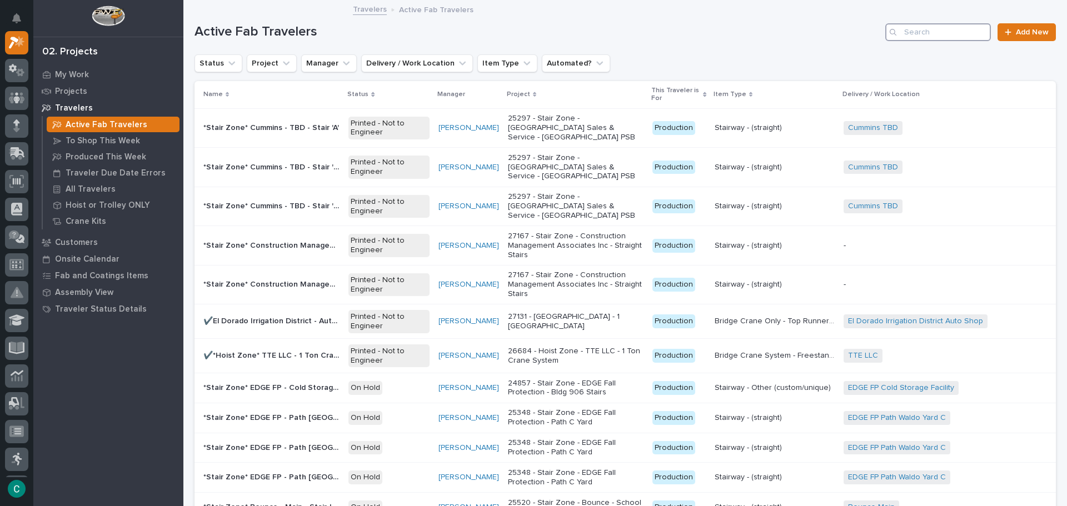
click at [960, 34] on input "Search" at bounding box center [938, 32] width 106 height 18
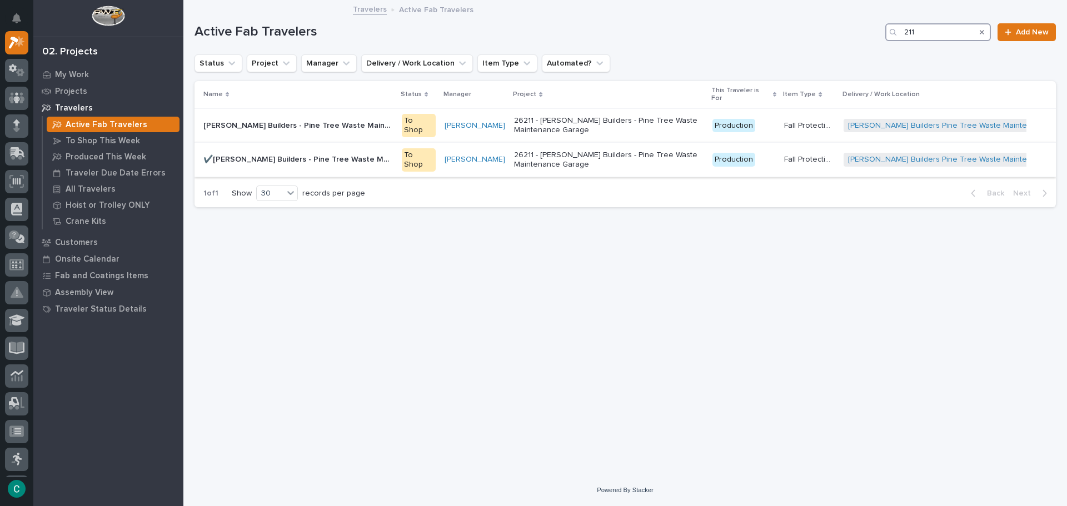
type input "211"
click at [372, 153] on p "✔️[PERSON_NAME] Builders - Pine Tree Waste Maintenance Garage - FP Headers" at bounding box center [299, 159] width 192 height 12
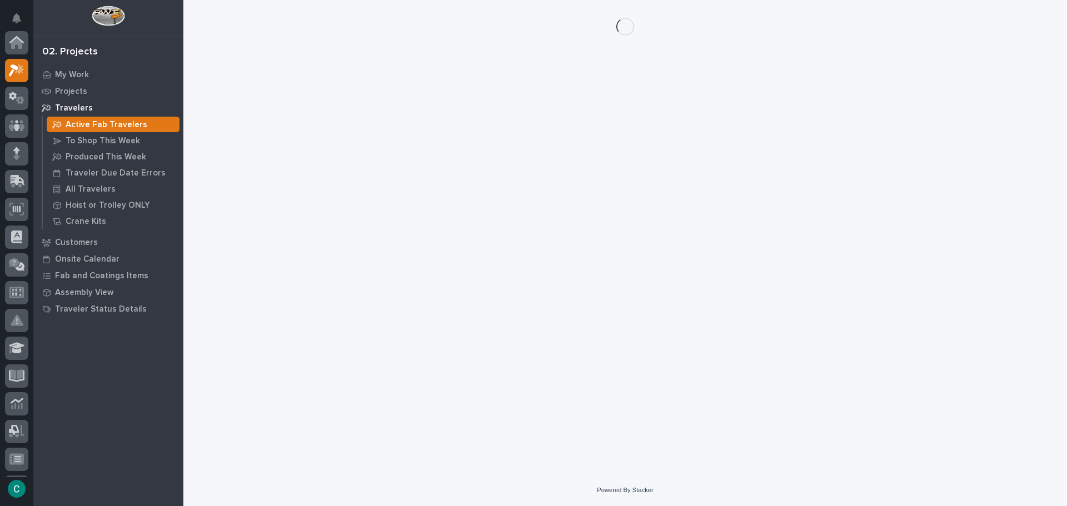
scroll to position [28, 0]
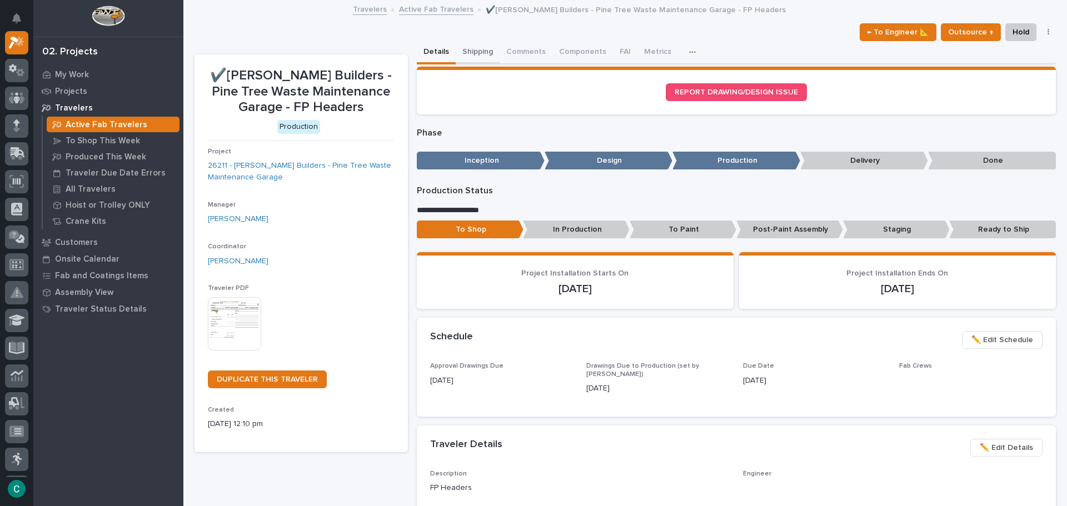
click at [483, 48] on button "Shipping" at bounding box center [478, 52] width 44 height 23
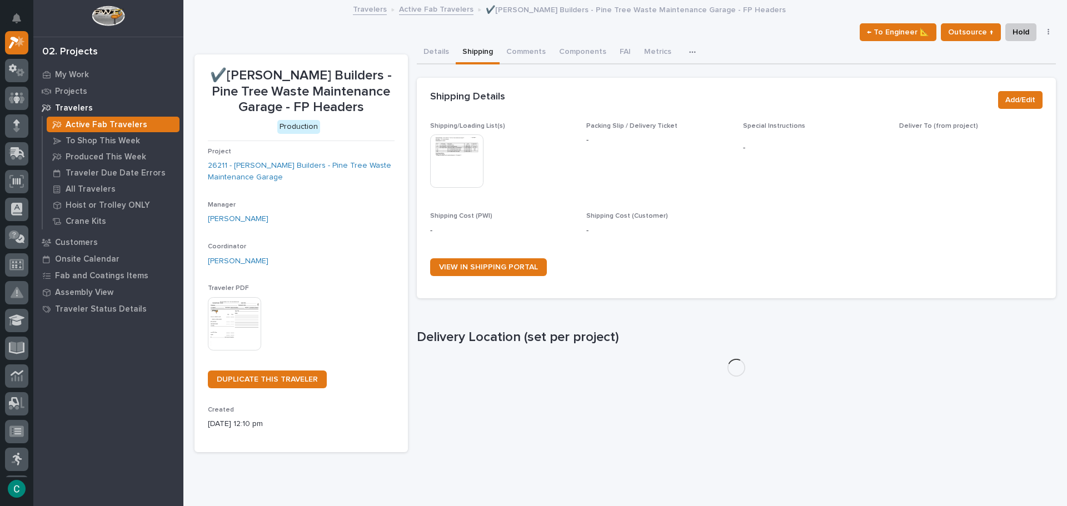
click at [447, 164] on img at bounding box center [456, 161] width 53 height 53
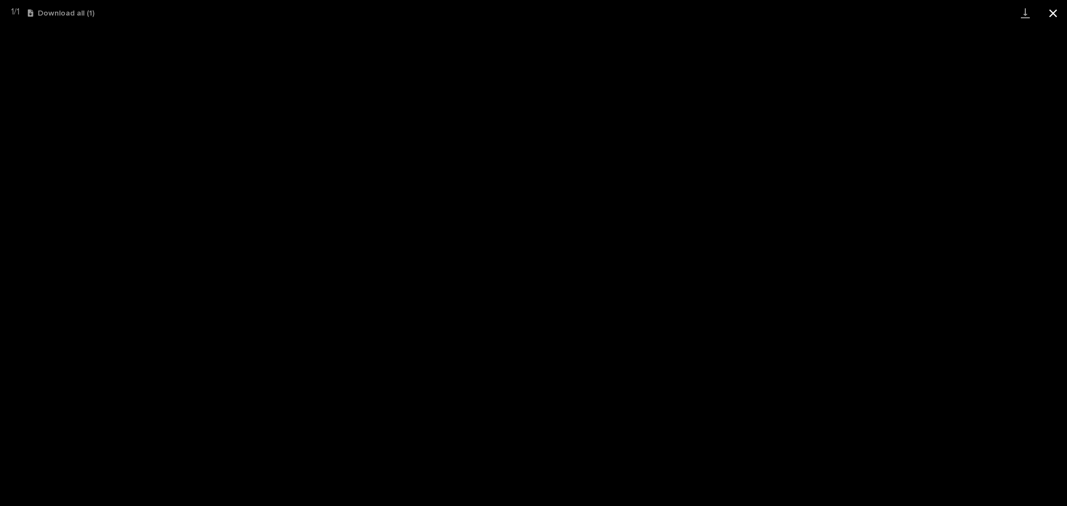
click at [1056, 17] on button "Close gallery" at bounding box center [1053, 13] width 28 height 26
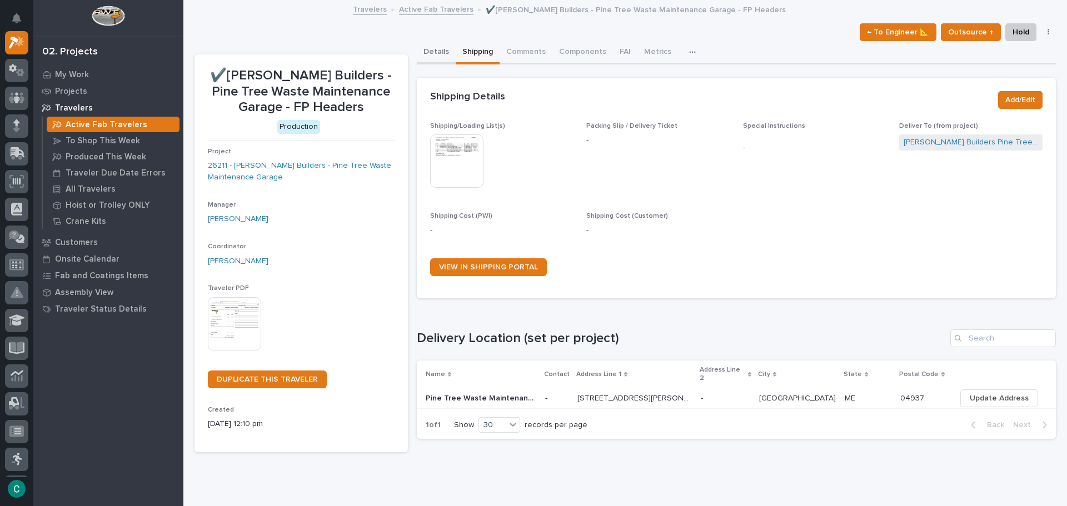
click at [445, 54] on button "Details" at bounding box center [436, 52] width 39 height 23
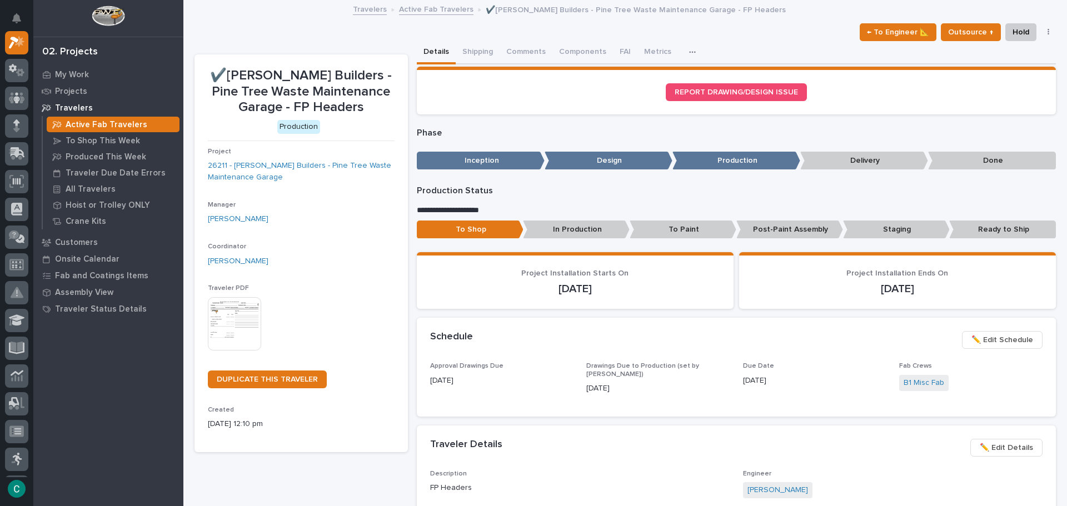
click at [598, 231] on p "In Production" at bounding box center [576, 230] width 107 height 18
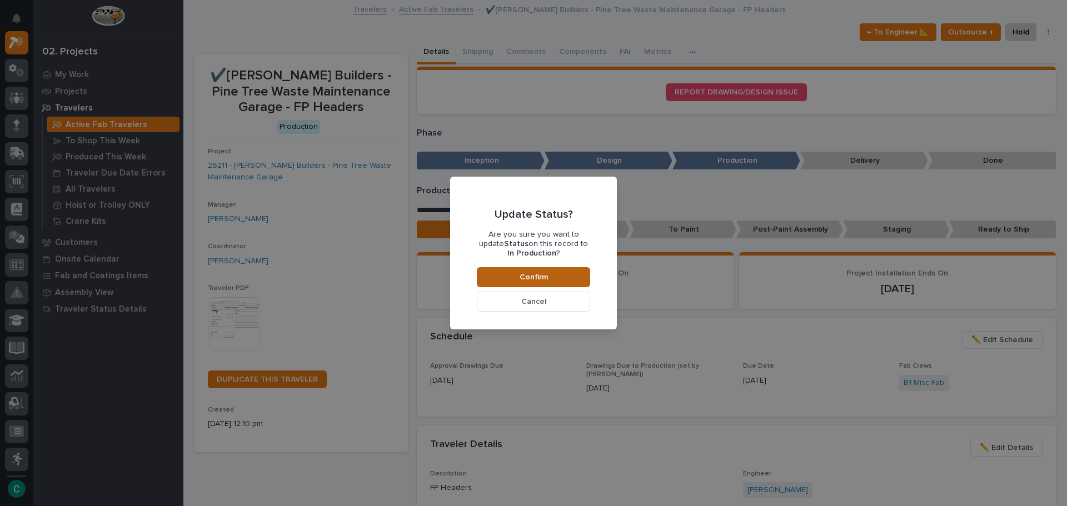
click at [580, 280] on button "Confirm" at bounding box center [533, 277] width 113 height 20
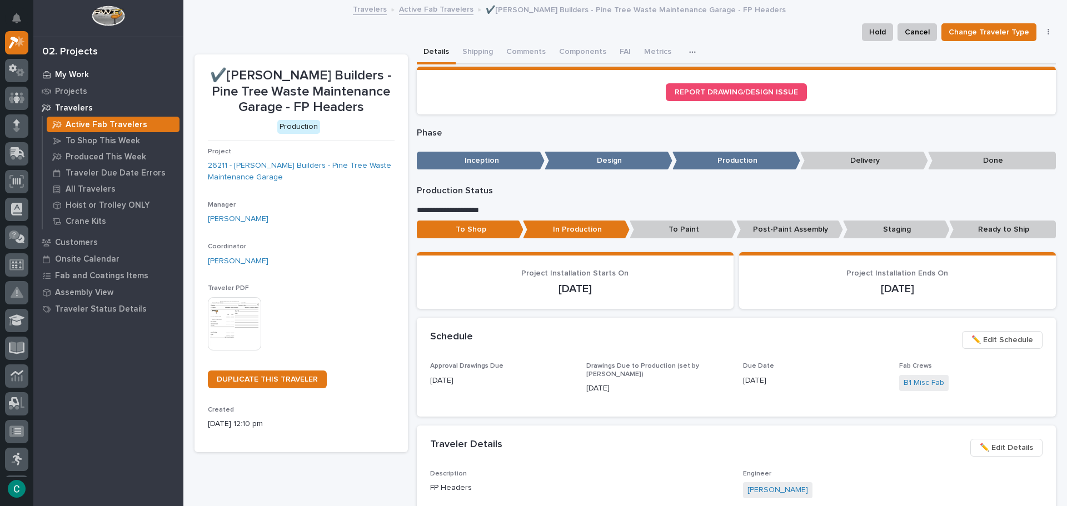
click at [80, 72] on p "My Work" at bounding box center [72, 75] width 34 height 10
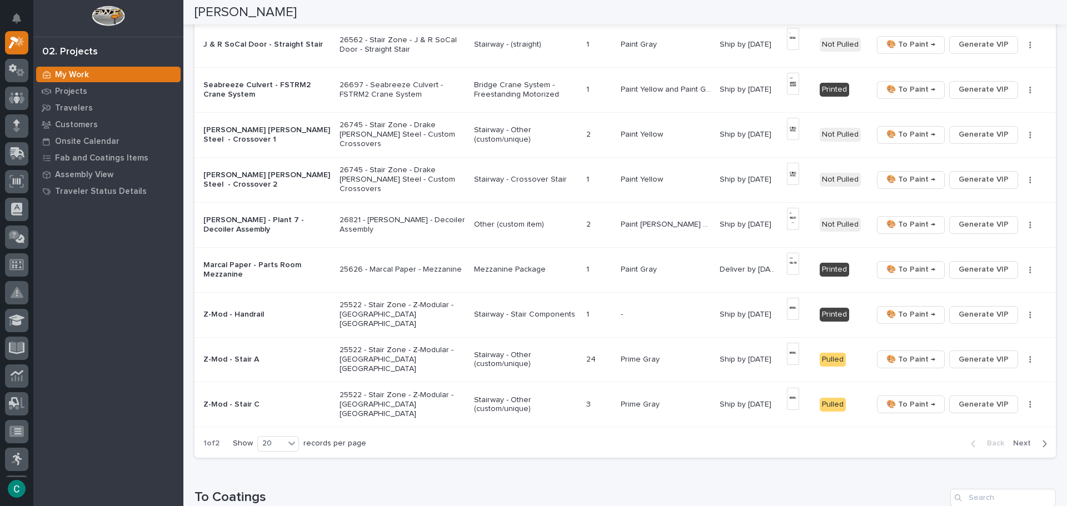
scroll to position [778, 0]
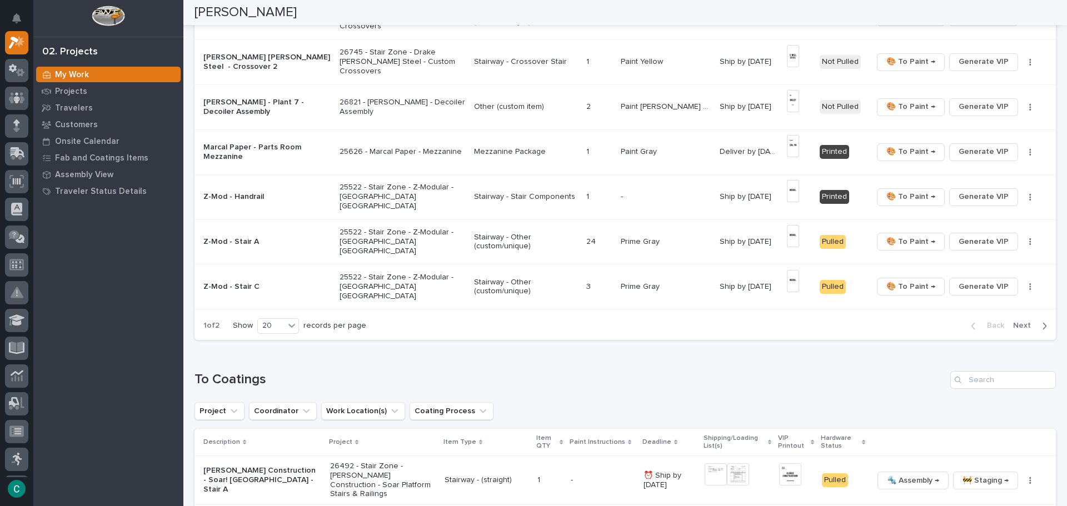
click at [1022, 329] on span "Next" at bounding box center [1025, 326] width 24 height 10
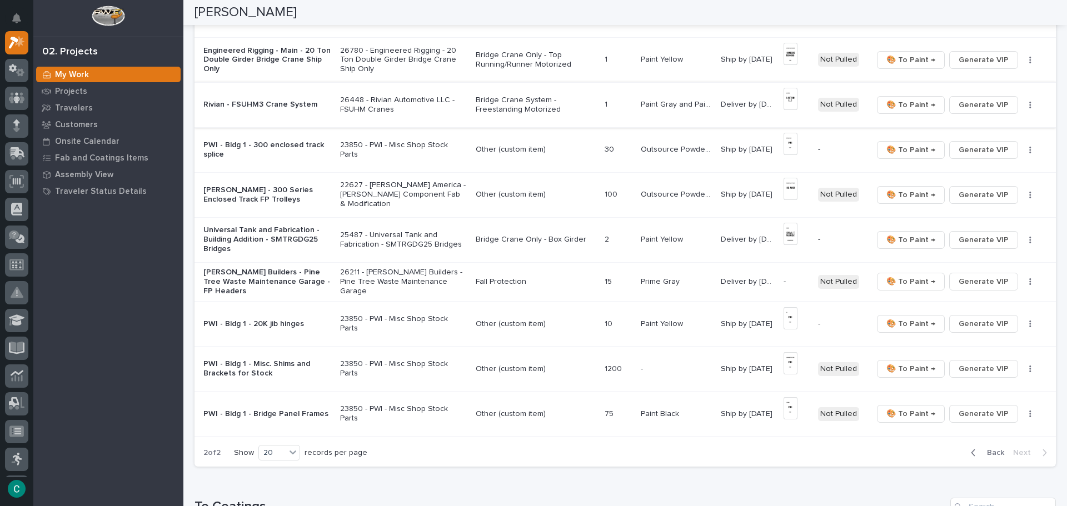
scroll to position [357, 0]
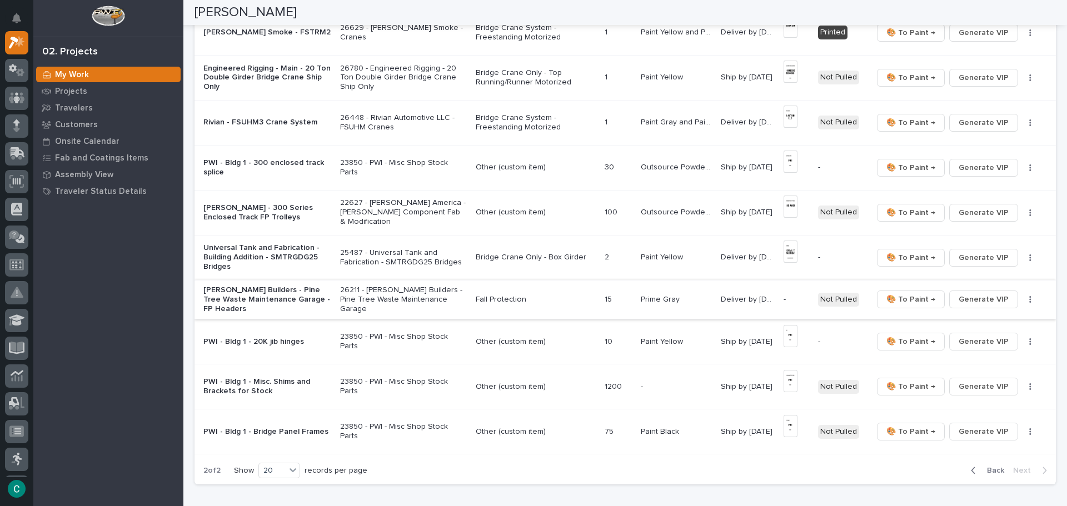
click at [981, 293] on span "Generate VIP" at bounding box center [984, 299] width 50 height 13
